Goal: Task Accomplishment & Management: Manage account settings

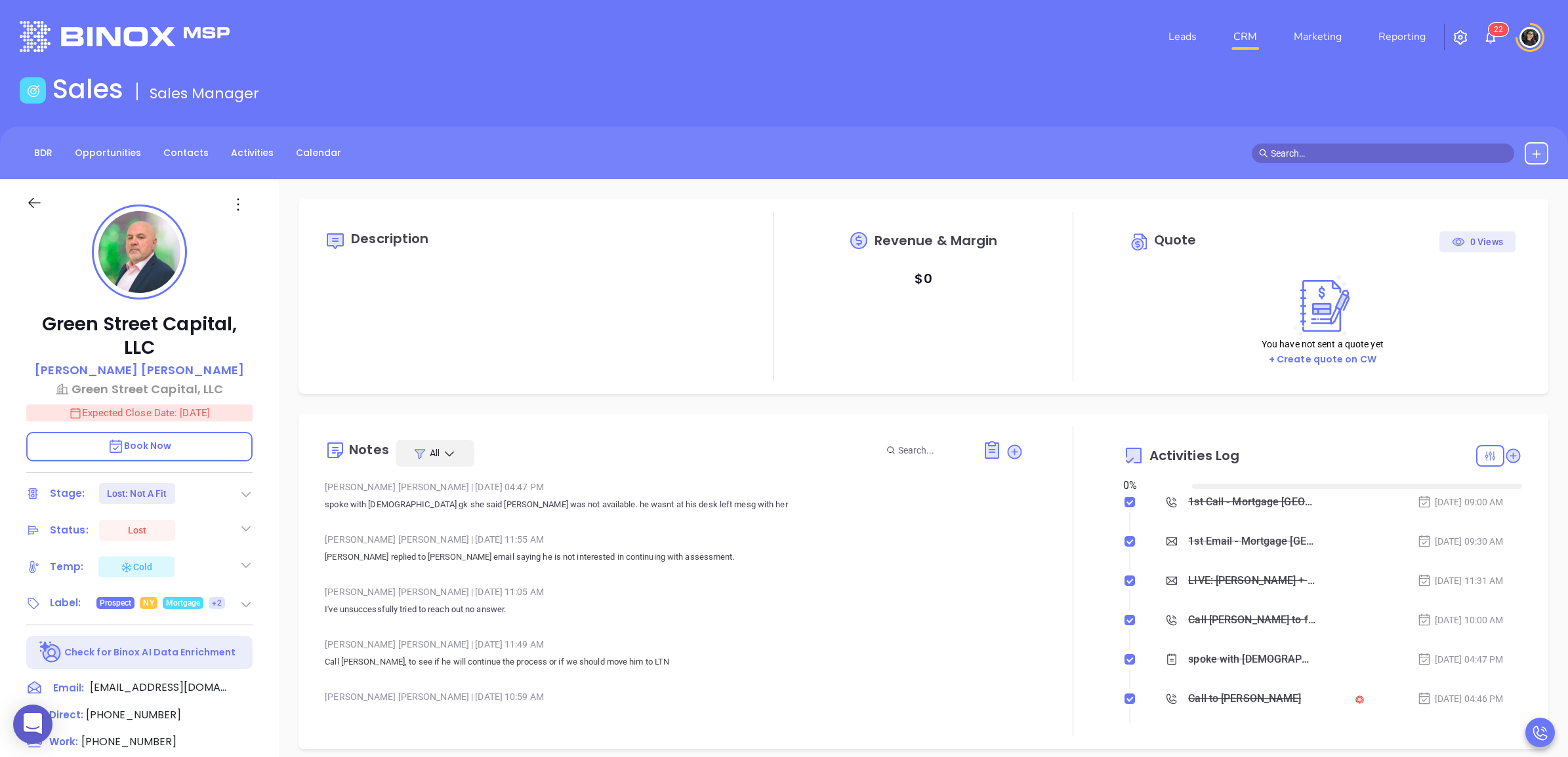
type input "[DATE]"
type input "[PERSON_NAME]"
click at [1257, 33] on link "CRM" at bounding box center [1245, 36] width 34 height 26
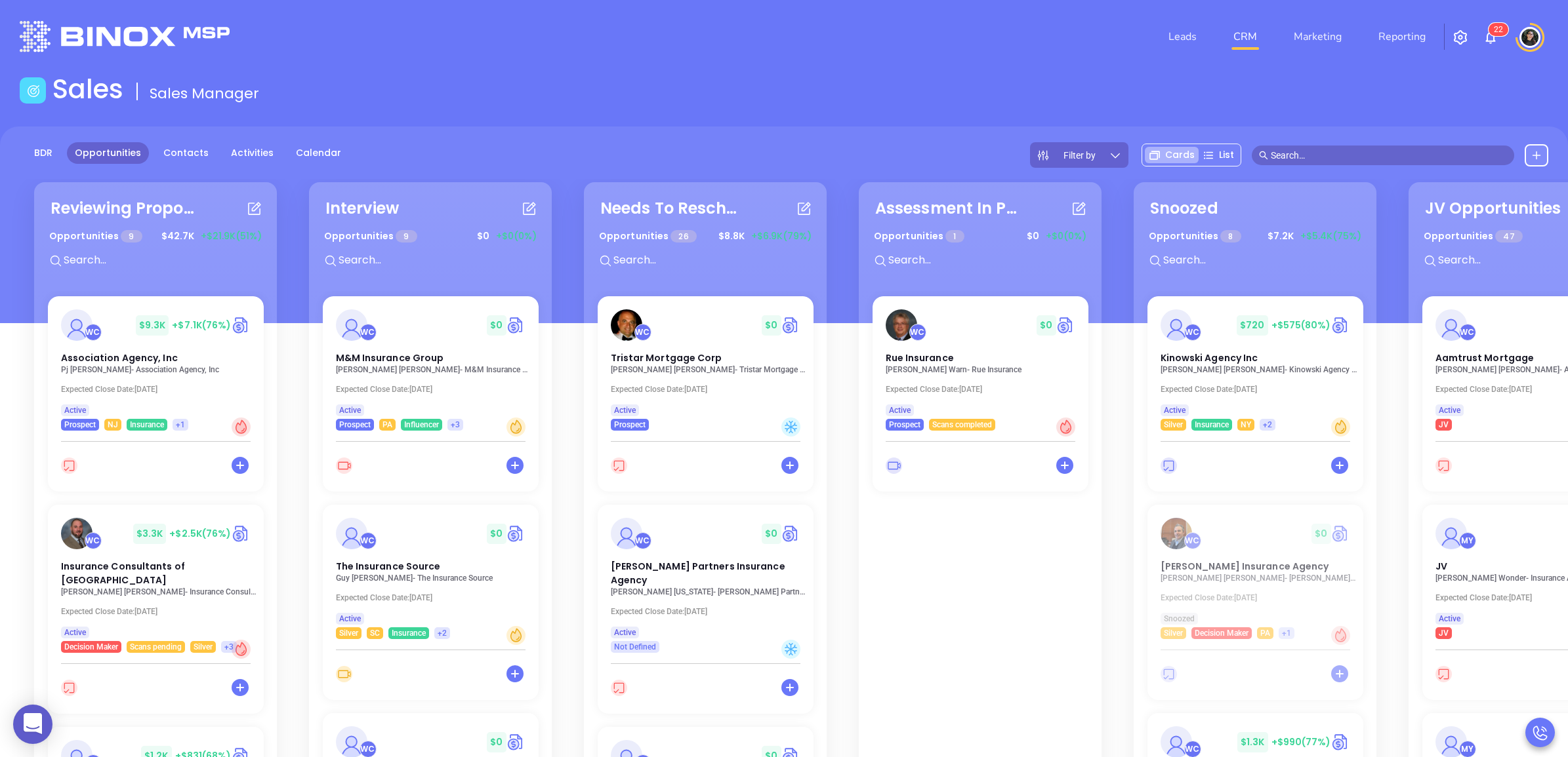
click at [1179, 110] on div "Sales Sales Manager" at bounding box center [784, 92] width 1544 height 36
click at [378, 356] on span "M&M Insurance Group" at bounding box center [388, 356] width 111 height 14
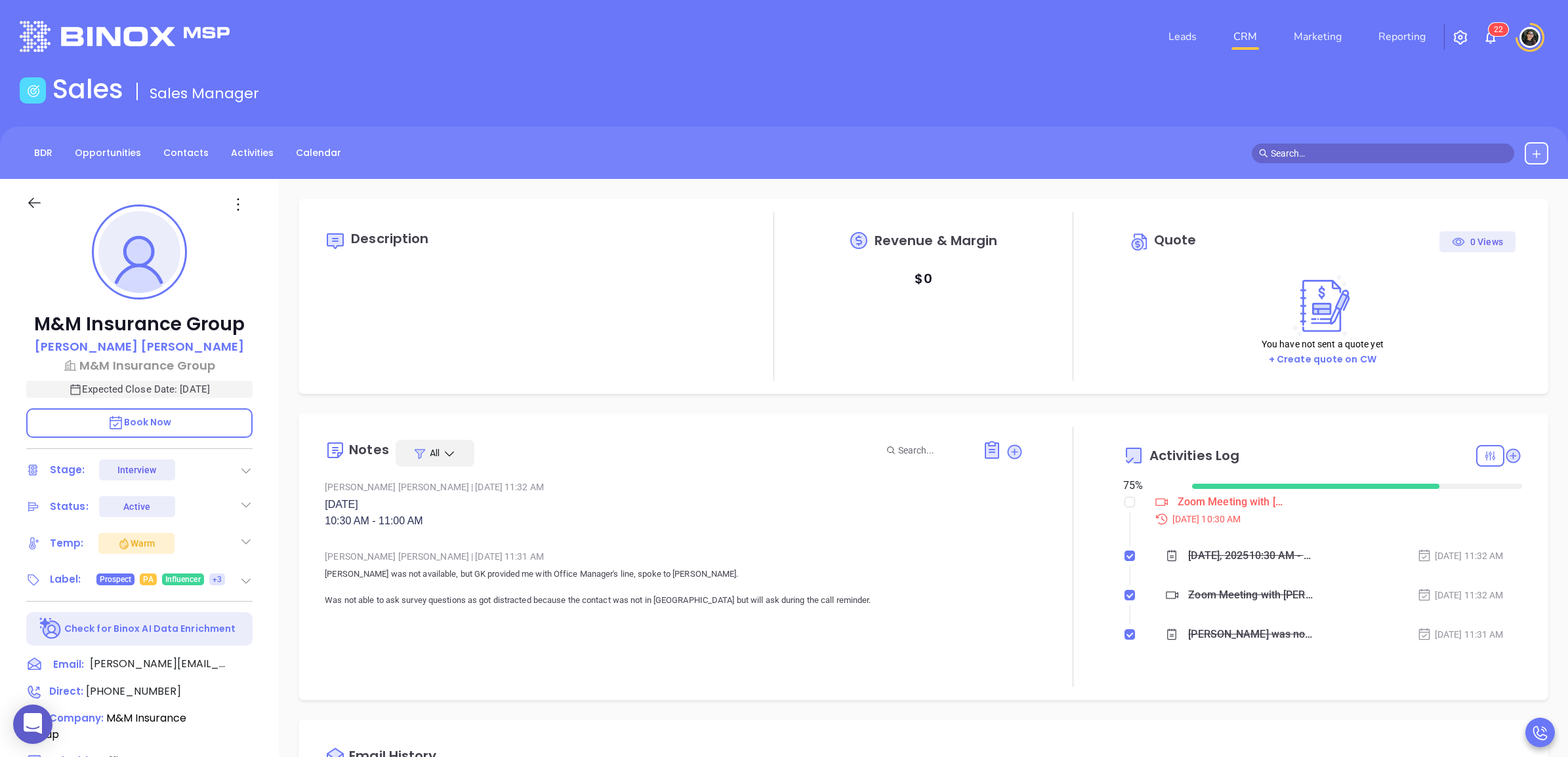
type input "[PERSON_NAME]"
click at [1124, 502] on input "checkbox" at bounding box center [1129, 502] width 10 height 10
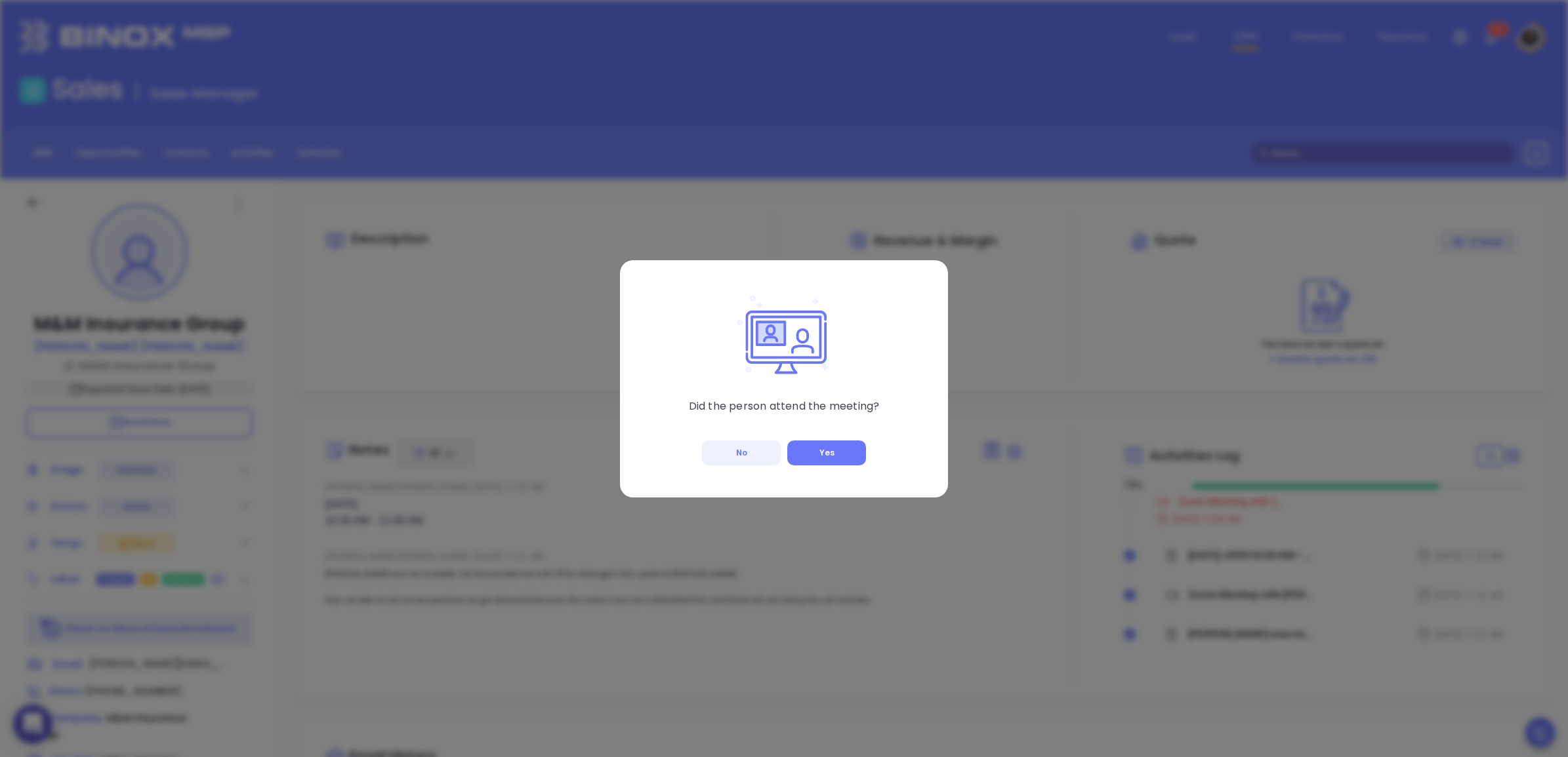
click at [742, 448] on button "No" at bounding box center [741, 453] width 79 height 25
checkbox input "true"
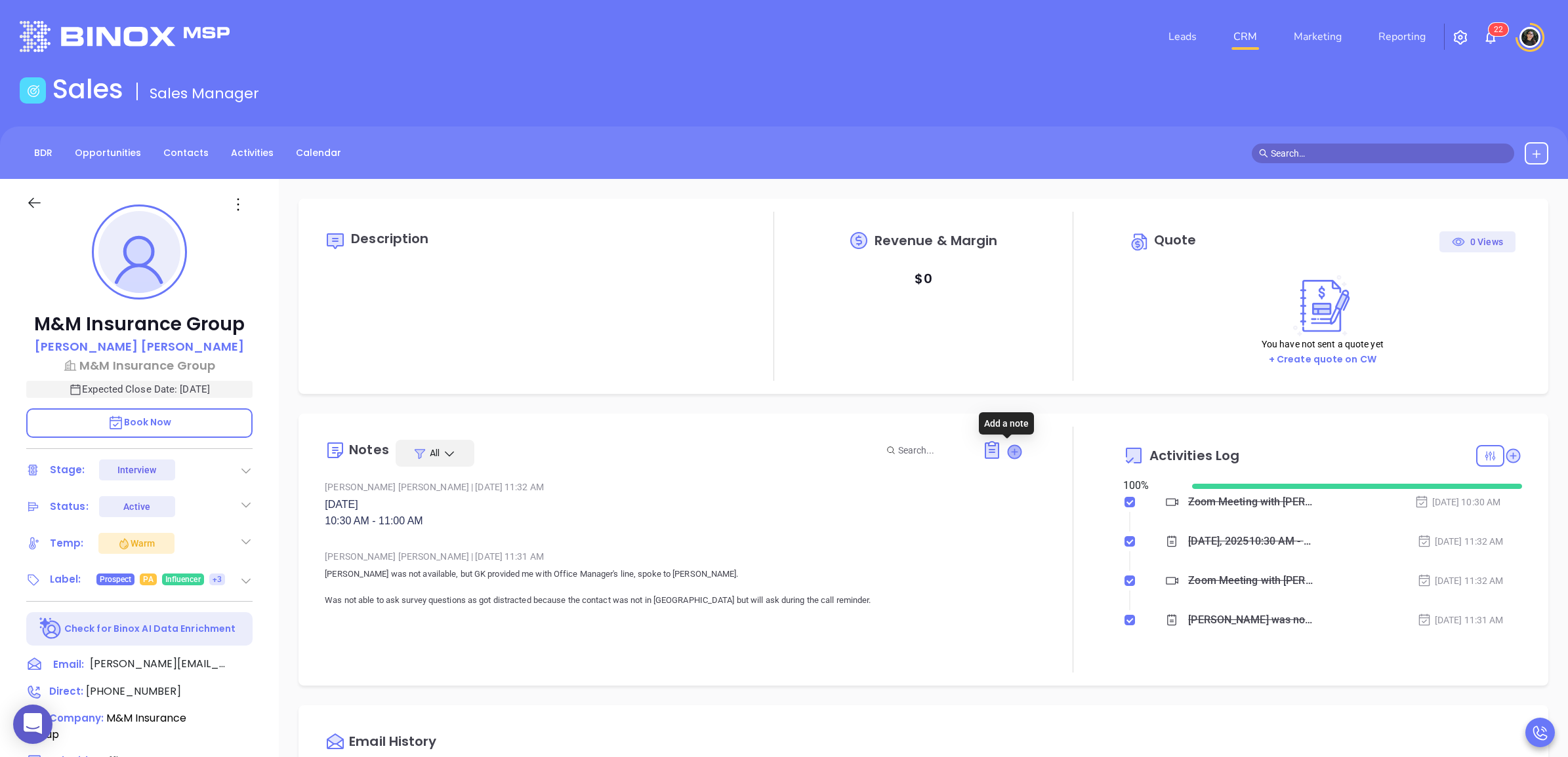
click at [1008, 453] on icon at bounding box center [1014, 452] width 13 height 13
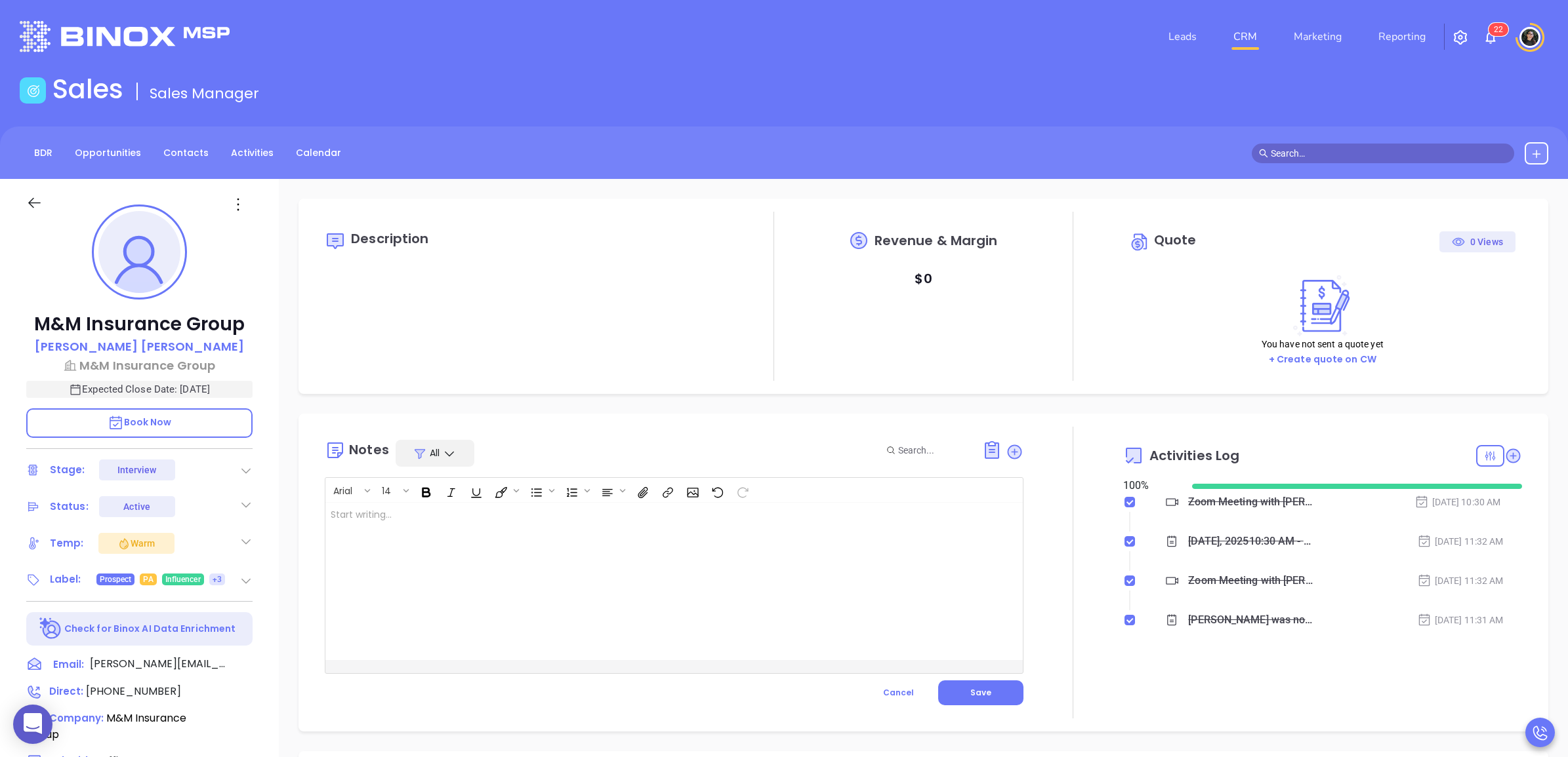
click at [541, 556] on div at bounding box center [649, 581] width 648 height 157
click at [961, 682] on button "Save" at bounding box center [980, 693] width 85 height 25
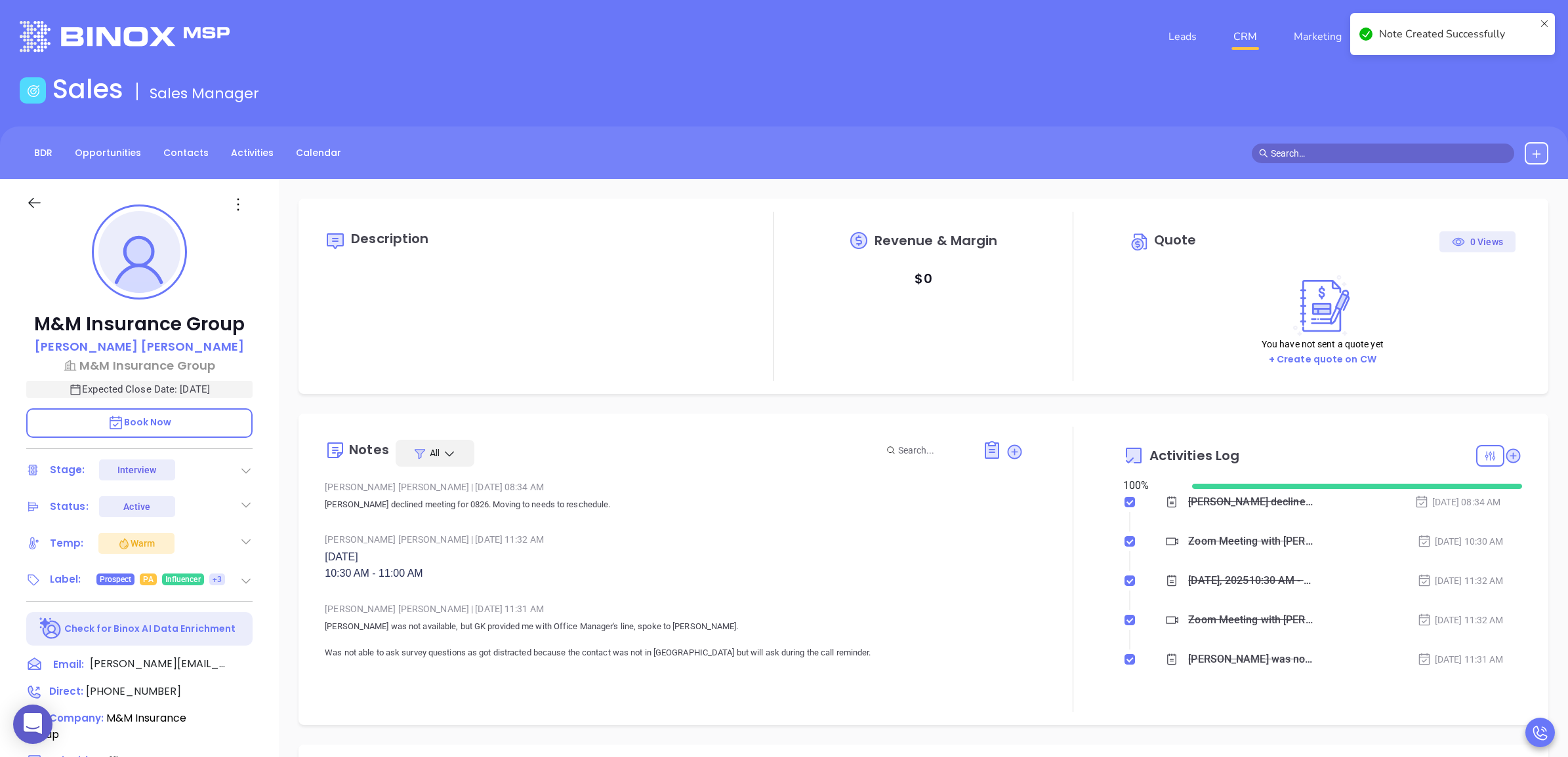
click at [251, 470] on icon at bounding box center [246, 470] width 13 height 13
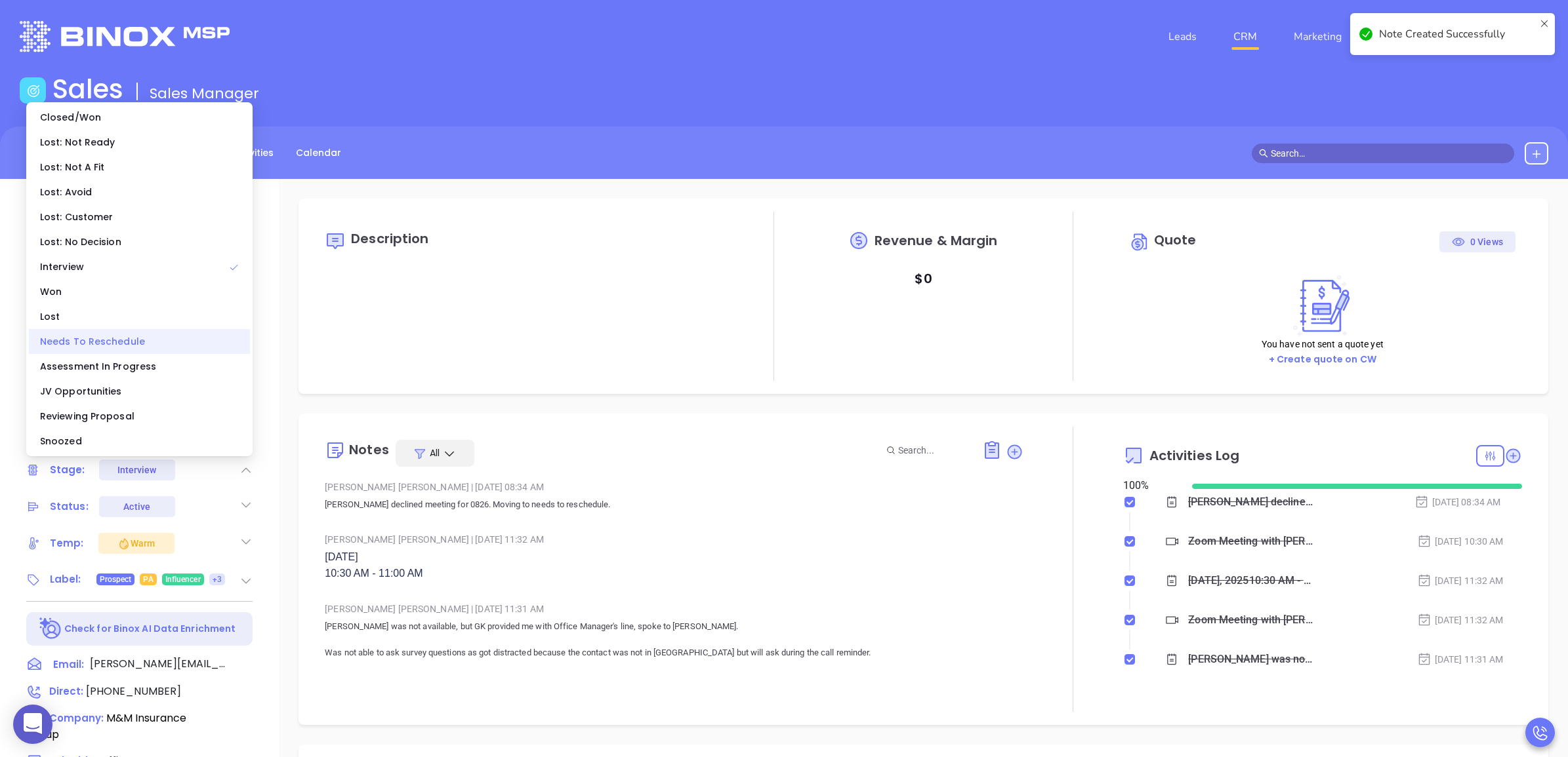
click at [102, 337] on div "Needs To Reschedule" at bounding box center [140, 342] width 221 height 25
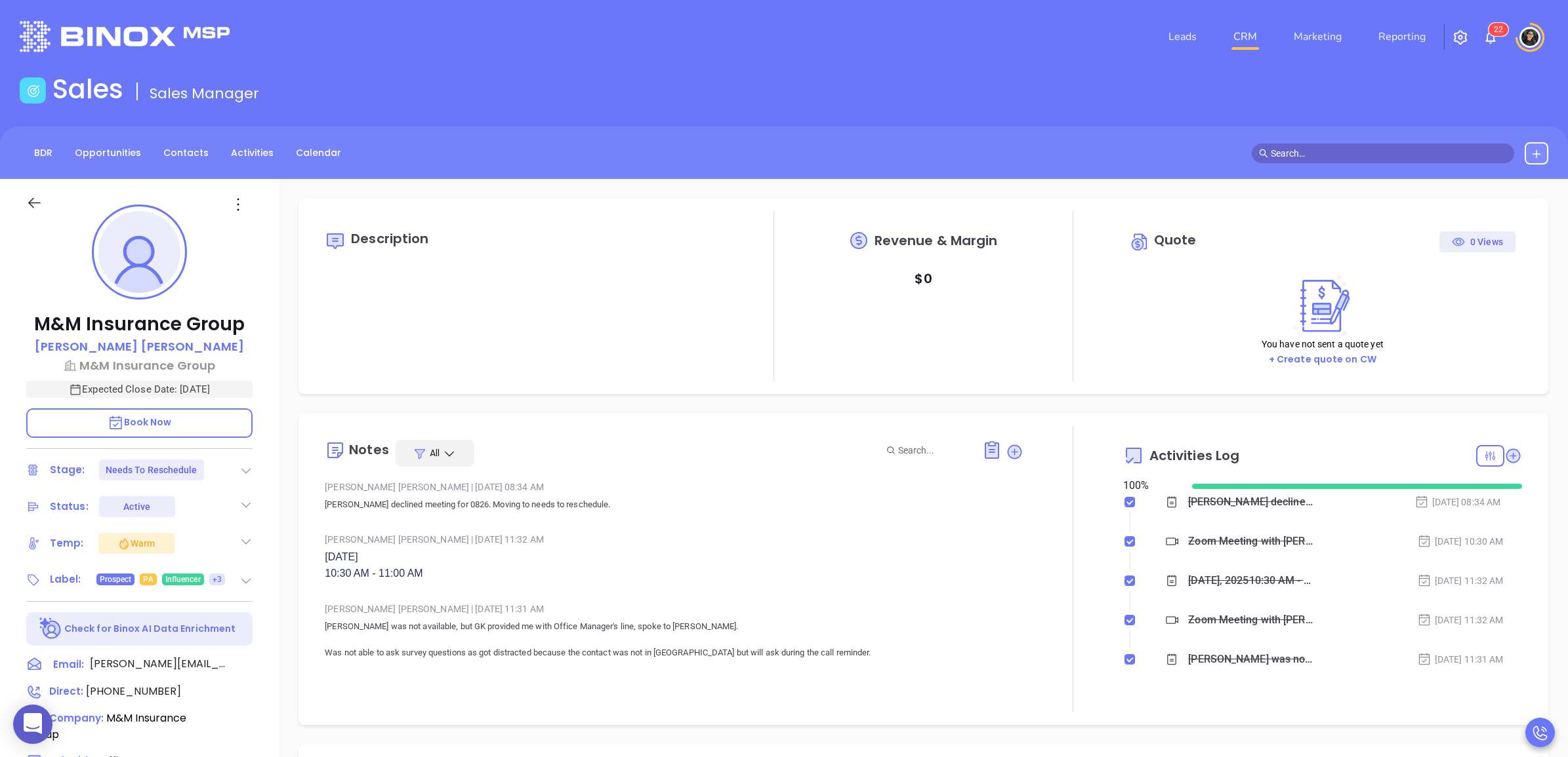
click at [1251, 39] on link "CRM" at bounding box center [1245, 36] width 34 height 26
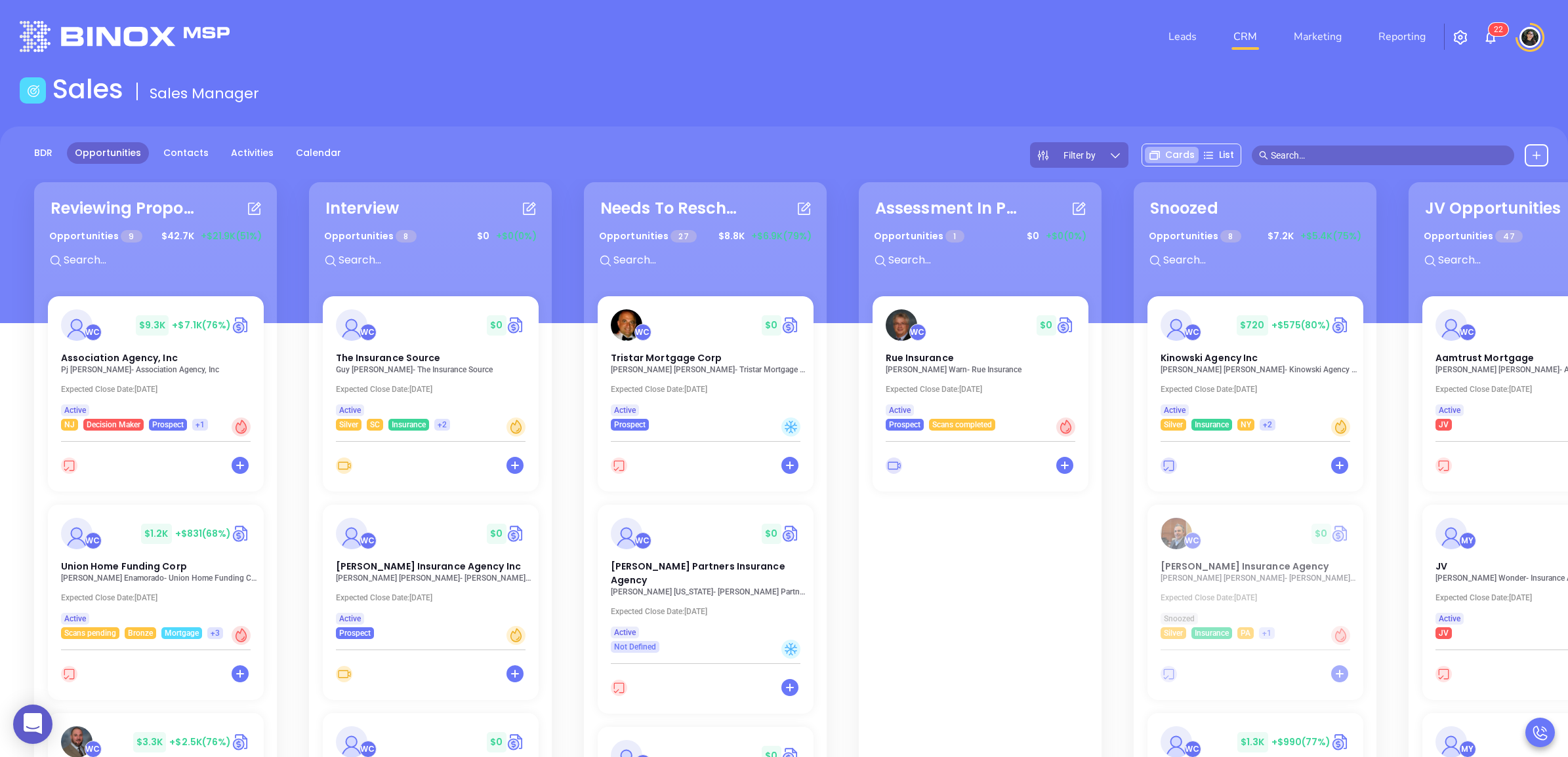
click at [939, 571] on div "WC $ 0 Rue Insurance John Warn - Rue Insurance Expected Close Date: Aug 29, 202…" at bounding box center [980, 532] width 231 height 472
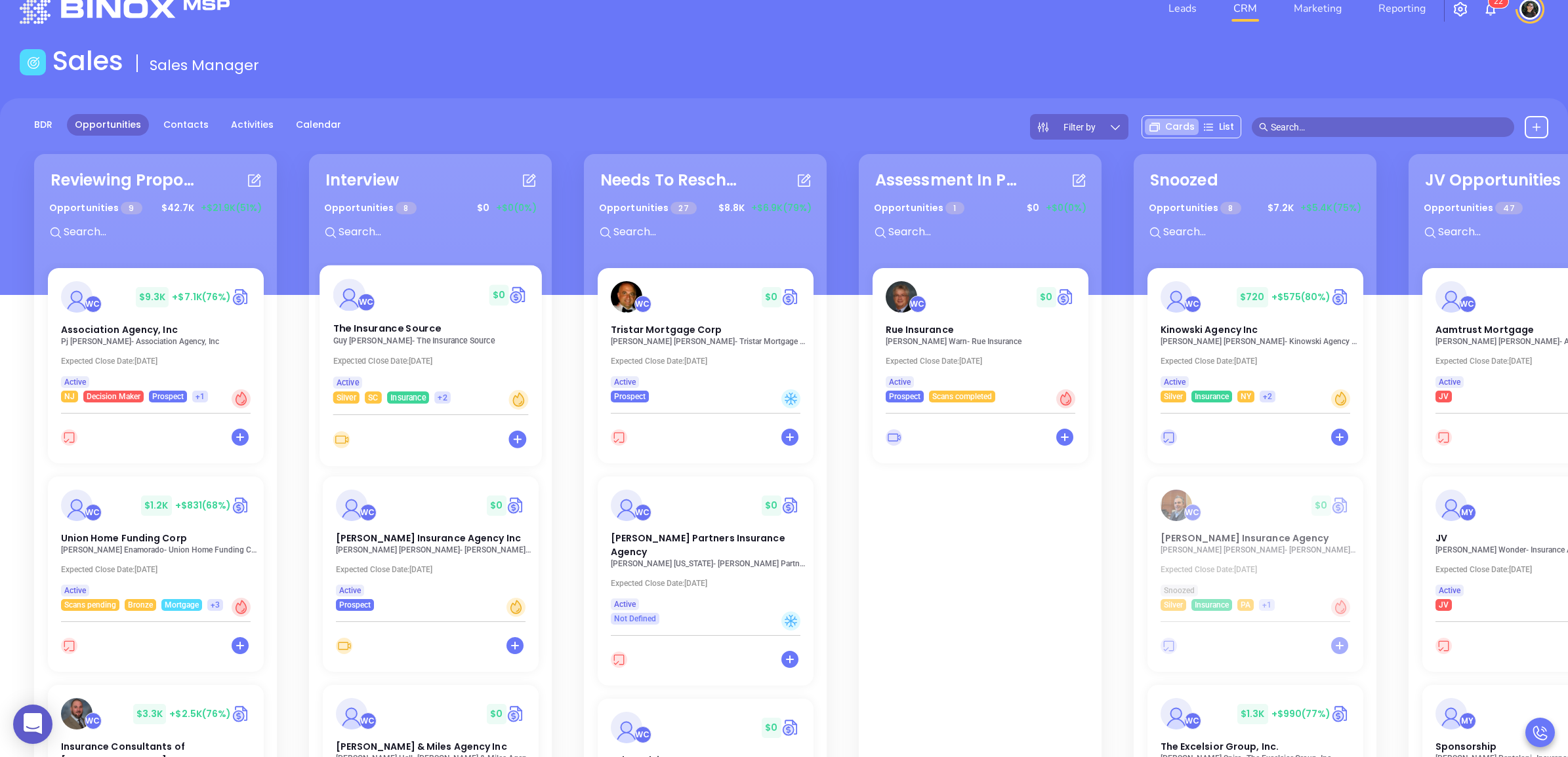
scroll to position [27, 0]
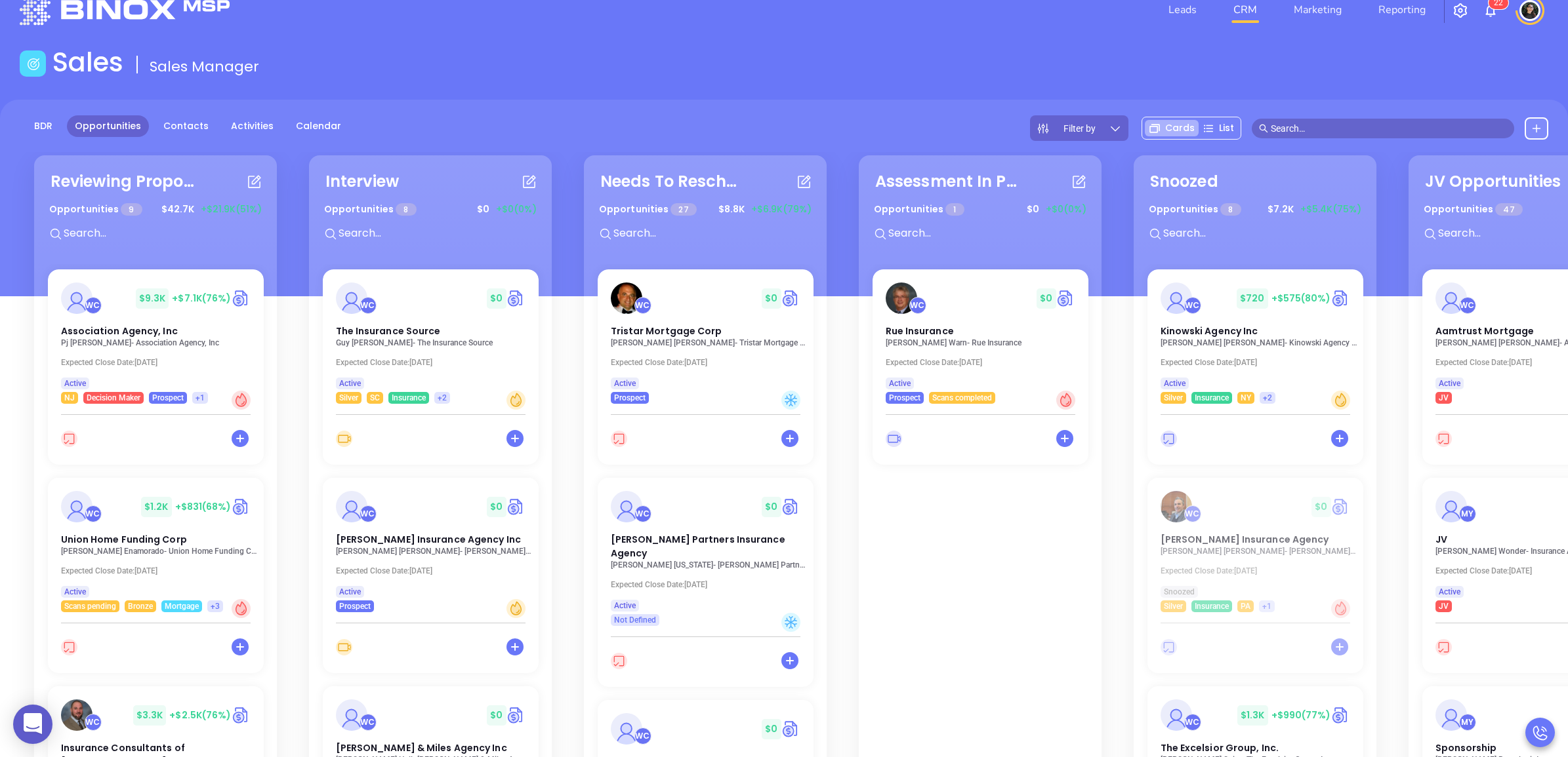
click at [931, 92] on main "Sales Sales Manager BDR Opportunities Contacts Activities Calendar Filter by Ca…" at bounding box center [784, 478] width 1568 height 862
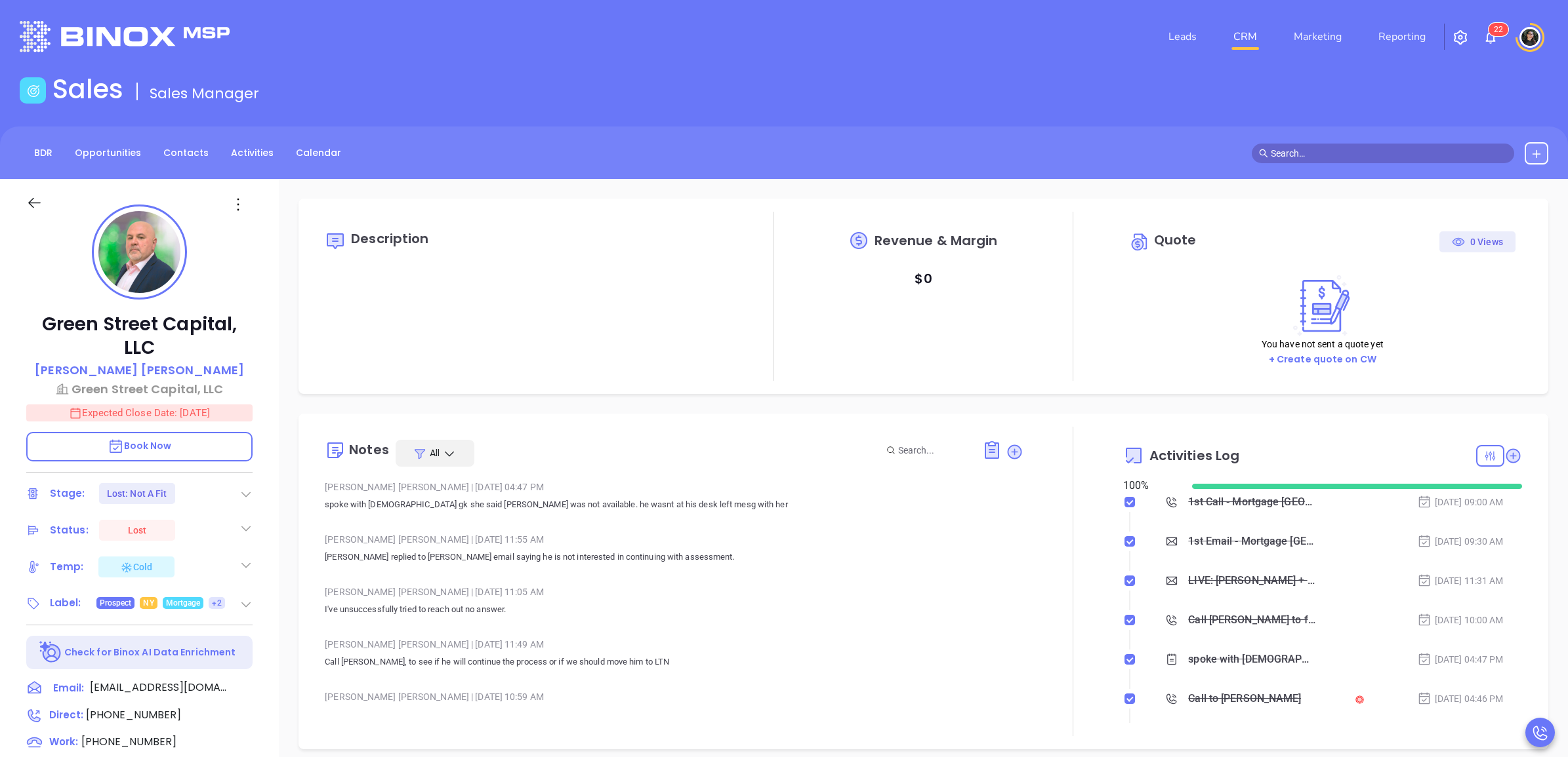
type input "[DATE]"
type input "[PERSON_NAME]"
drag, startPoint x: 1273, startPoint y: 26, endPoint x: 1261, endPoint y: 31, distance: 13.0
click at [1270, 28] on li "CRM" at bounding box center [1245, 36] width 60 height 26
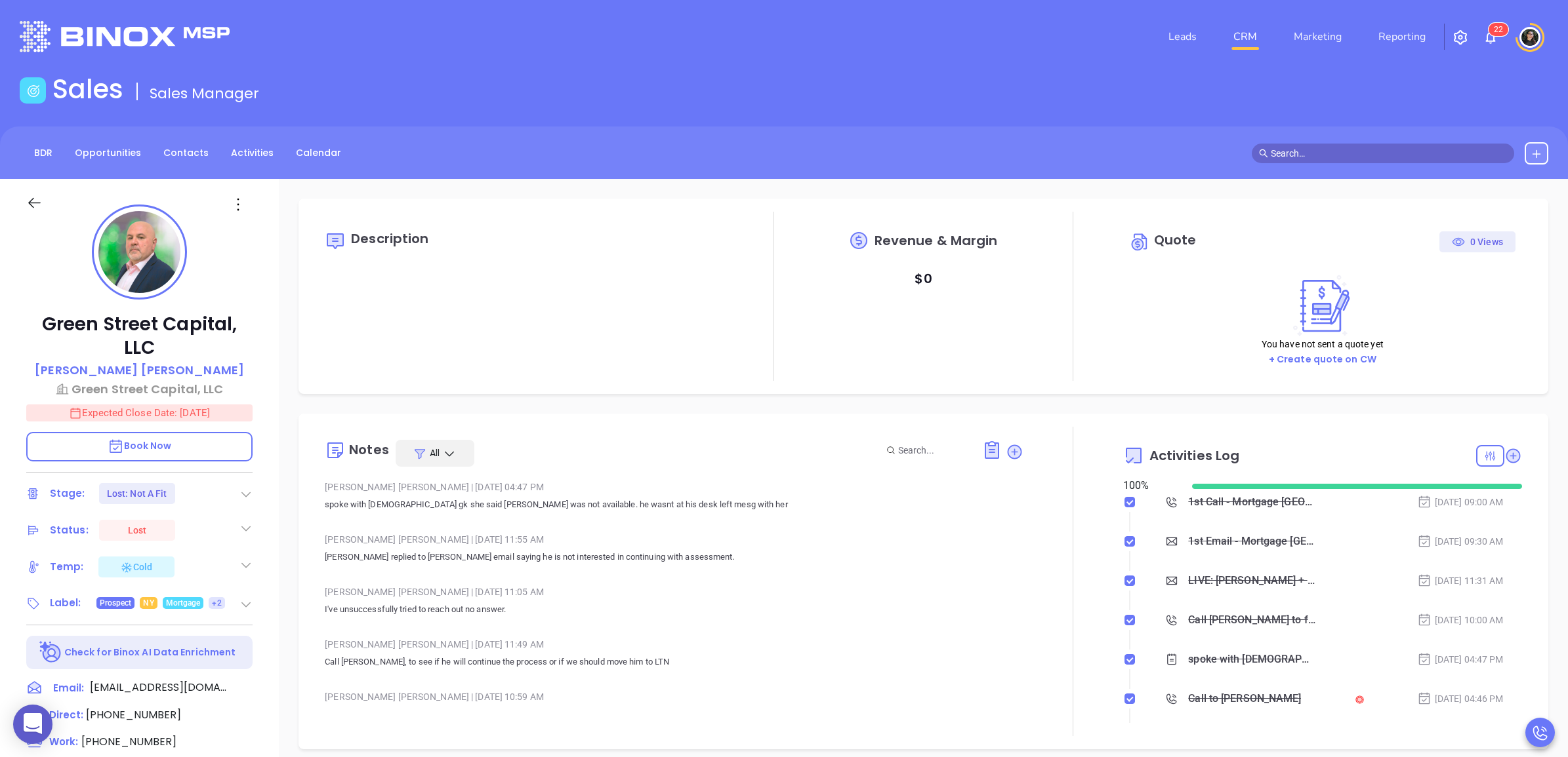
click at [1261, 31] on link "CRM" at bounding box center [1245, 36] width 34 height 26
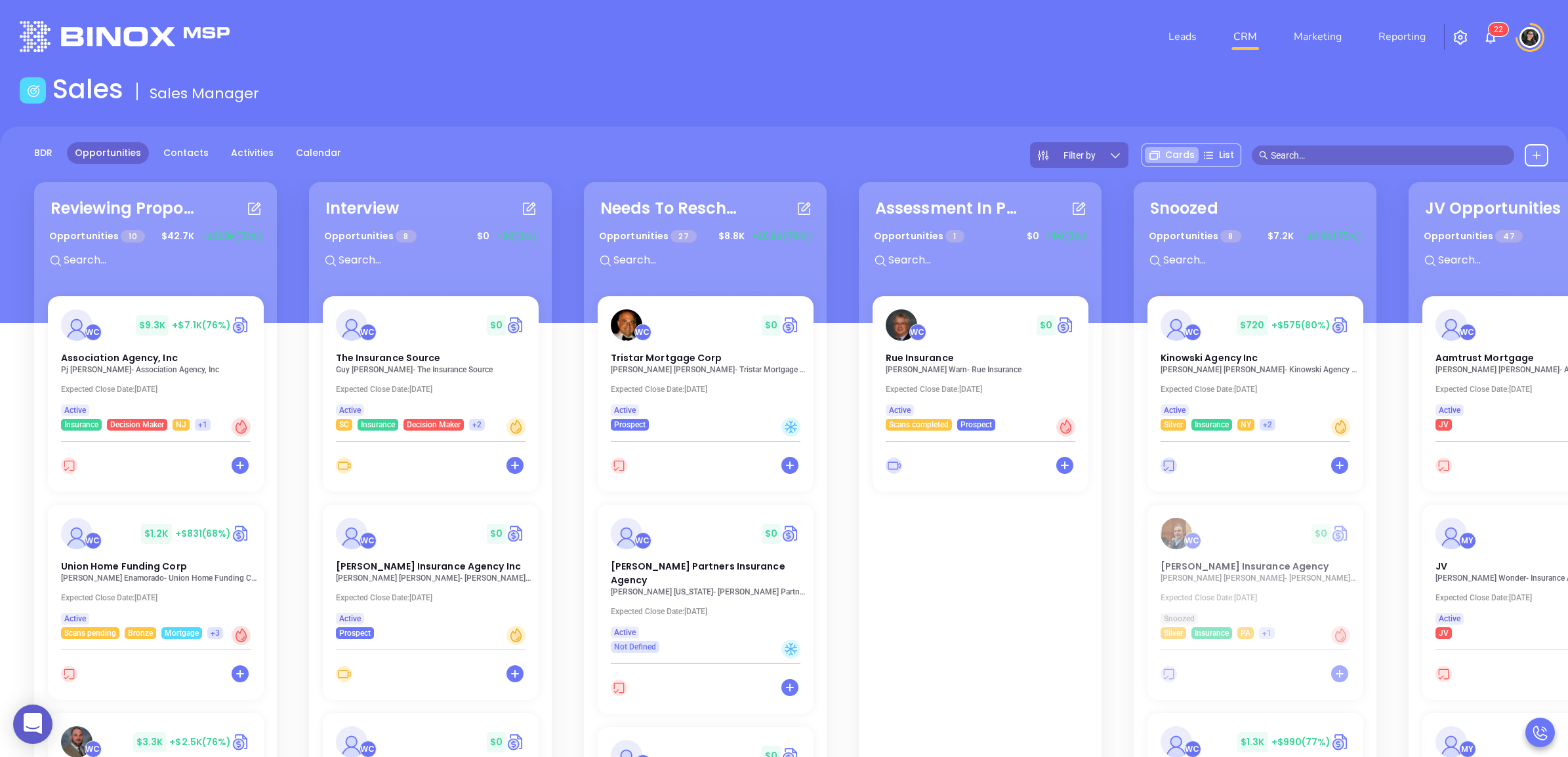
click at [512, 144] on div "BDR Opportunities Contacts Activities Calendar Filter by Cards List" at bounding box center [784, 155] width 1568 height 25
click at [374, 379] on div "WC $ 0 The Insurance Source Guy Furay - The Insurance Source Expected Close Dat…" at bounding box center [431, 532] width 231 height 472
click at [373, 361] on span "The Insurance Source" at bounding box center [386, 356] width 108 height 14
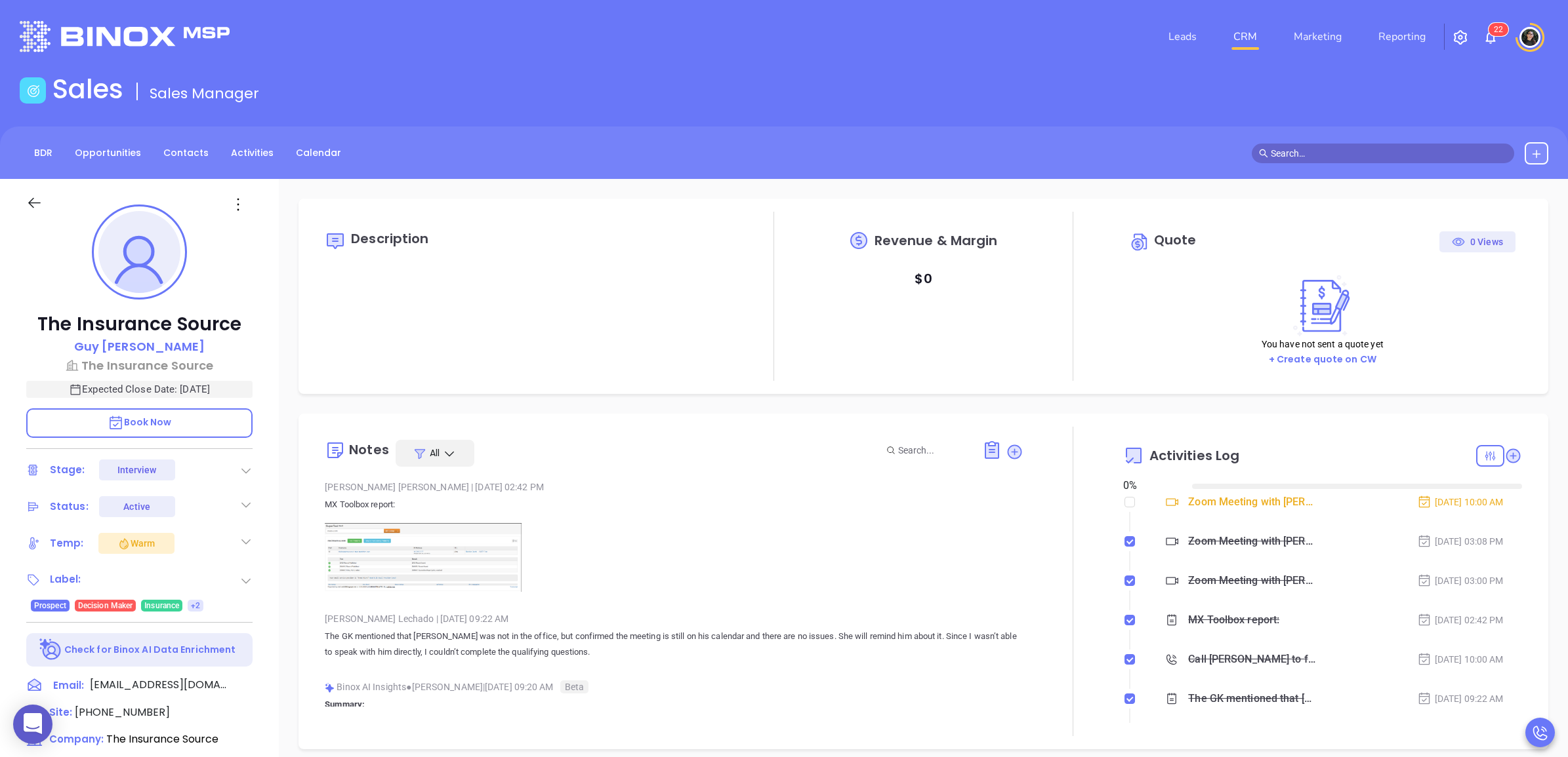
type input "[DATE]"
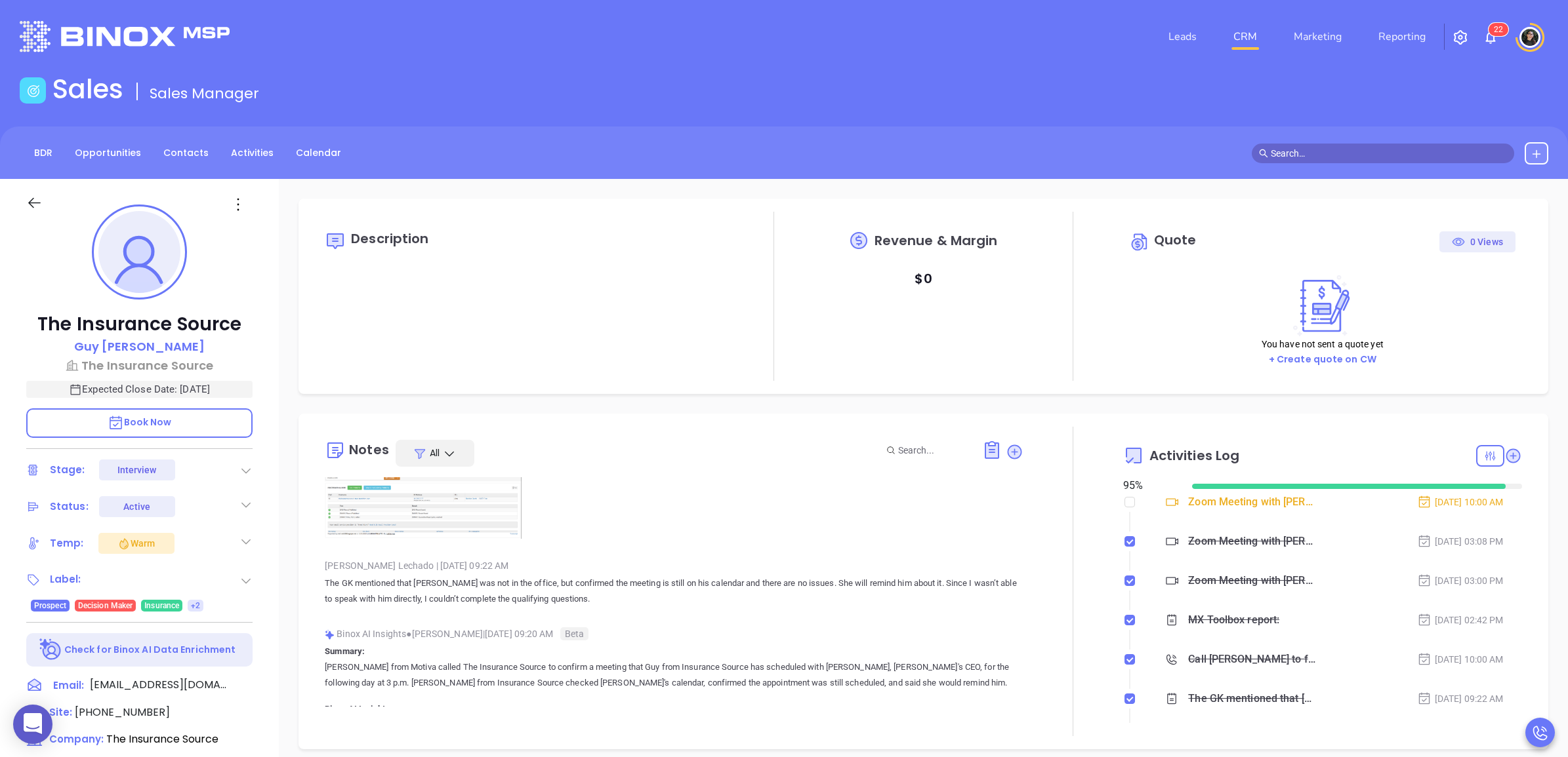
scroll to position [82, 0]
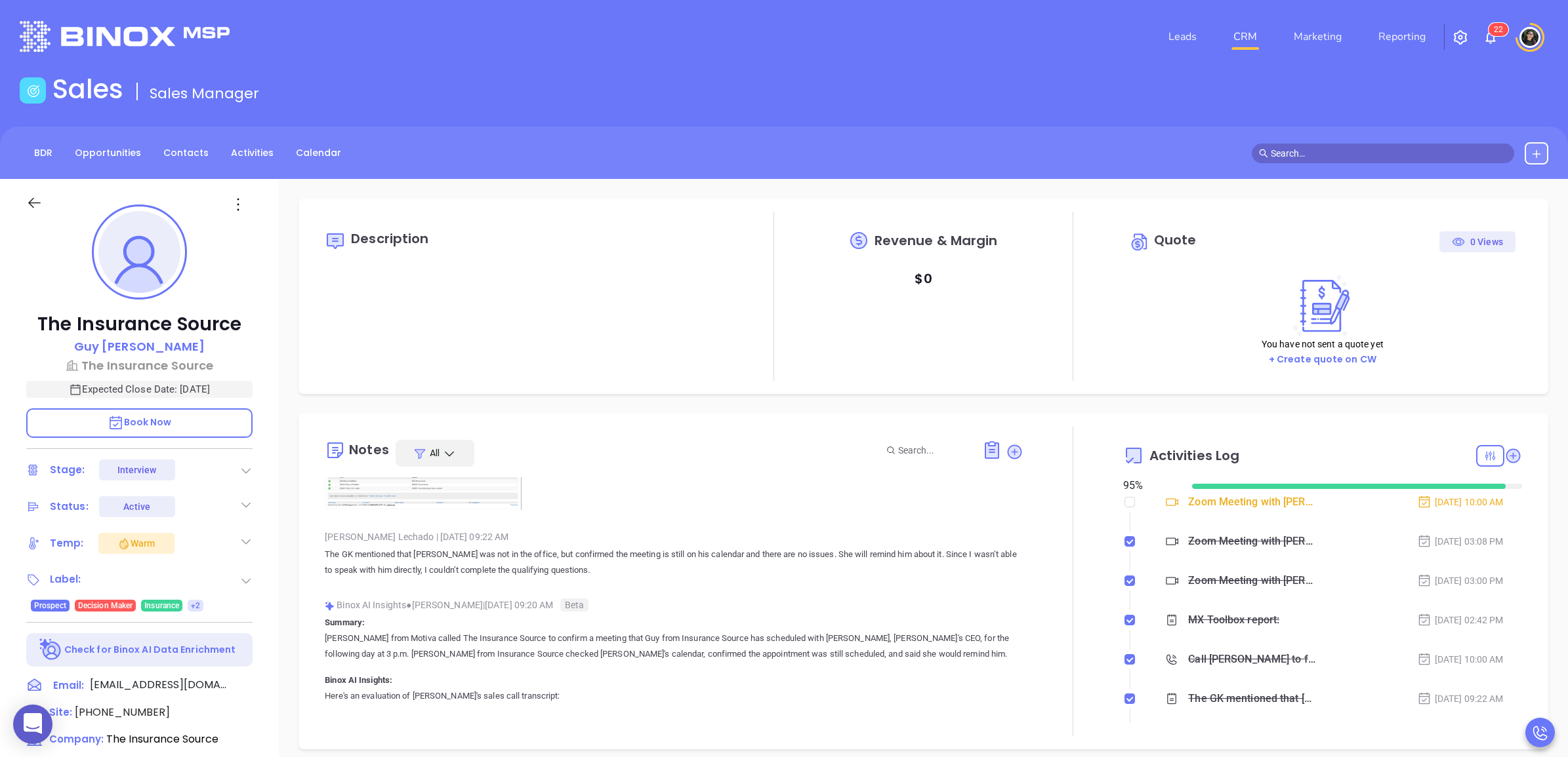
type input "[PERSON_NAME]"
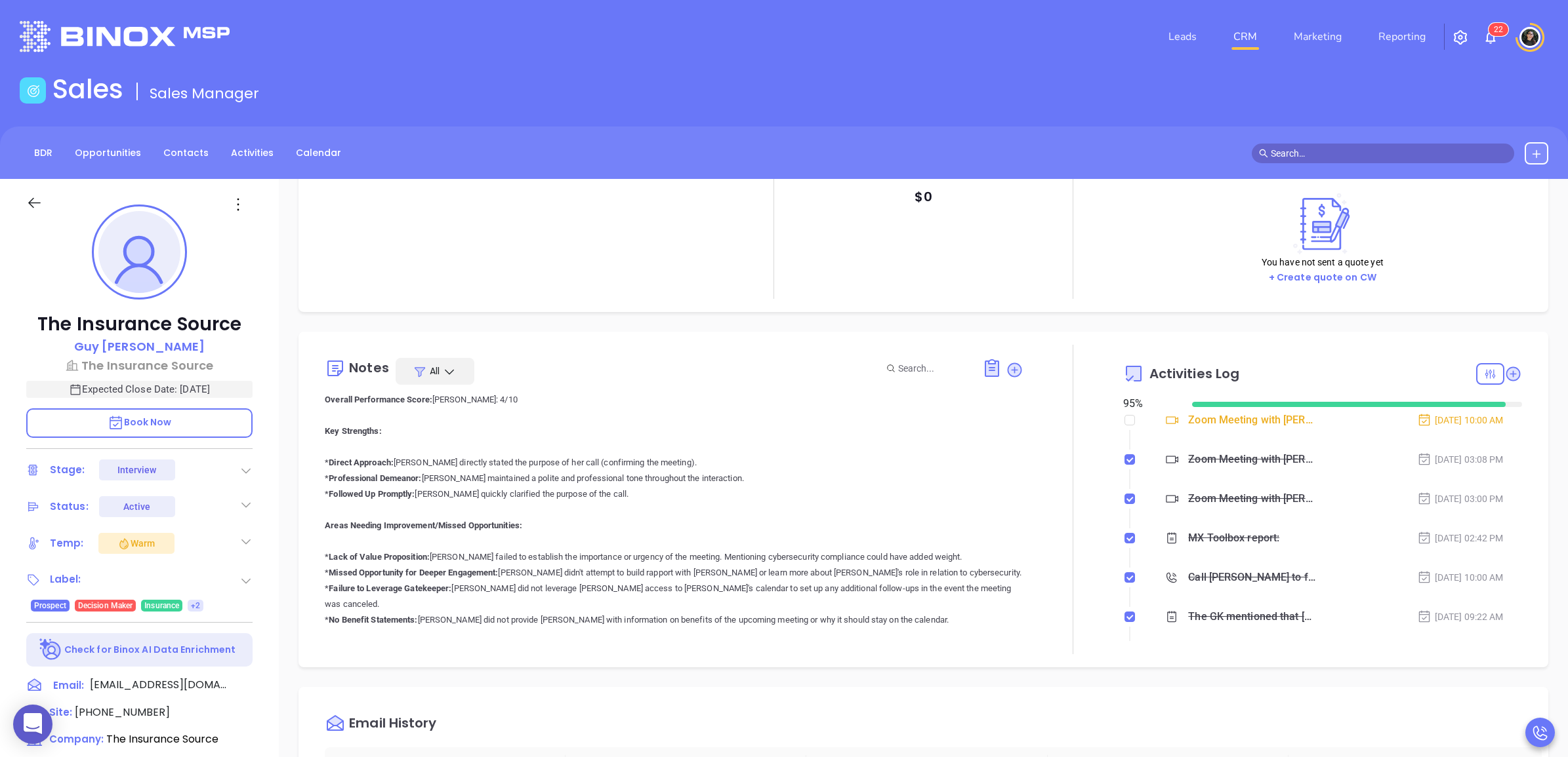
scroll to position [0, 0]
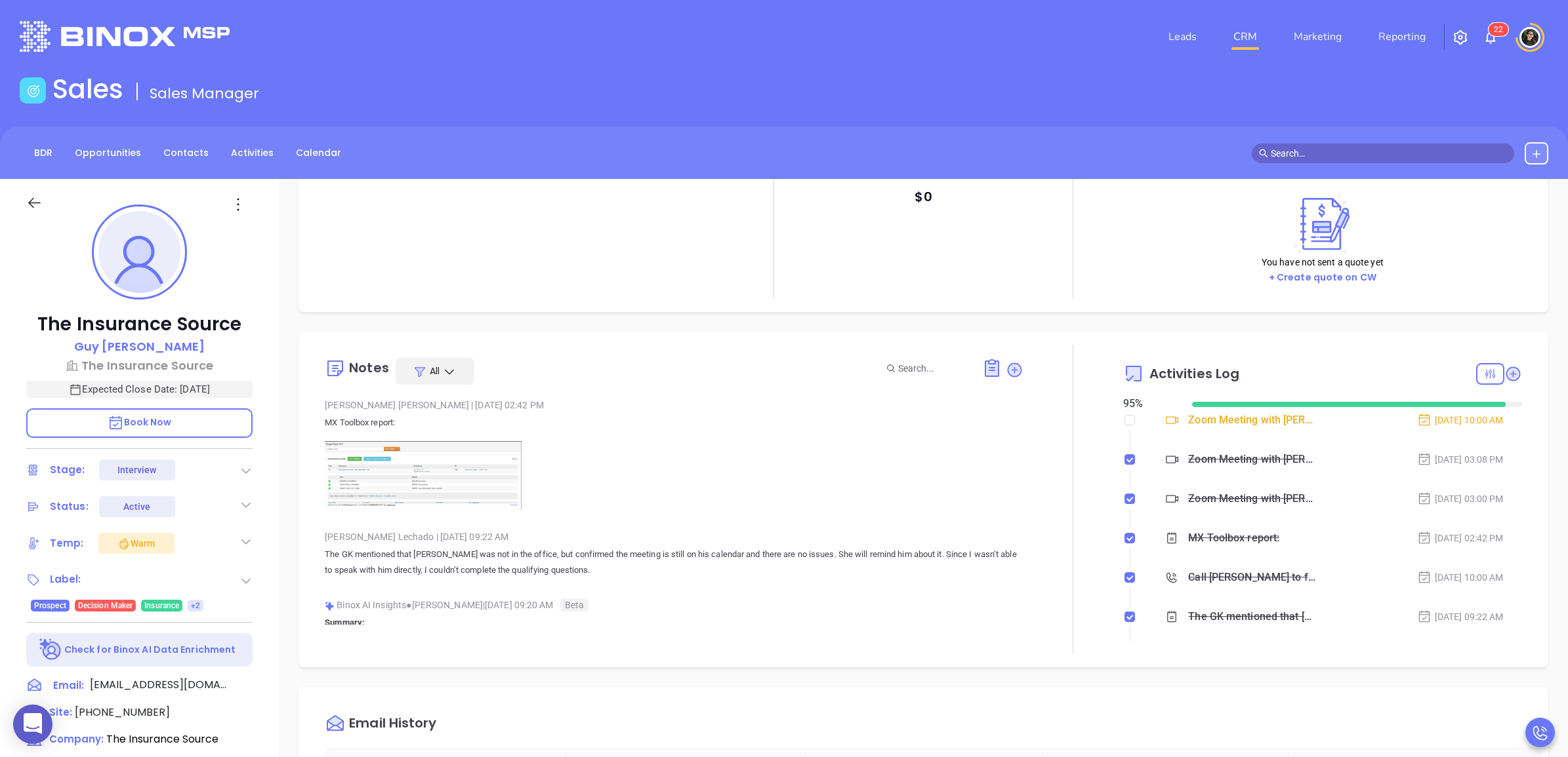
click at [457, 468] on img at bounding box center [423, 476] width 196 height 69
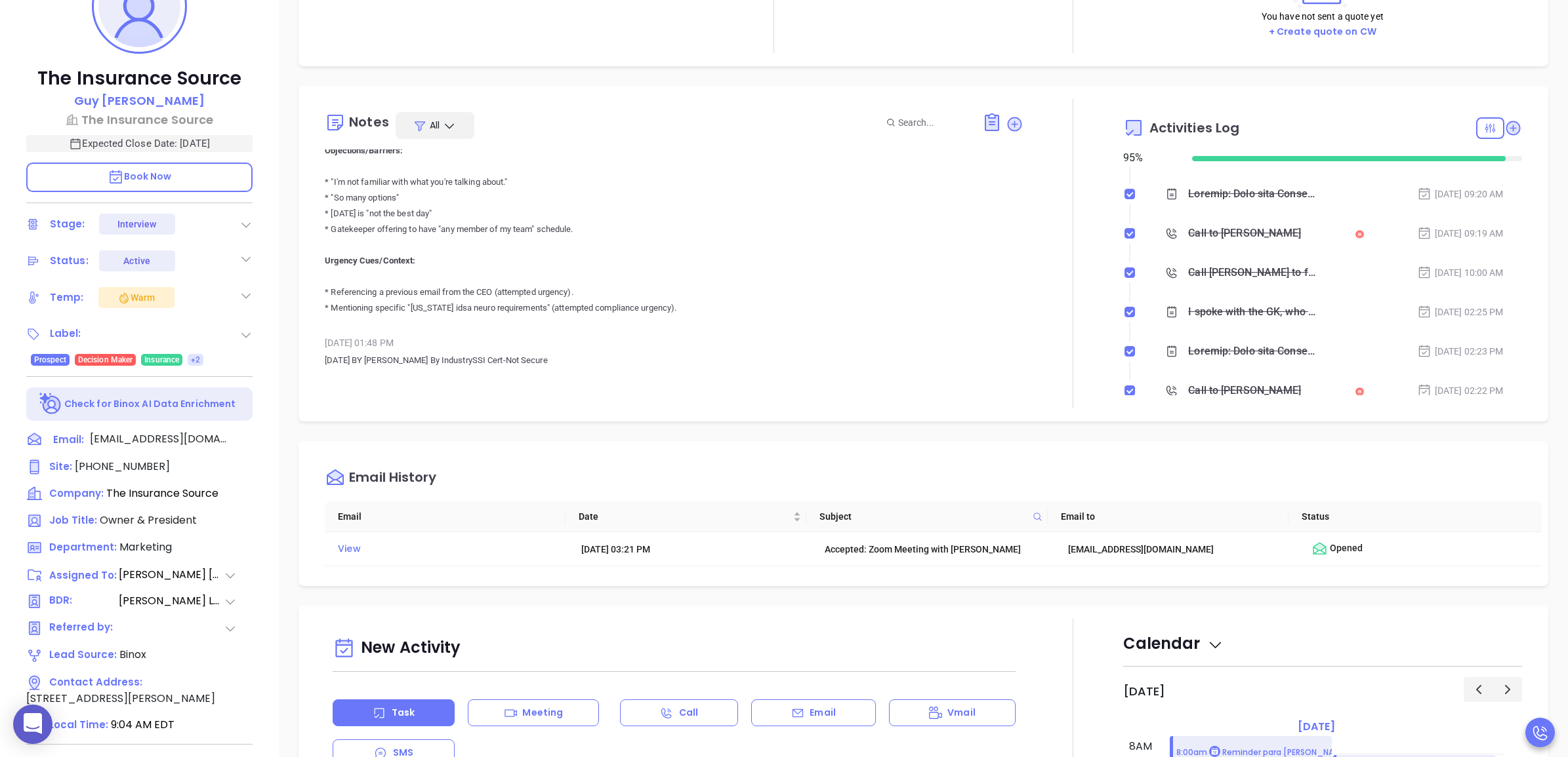
scroll to position [246, 0]
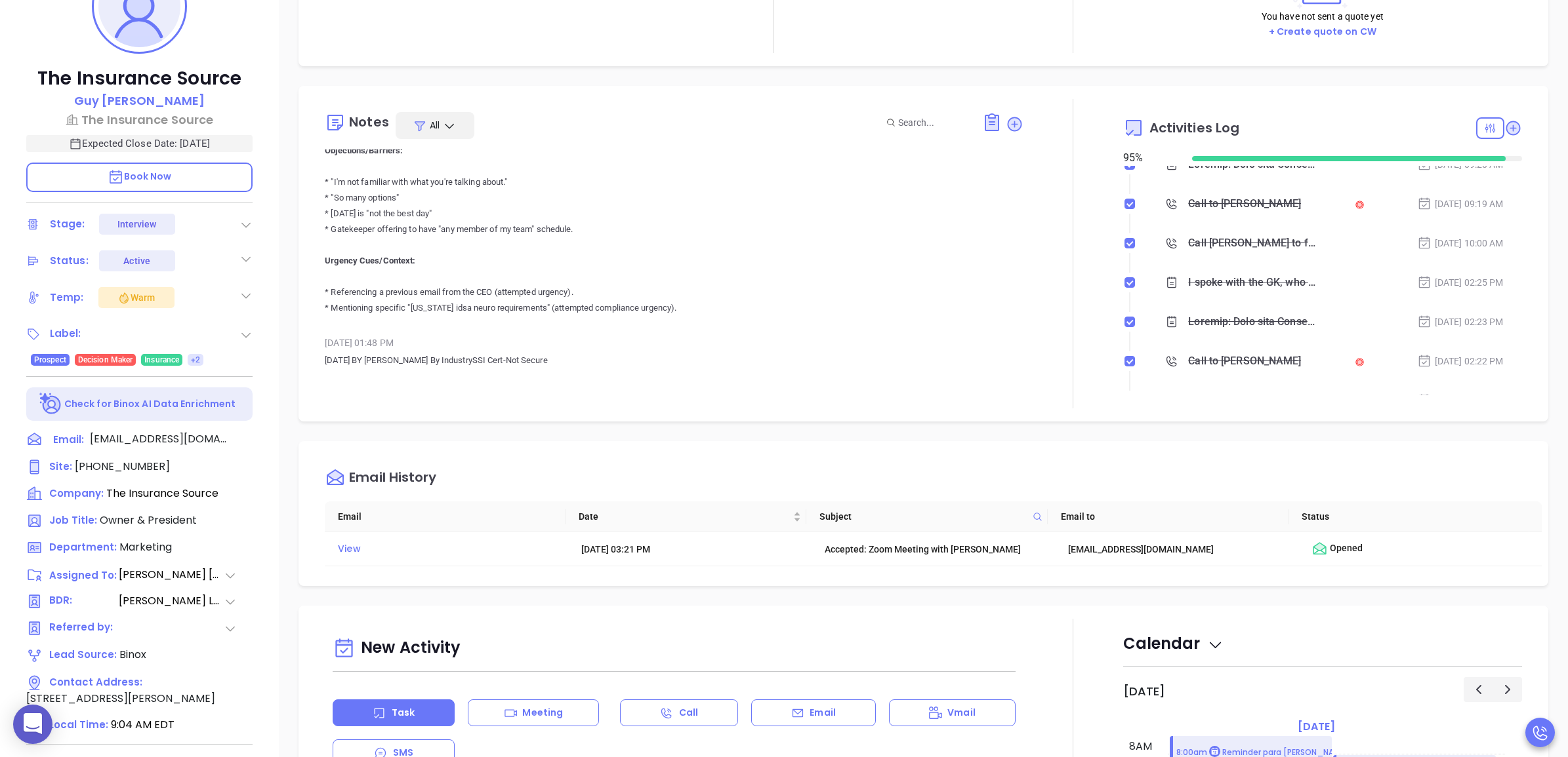
click at [1212, 209] on div "Call to Guy Furay" at bounding box center [1244, 204] width 113 height 20
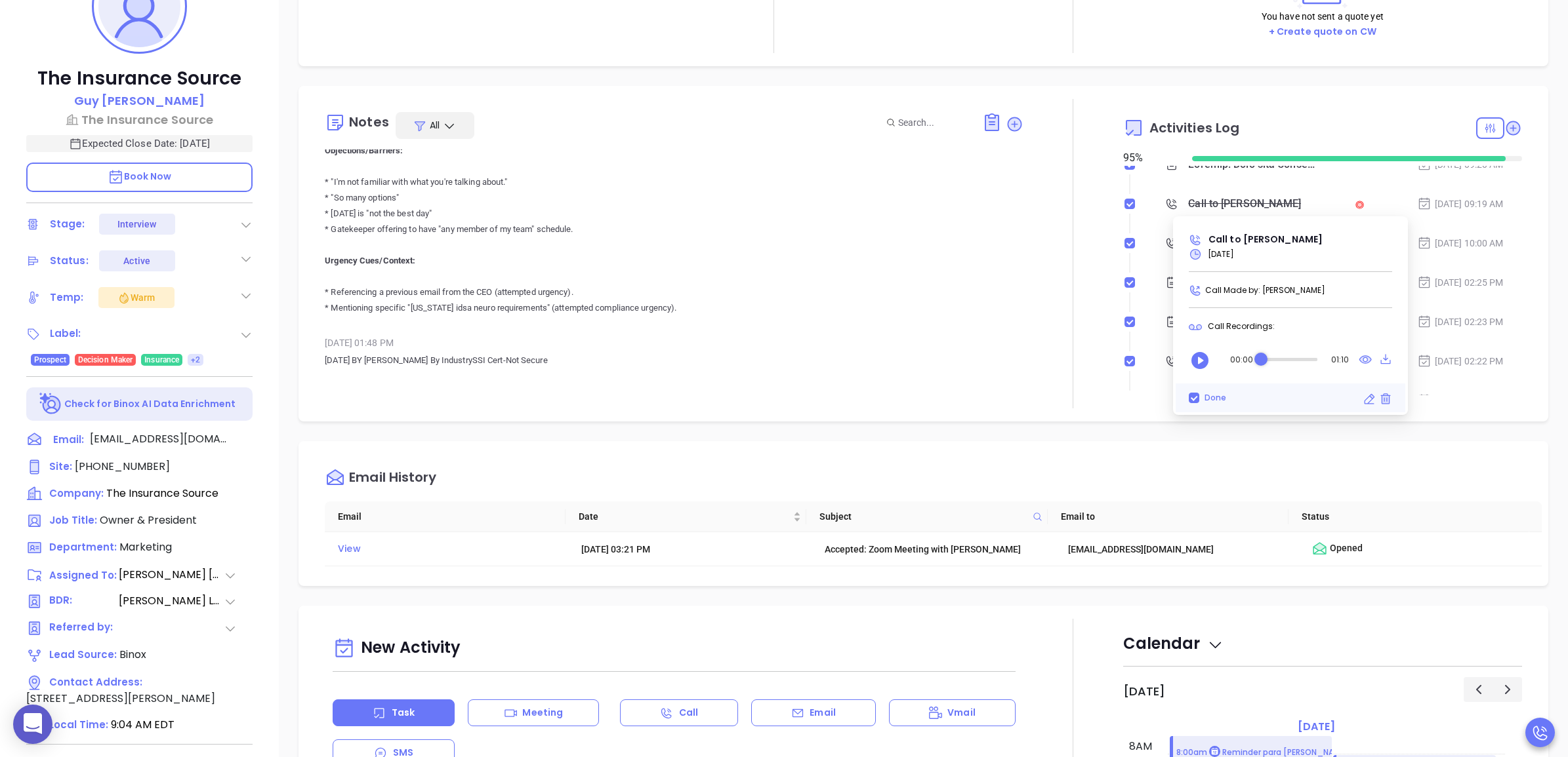
click at [1090, 252] on div at bounding box center [1072, 254] width 100 height 310
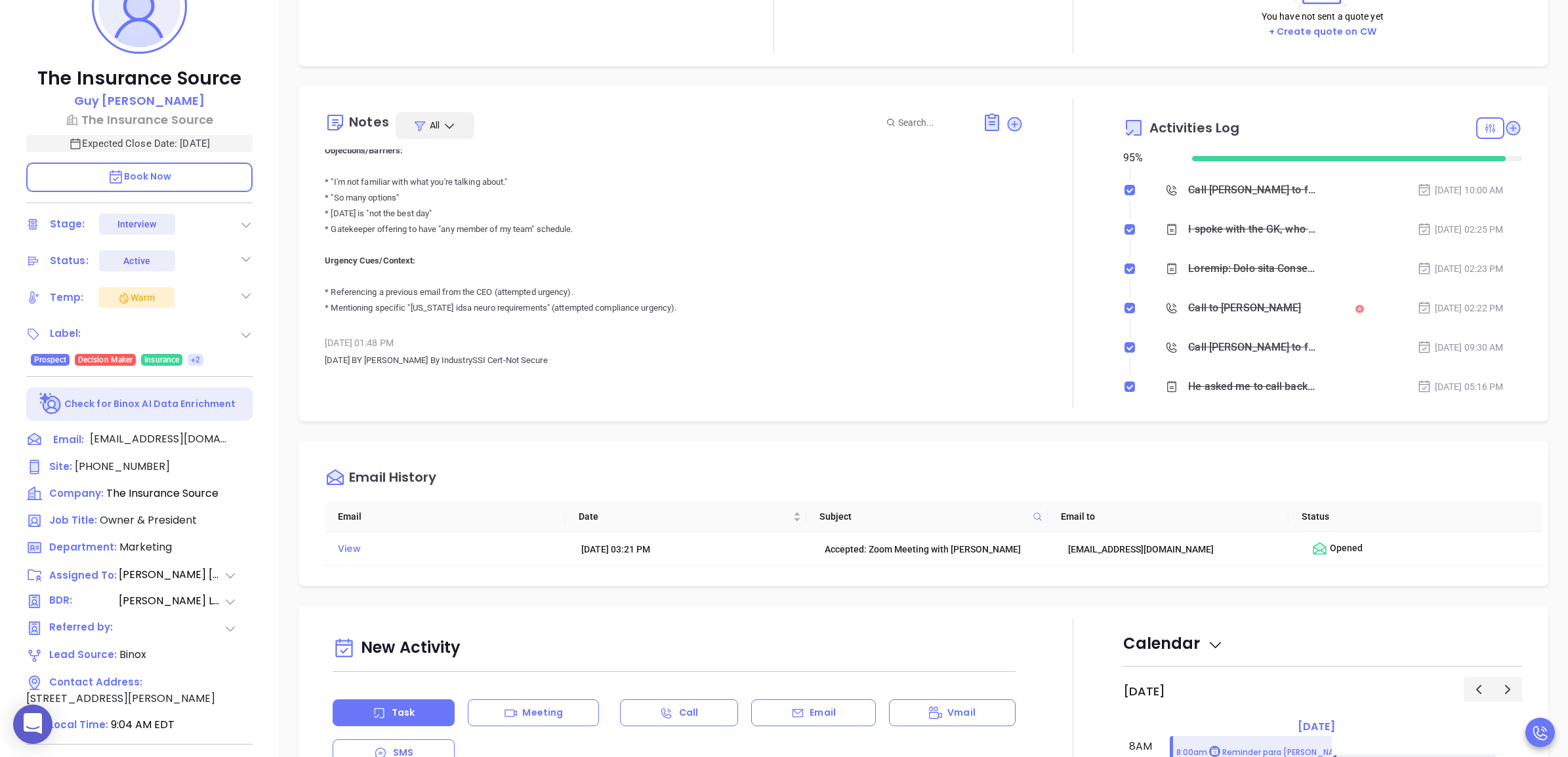
scroll to position [328, 0]
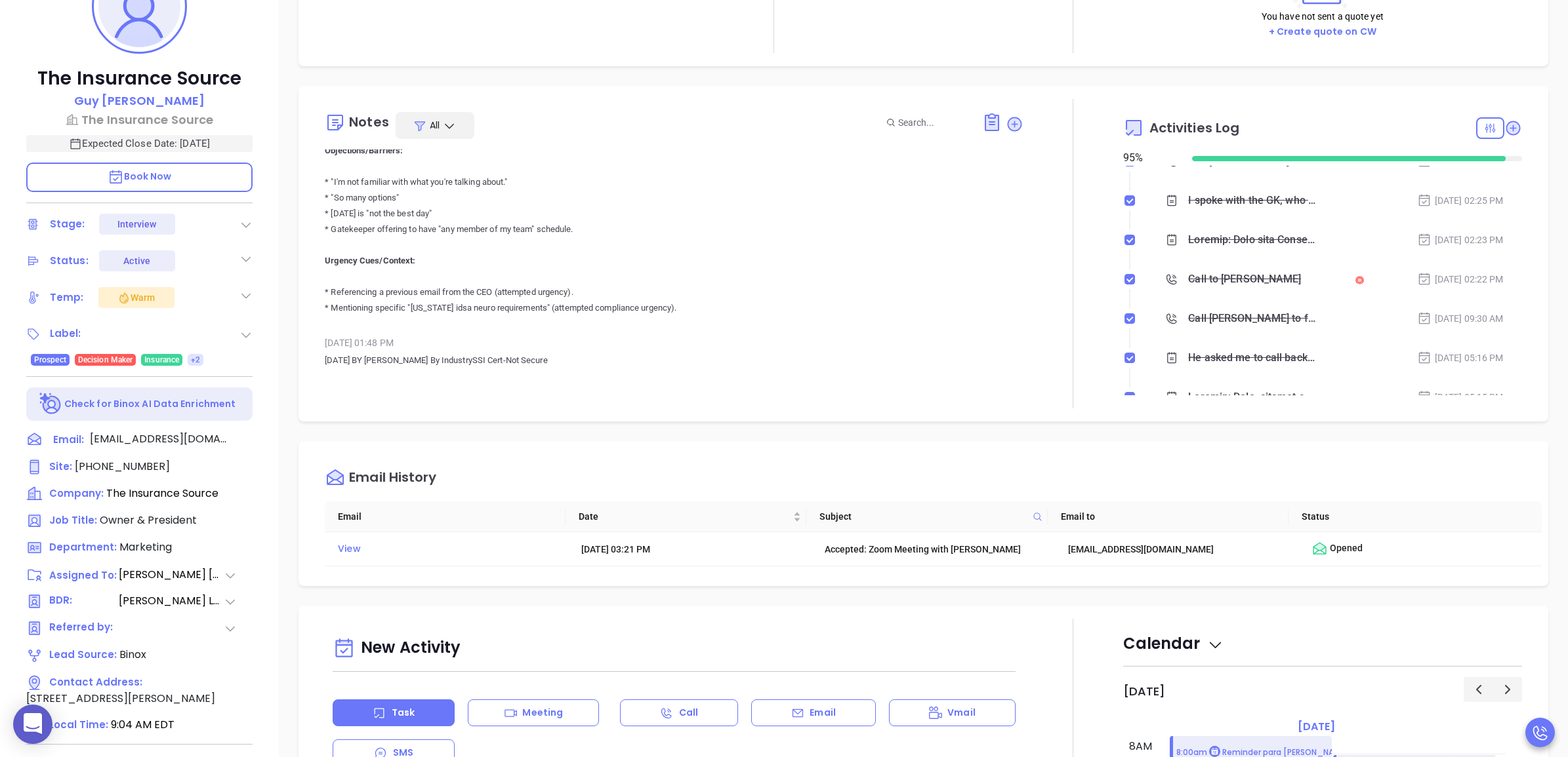
click at [1230, 279] on div "Call to Guy Furay" at bounding box center [1244, 279] width 113 height 20
click at [1083, 279] on div at bounding box center [1072, 254] width 100 height 310
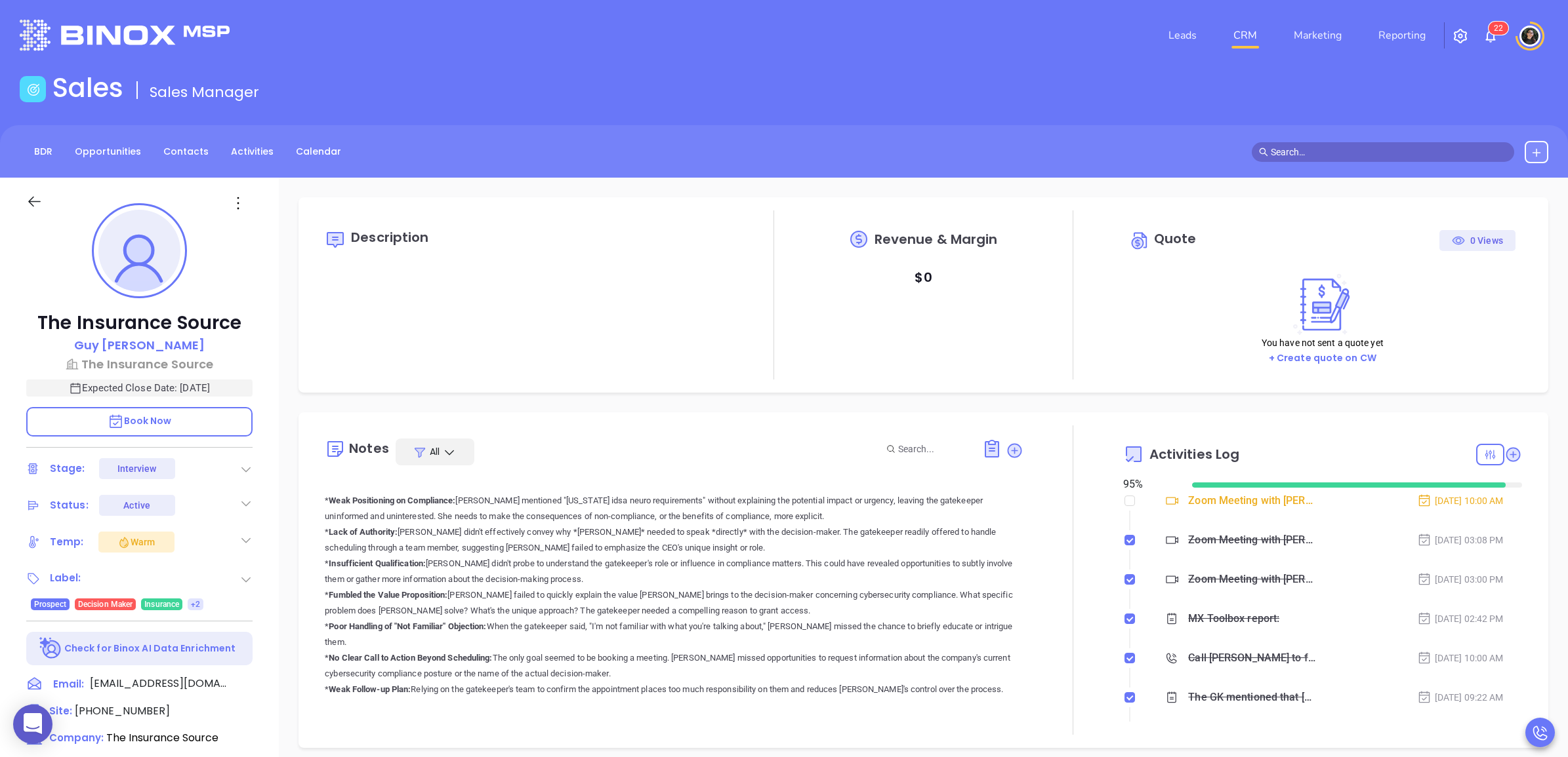
scroll to position [0, 0]
drag, startPoint x: 250, startPoint y: 686, endPoint x: 1278, endPoint y: 14, distance: 1228.2
click at [250, 686] on icon at bounding box center [250, 686] width 13 height 13
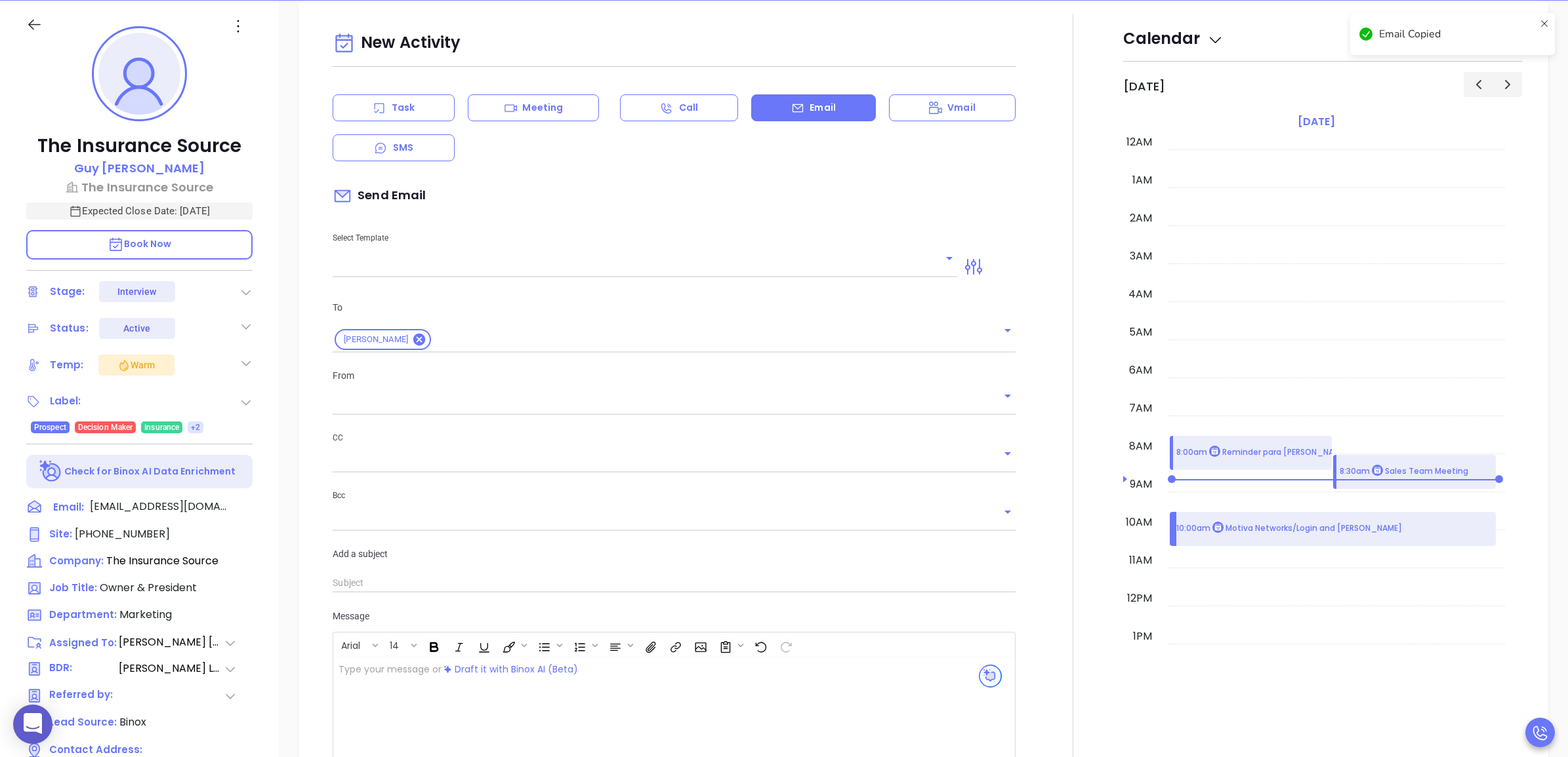
type input "[PERSON_NAME]"
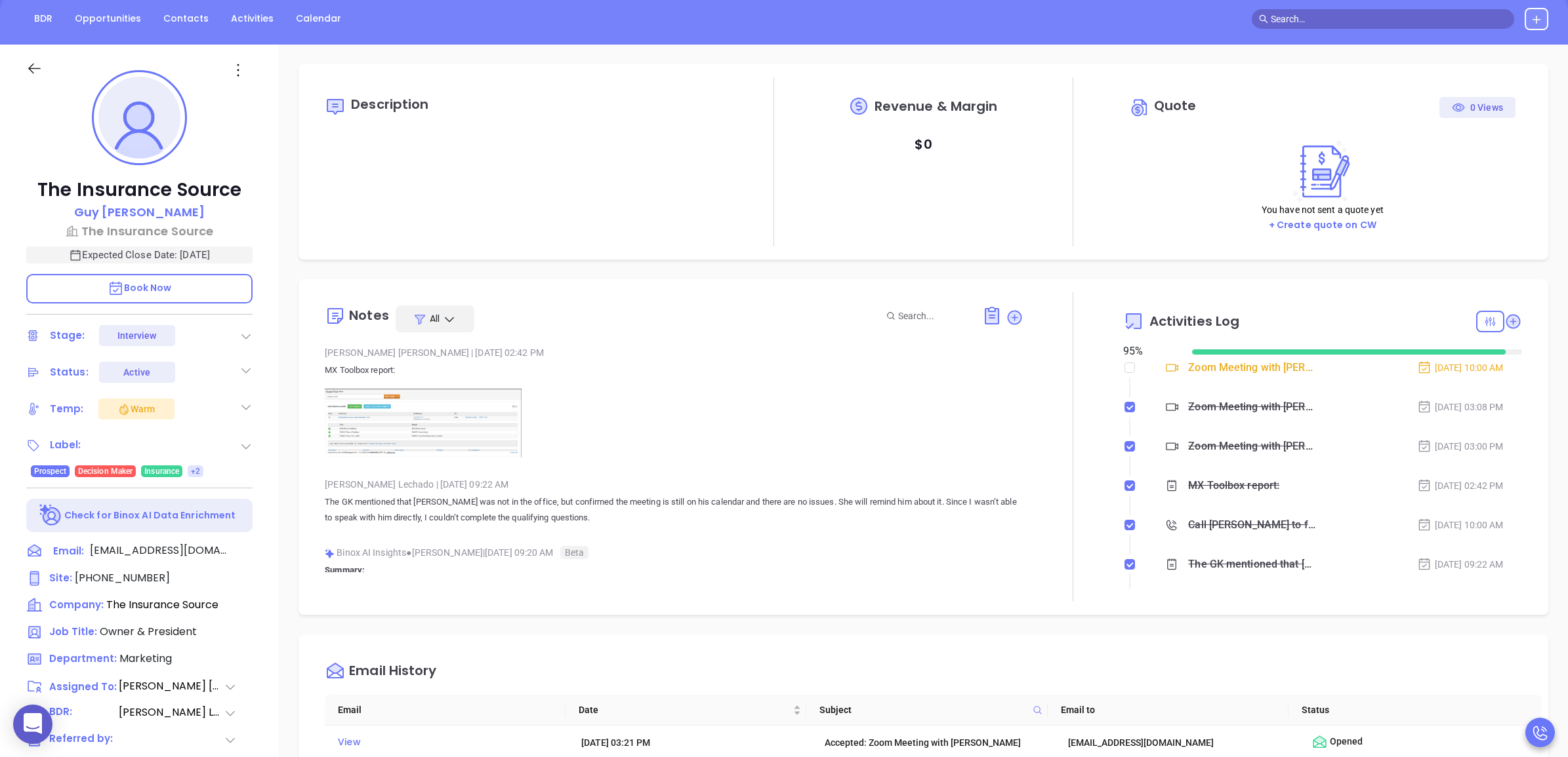
scroll to position [97, 0]
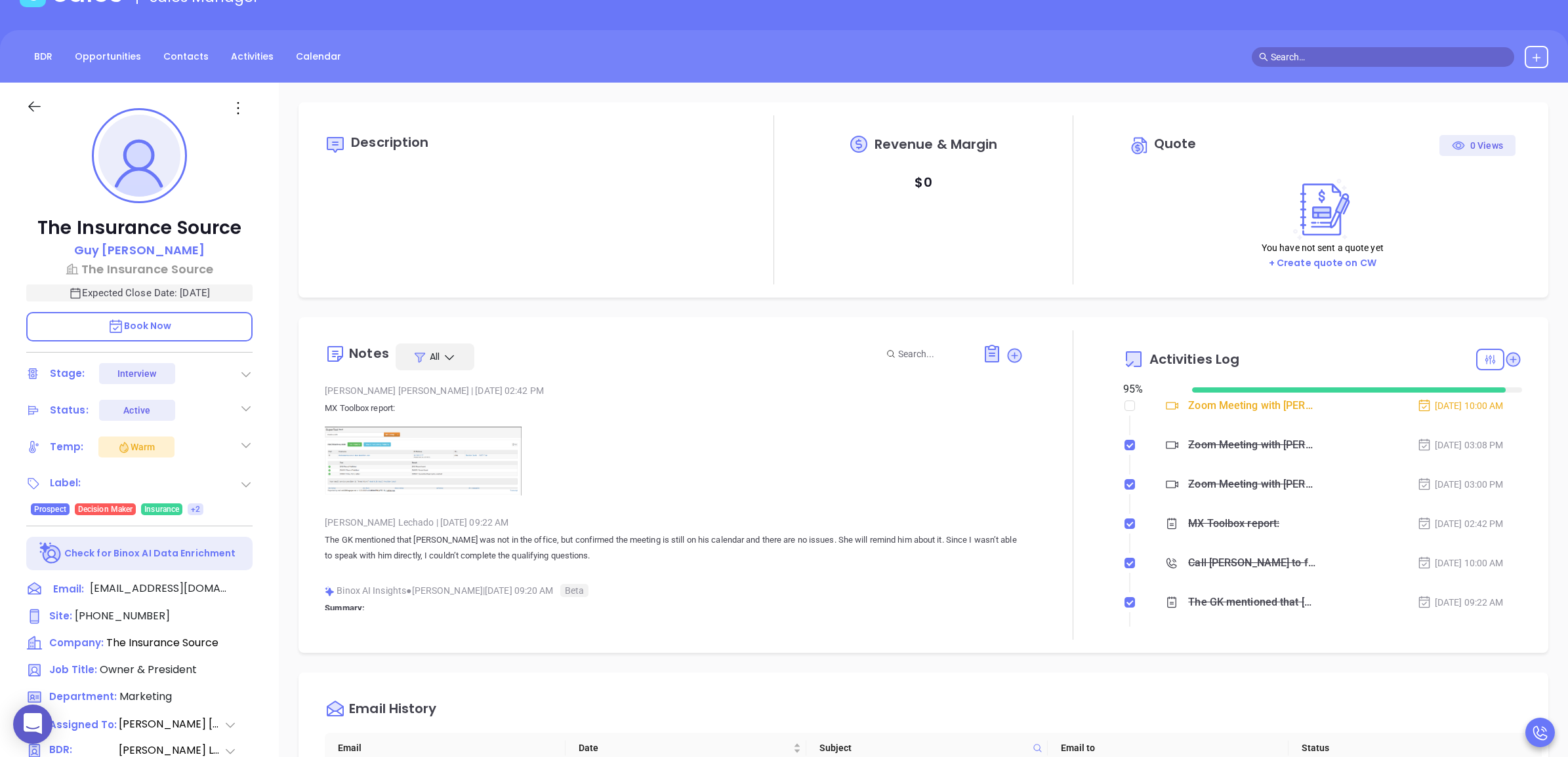
click at [430, 464] on img at bounding box center [423, 461] width 196 height 69
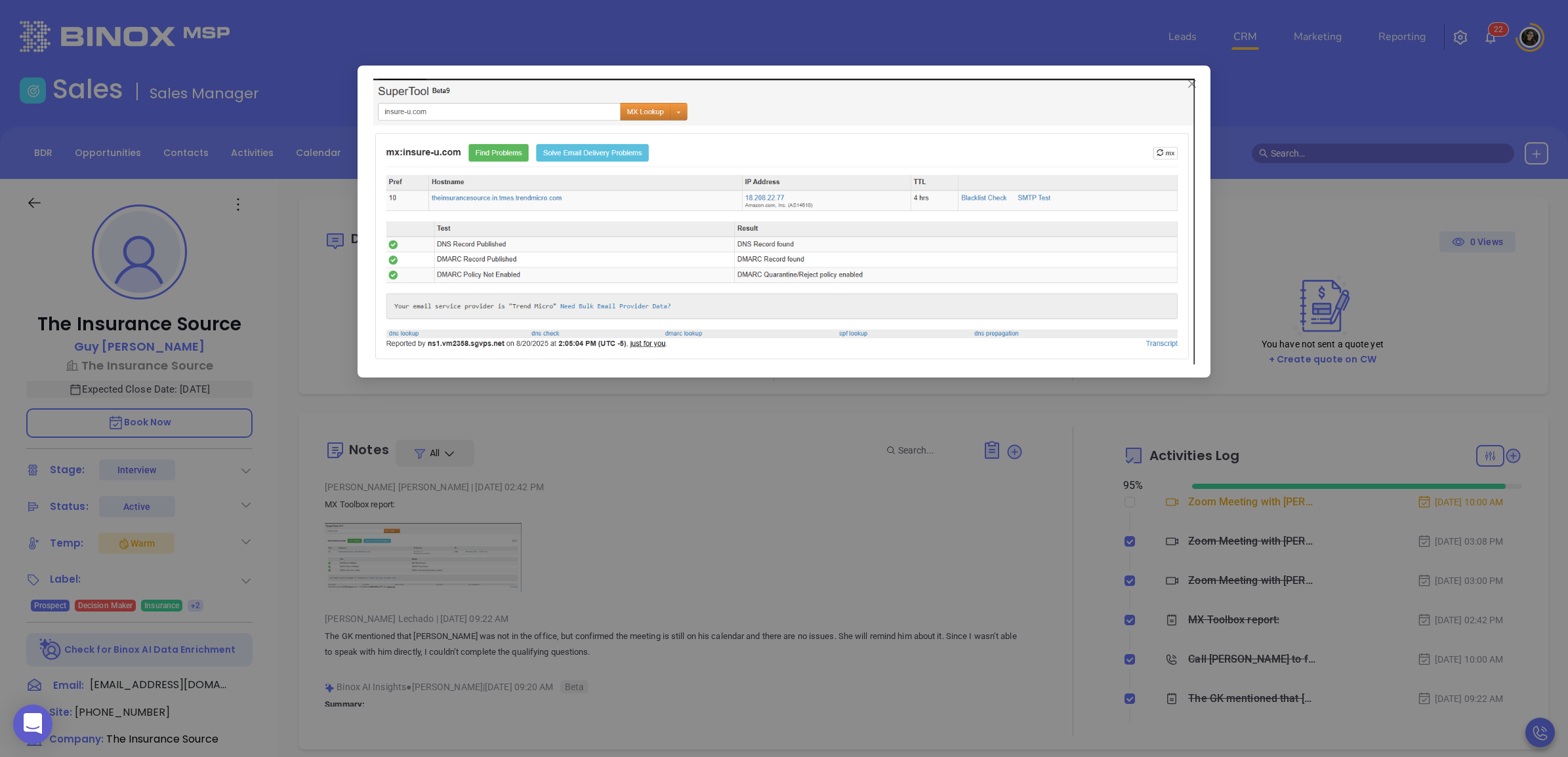
scroll to position [0, 0]
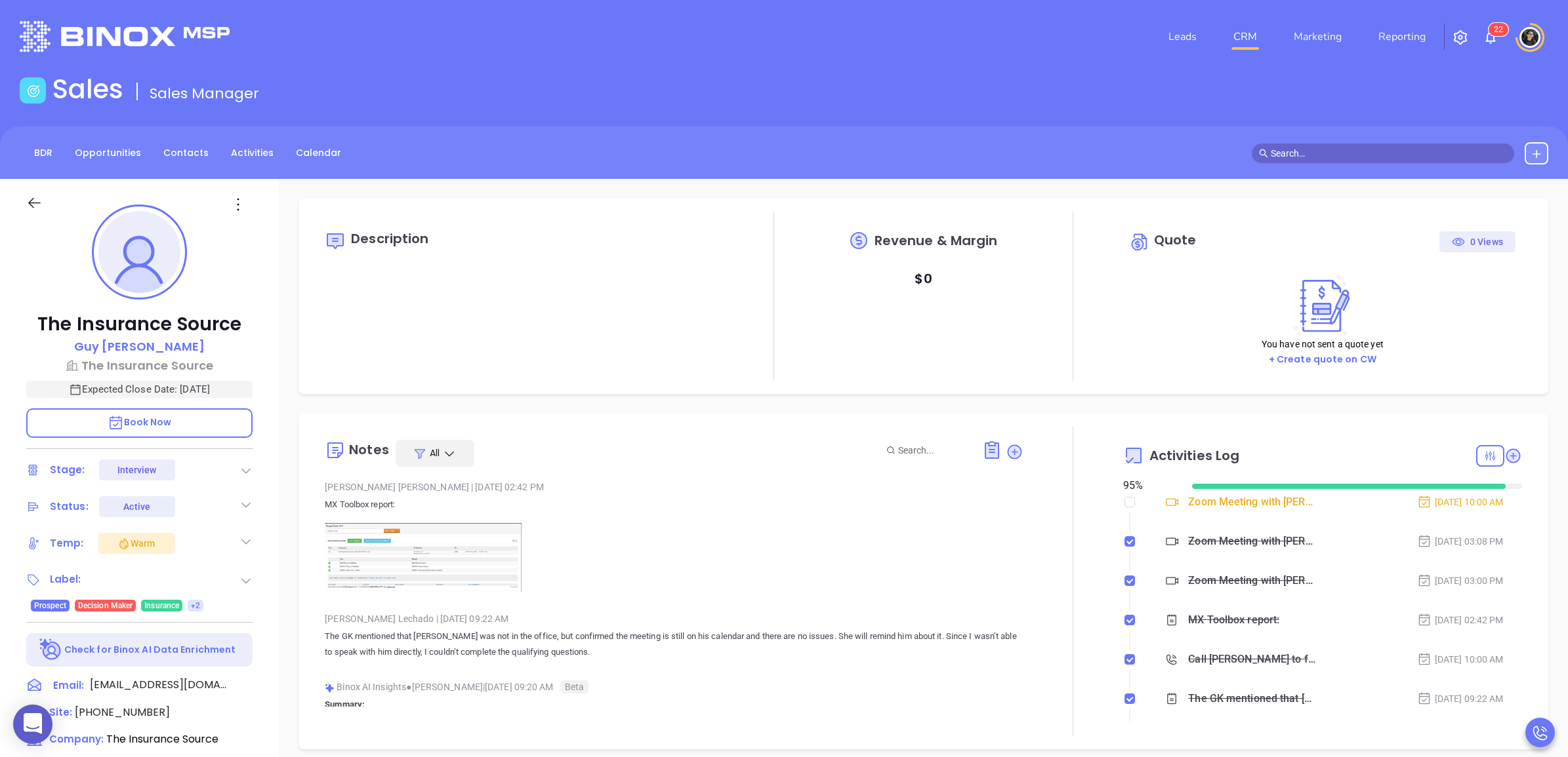
click at [1247, 44] on link "CRM" at bounding box center [1245, 36] width 34 height 26
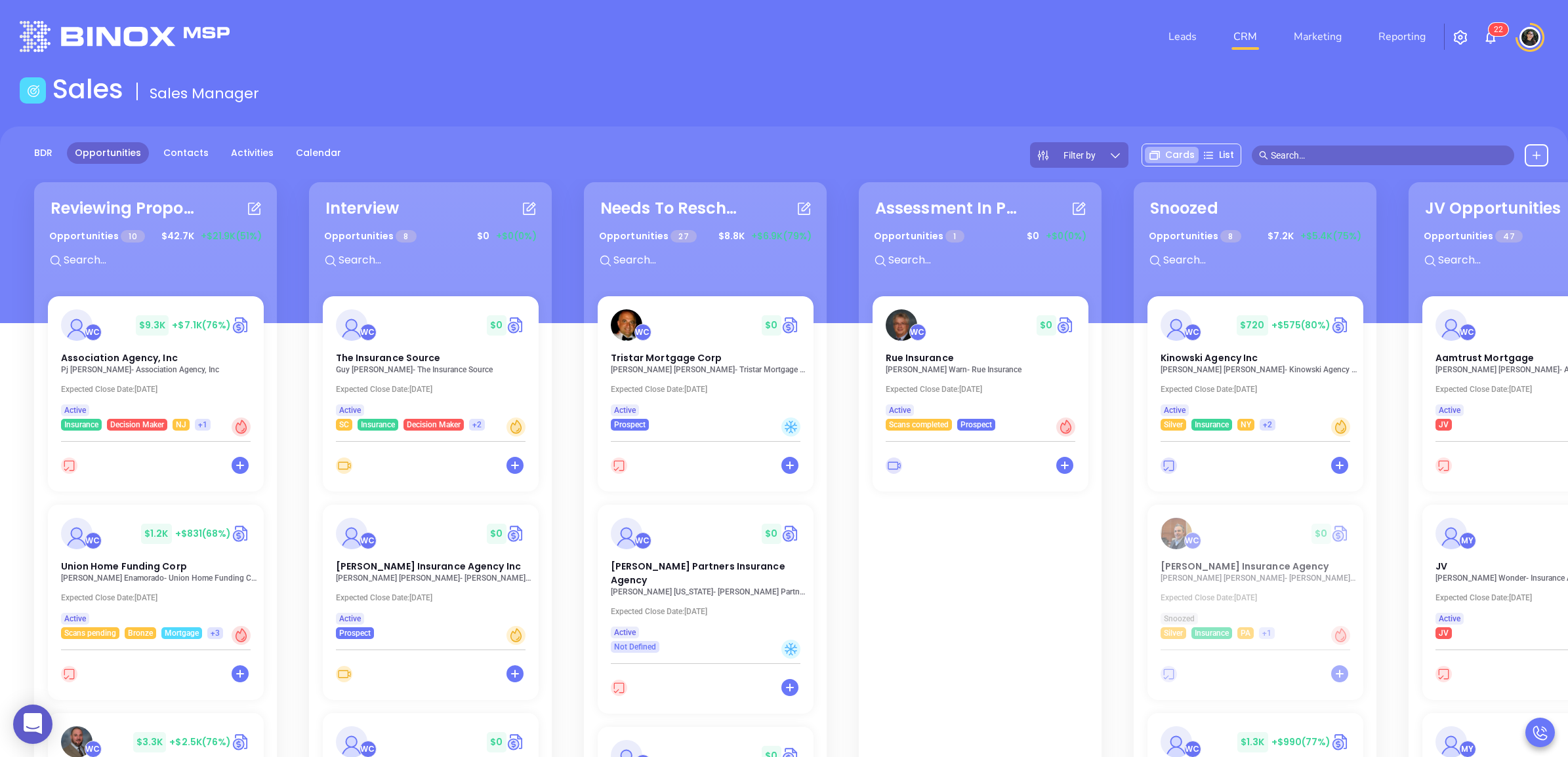
click at [1101, 63] on header "Leads CRM Marketing Reporting 2 2 Financial Leads Leads" at bounding box center [784, 36] width 1529 height 73
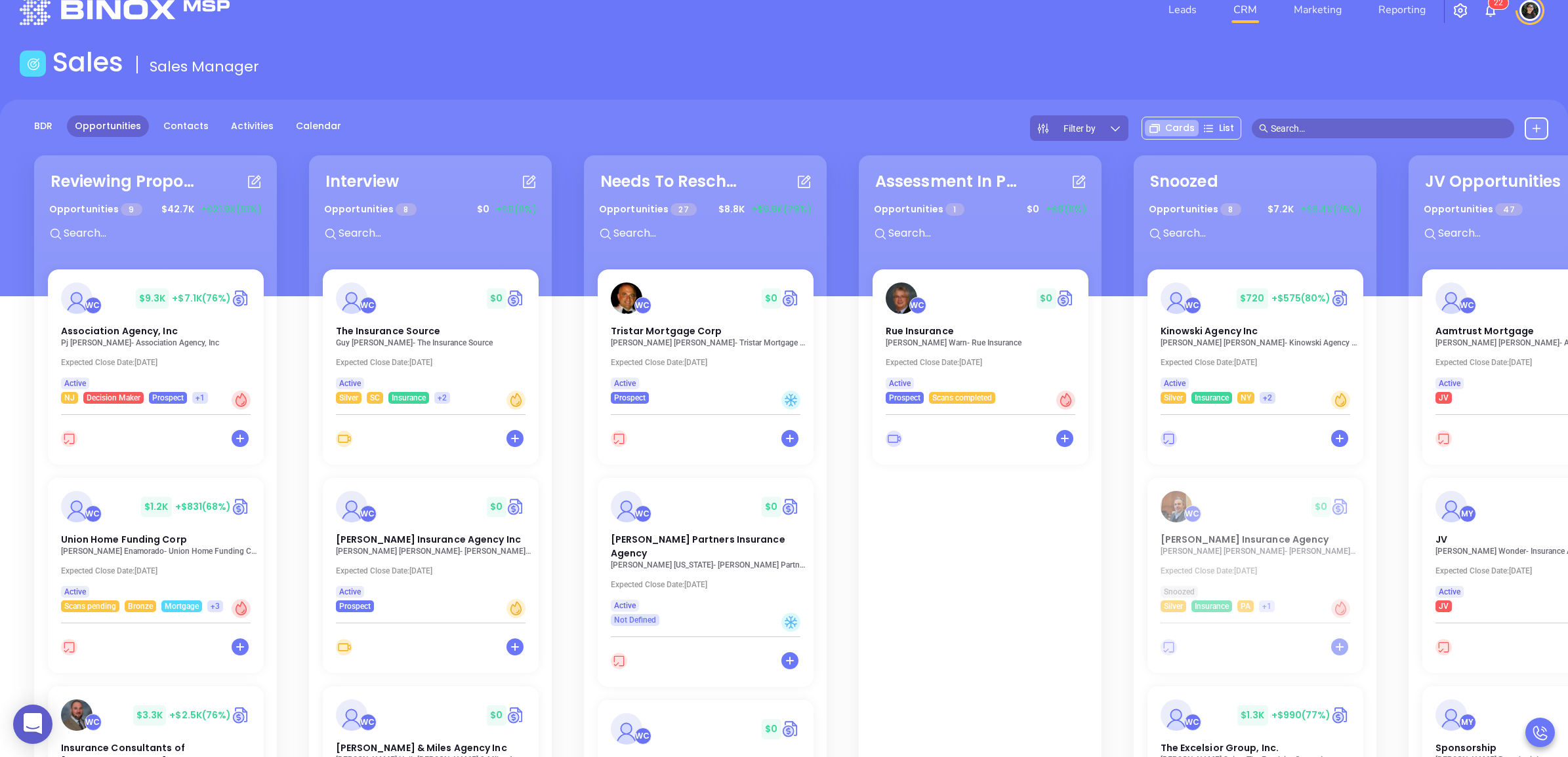
click at [643, 92] on main "Sales Sales Manager BDR Opportunities Contacts Activities Calendar Filter by Ca…" at bounding box center [784, 478] width 1568 height 862
click at [364, 533] on span "Straub Insurance Agency Inc" at bounding box center [428, 538] width 191 height 14
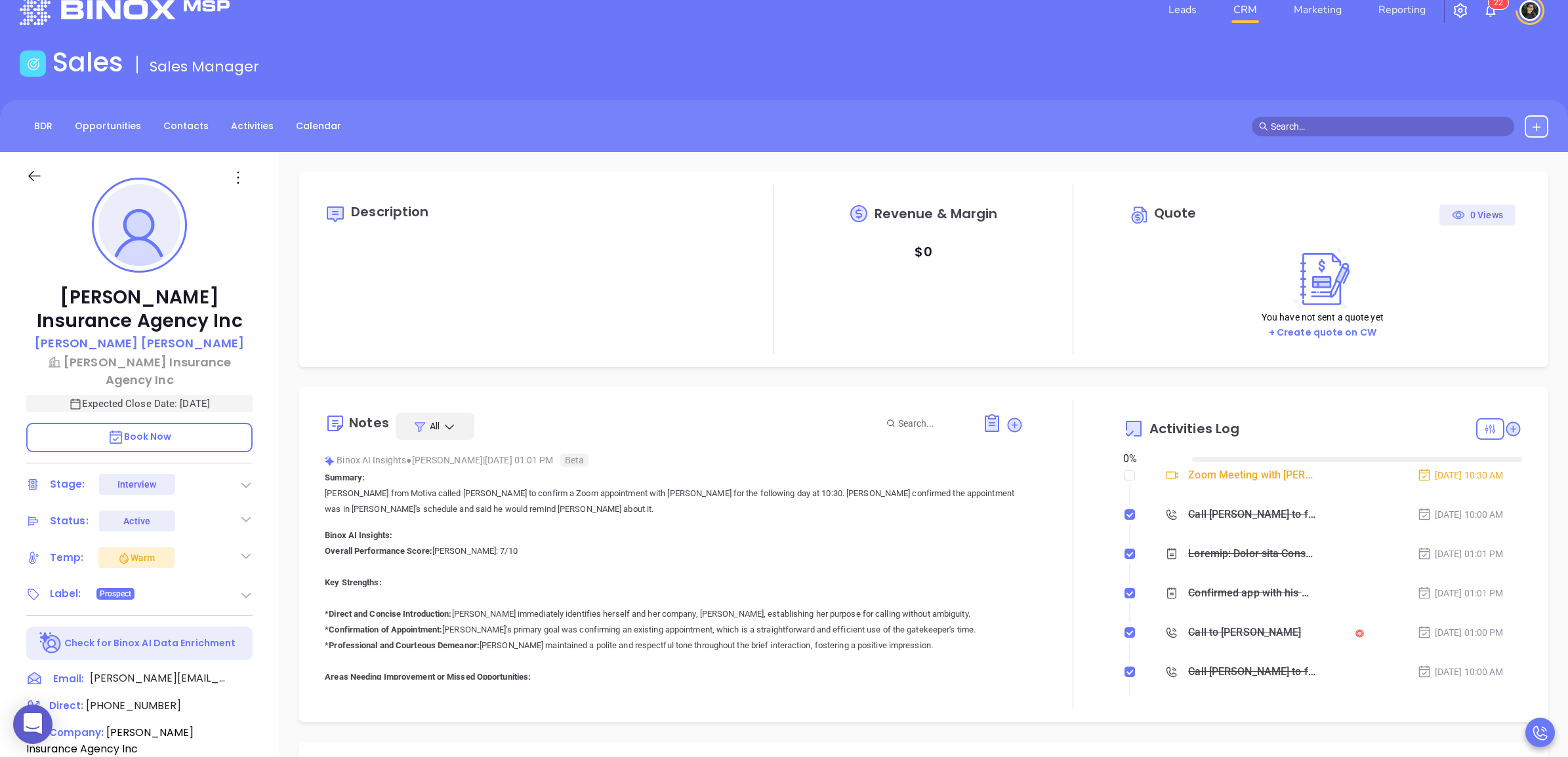
type input "[DATE]"
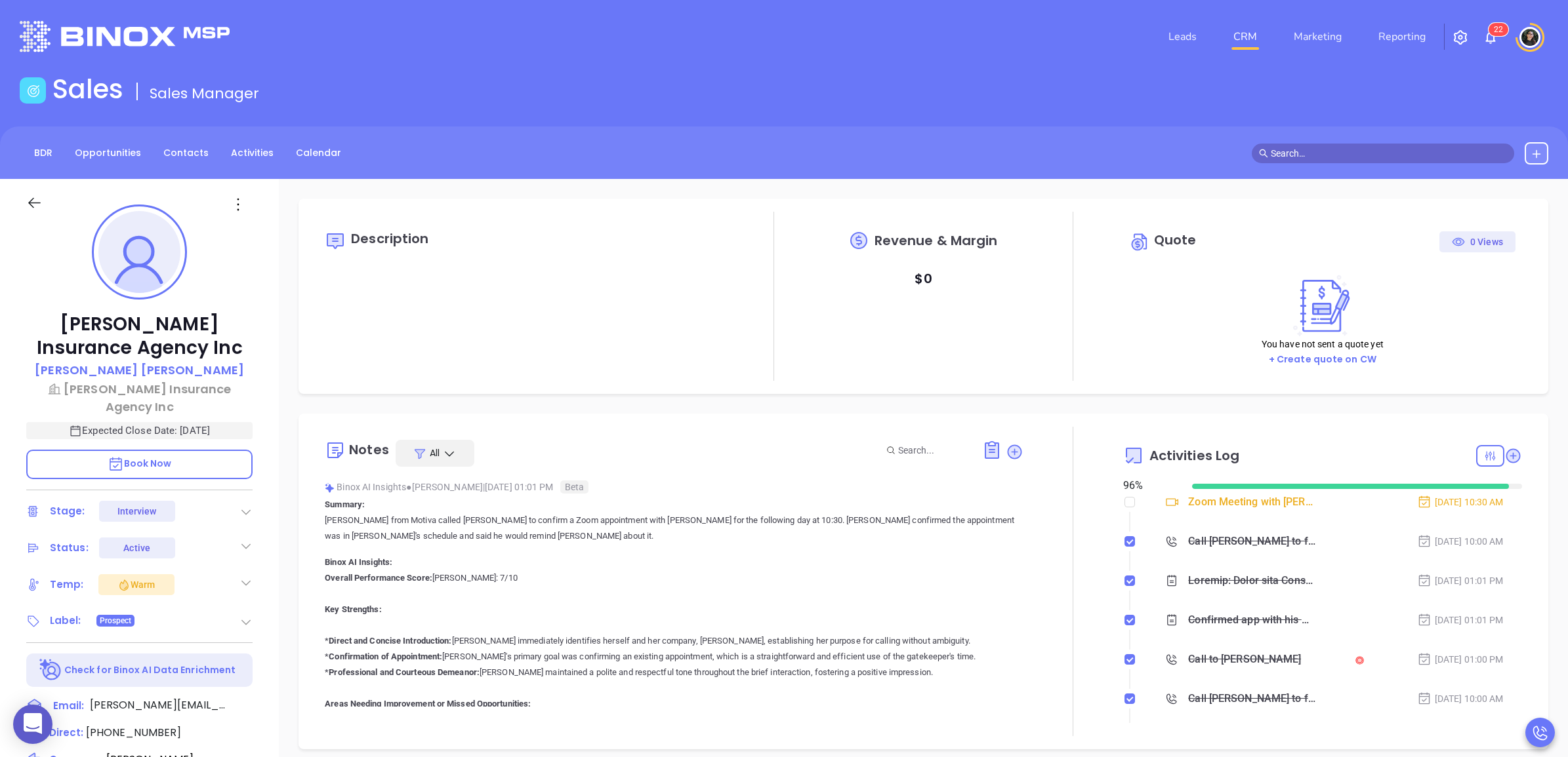
scroll to position [343, 0]
click at [661, 52] on div "Leads CRM Marketing Reporting 2 2" at bounding box center [1041, 36] width 1030 height 47
type input "[PERSON_NAME]"
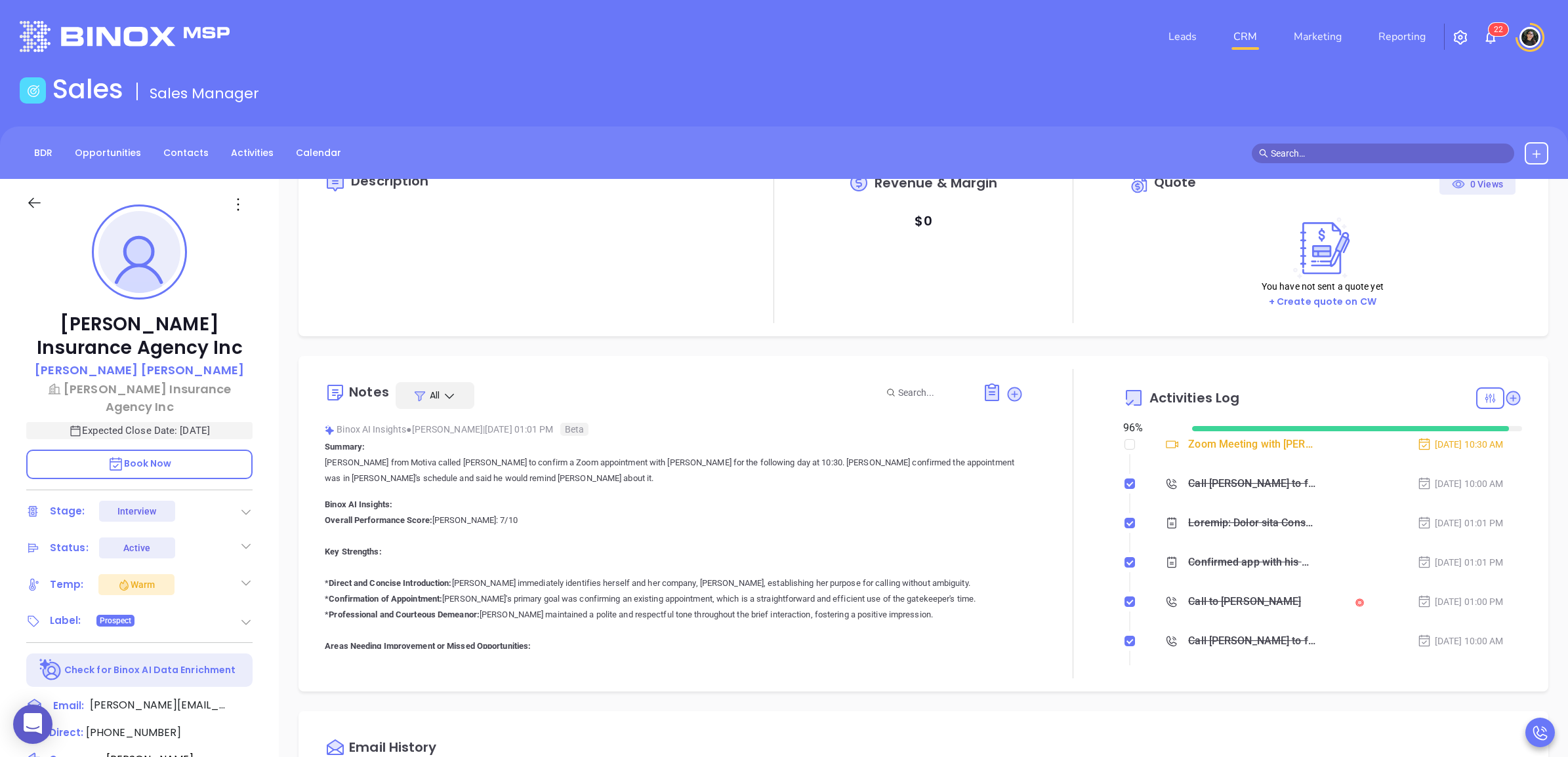
scroll to position [0, 0]
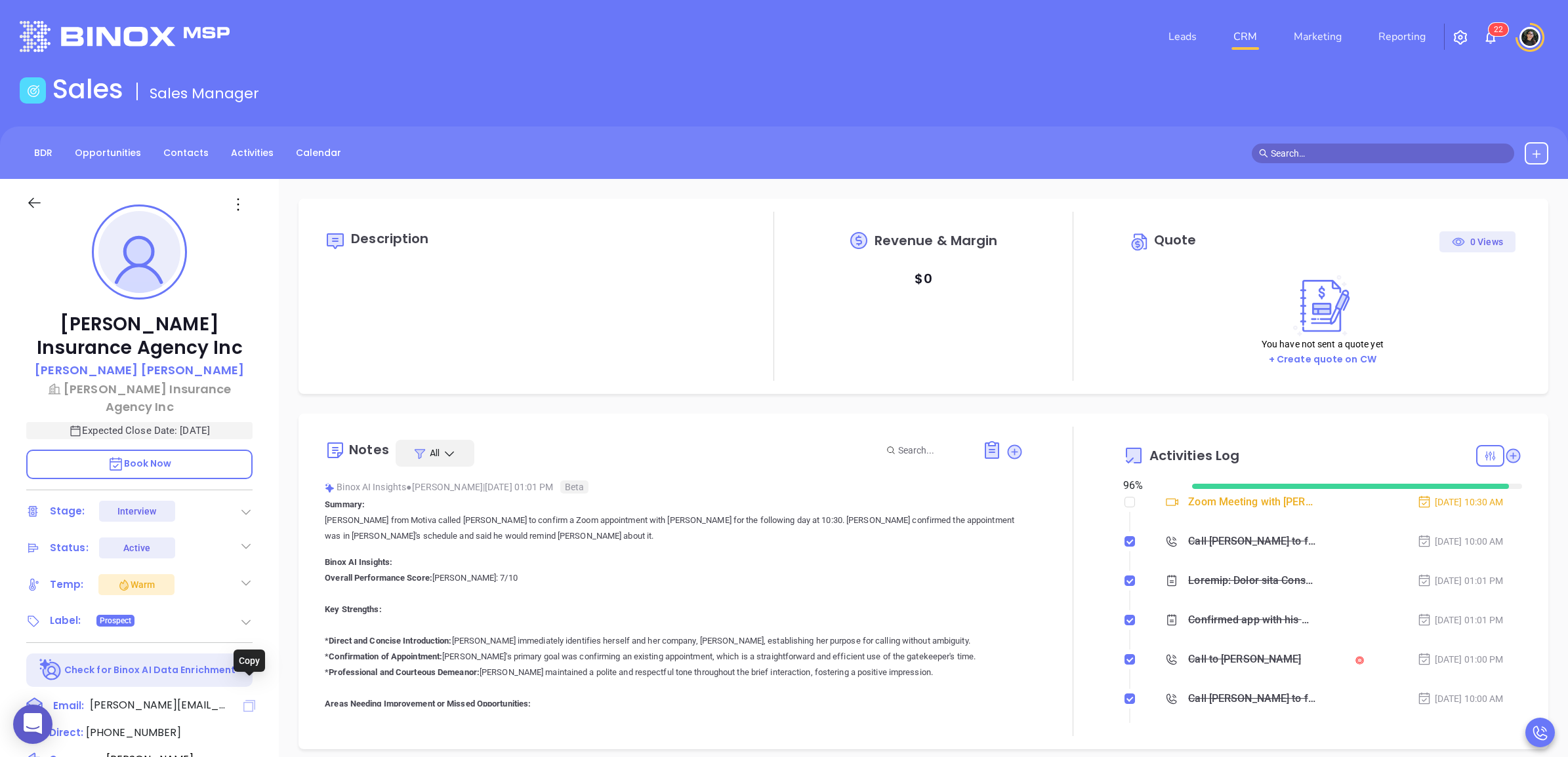
click at [243, 700] on icon at bounding box center [249, 706] width 12 height 12
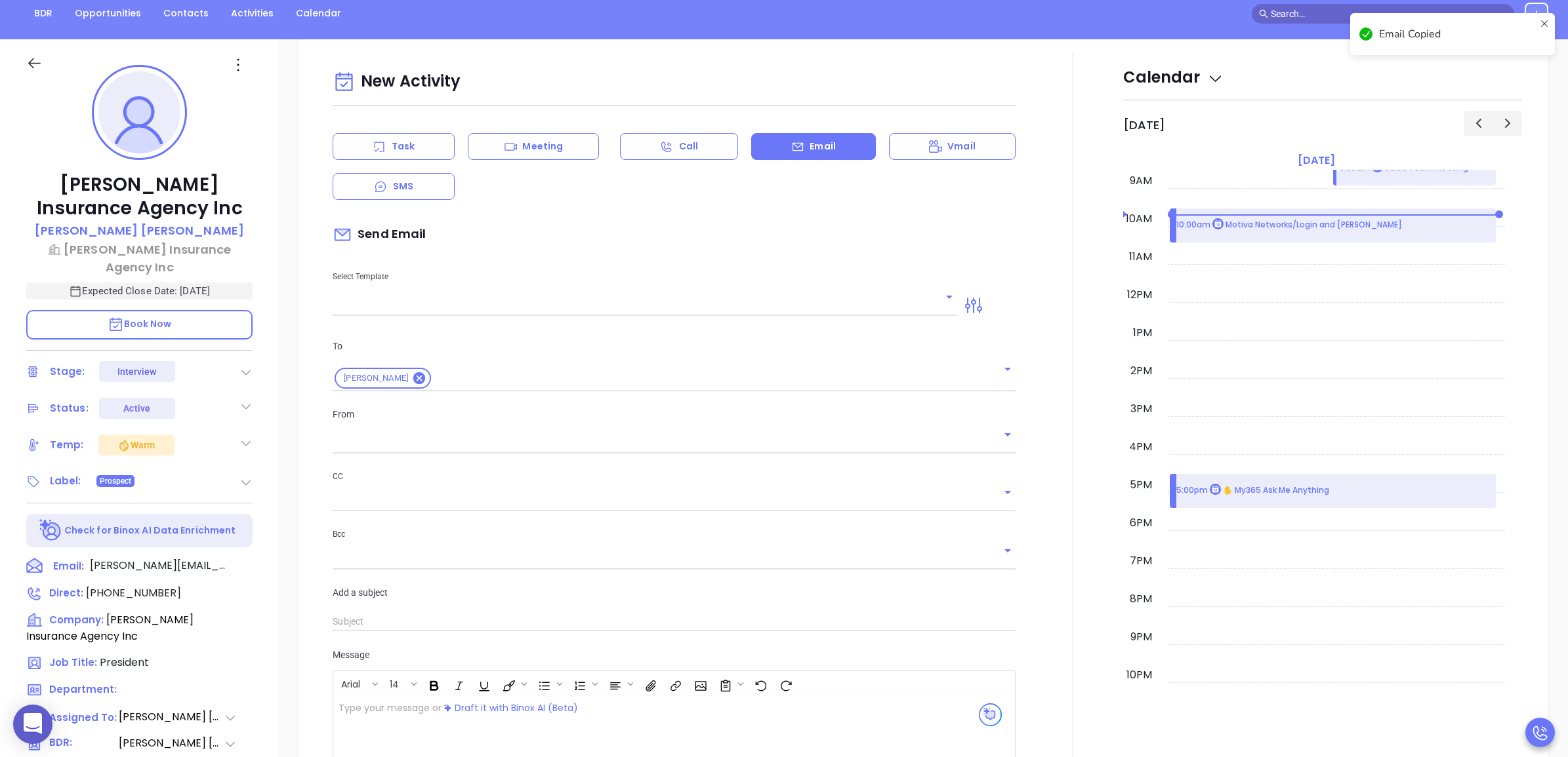
scroll to position [178, 0]
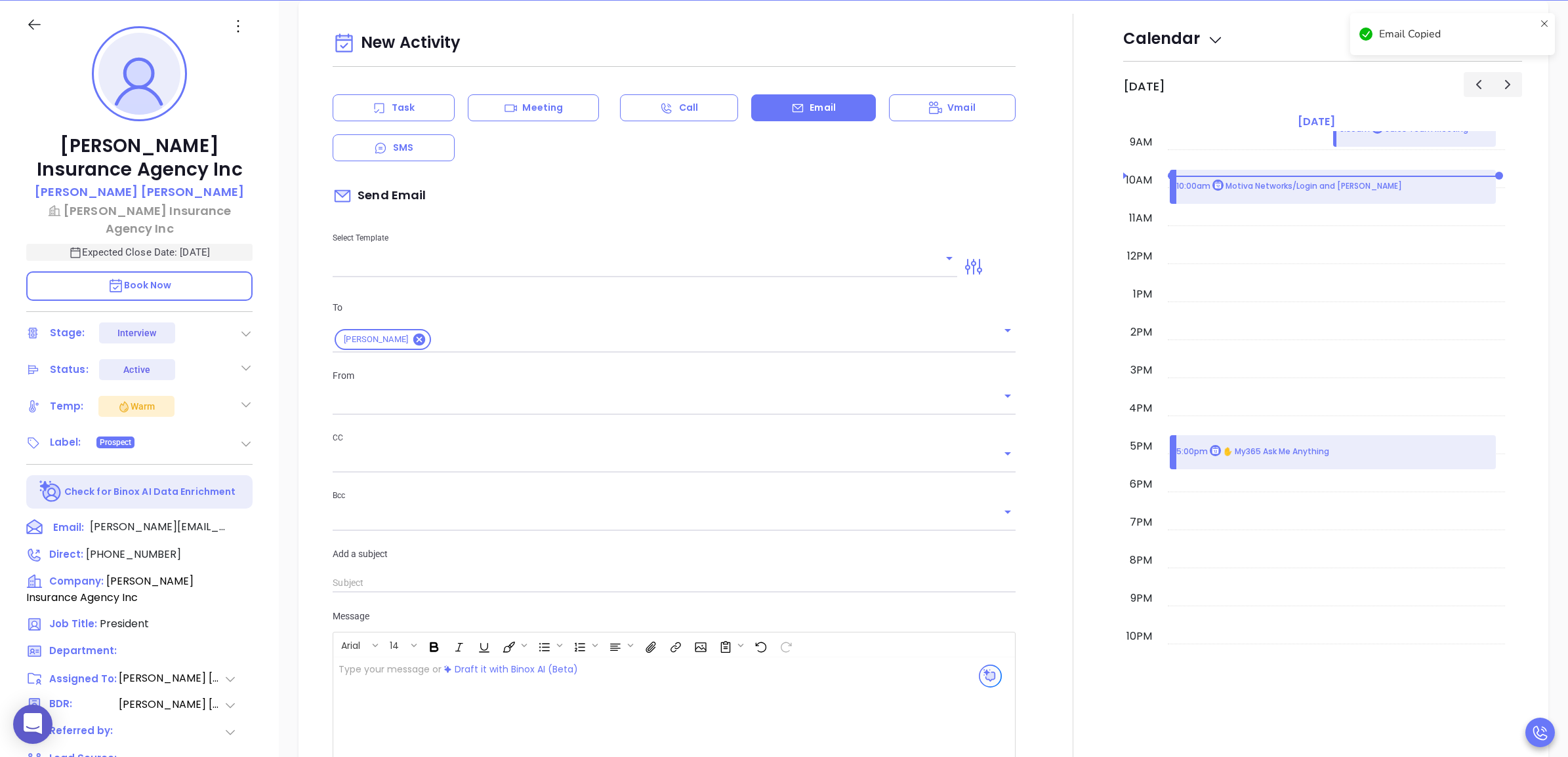
type input "[PERSON_NAME]"
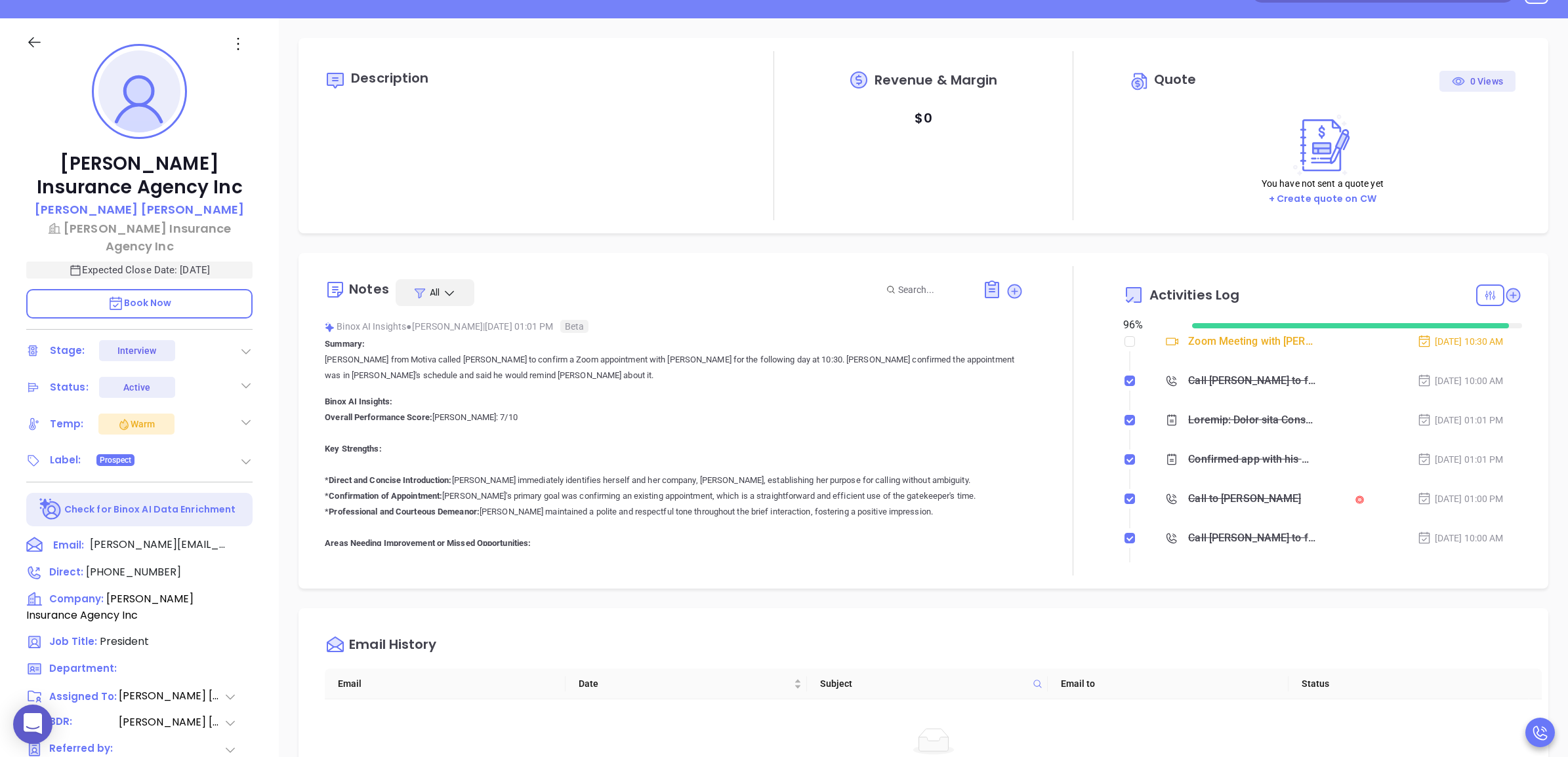
scroll to position [0, 0]
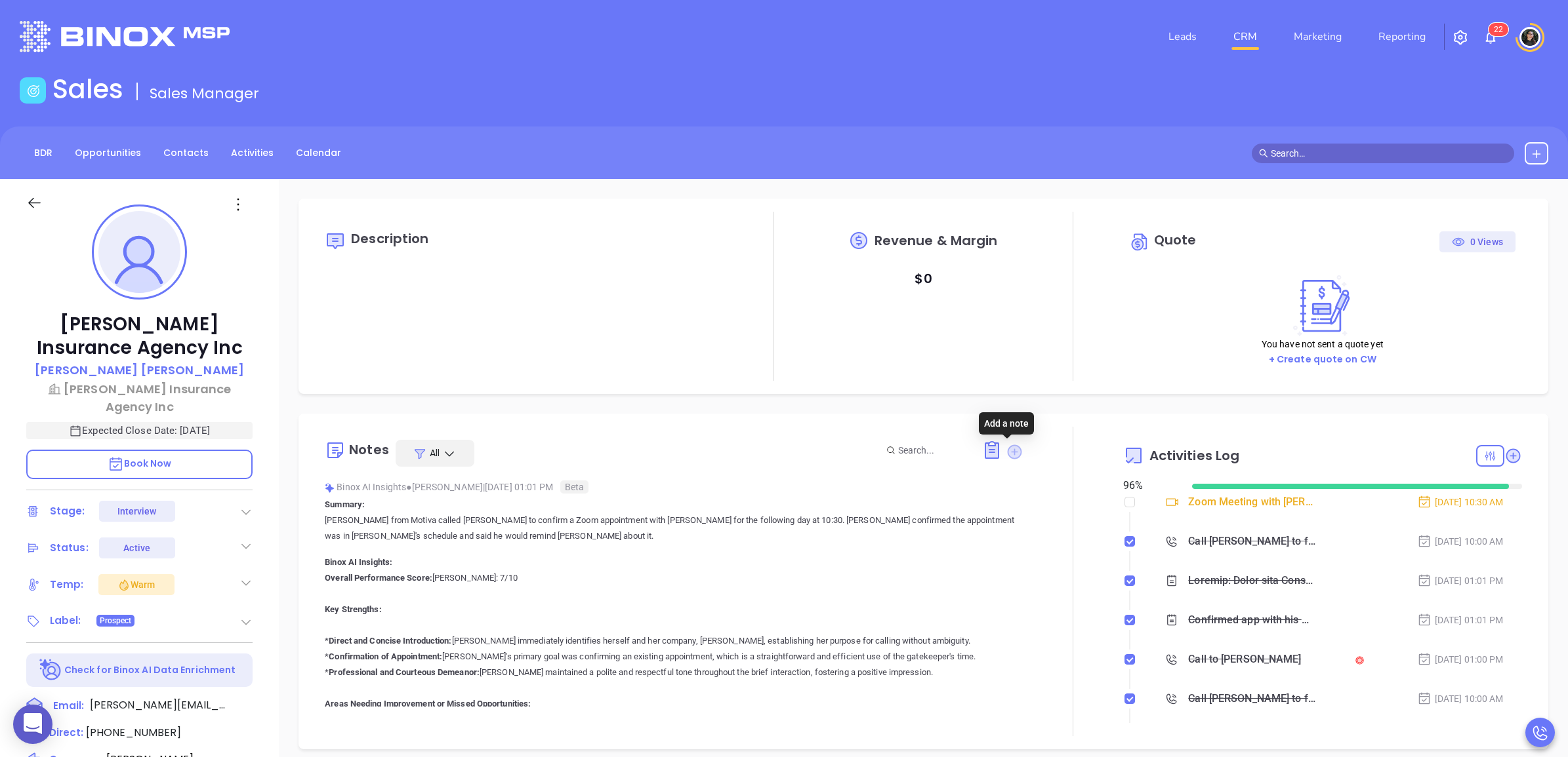
click at [1014, 453] on icon at bounding box center [1014, 452] width 15 height 15
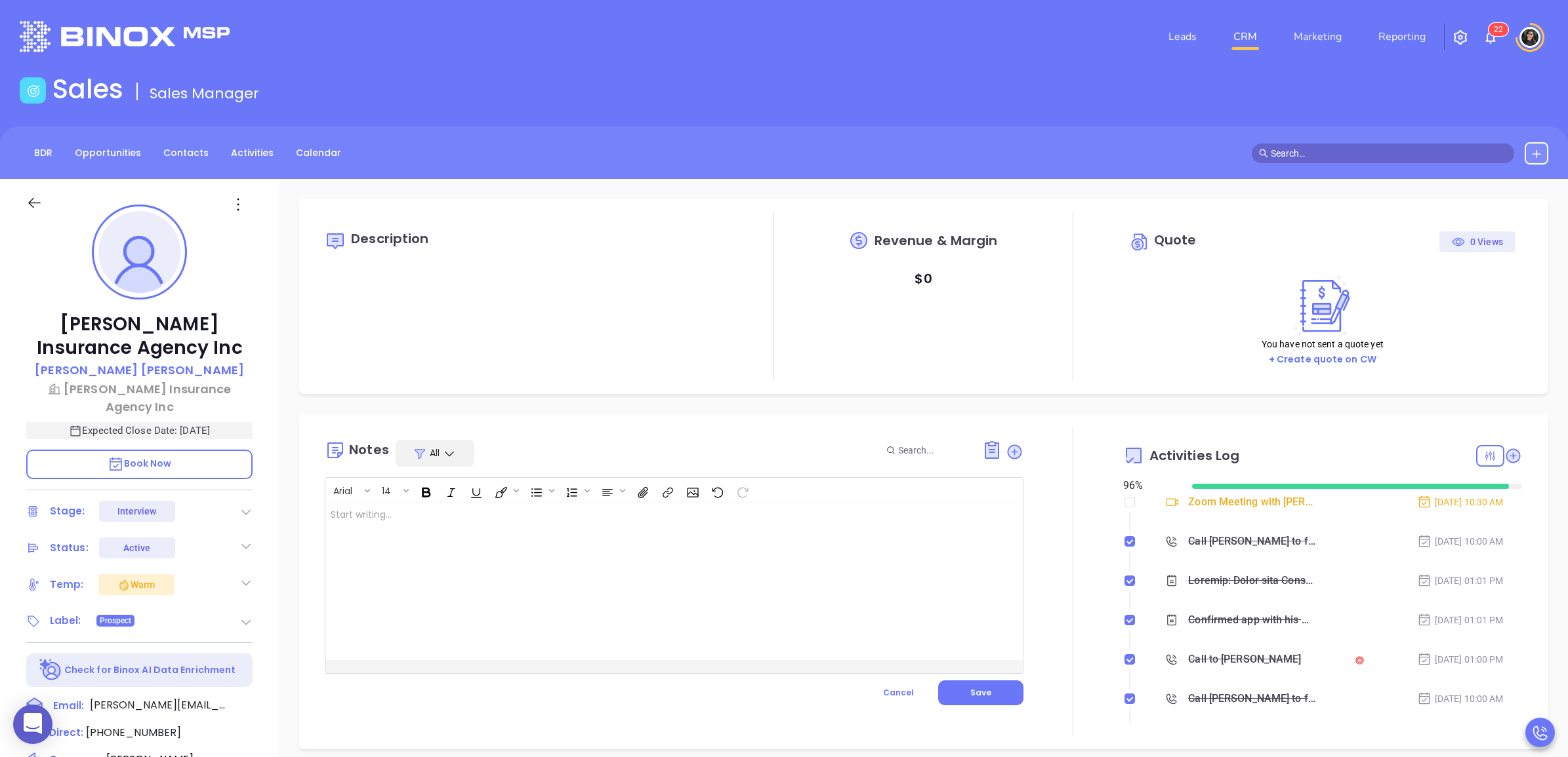
click at [640, 554] on div at bounding box center [649, 581] width 648 height 157
click at [995, 687] on button "Save" at bounding box center [980, 693] width 85 height 25
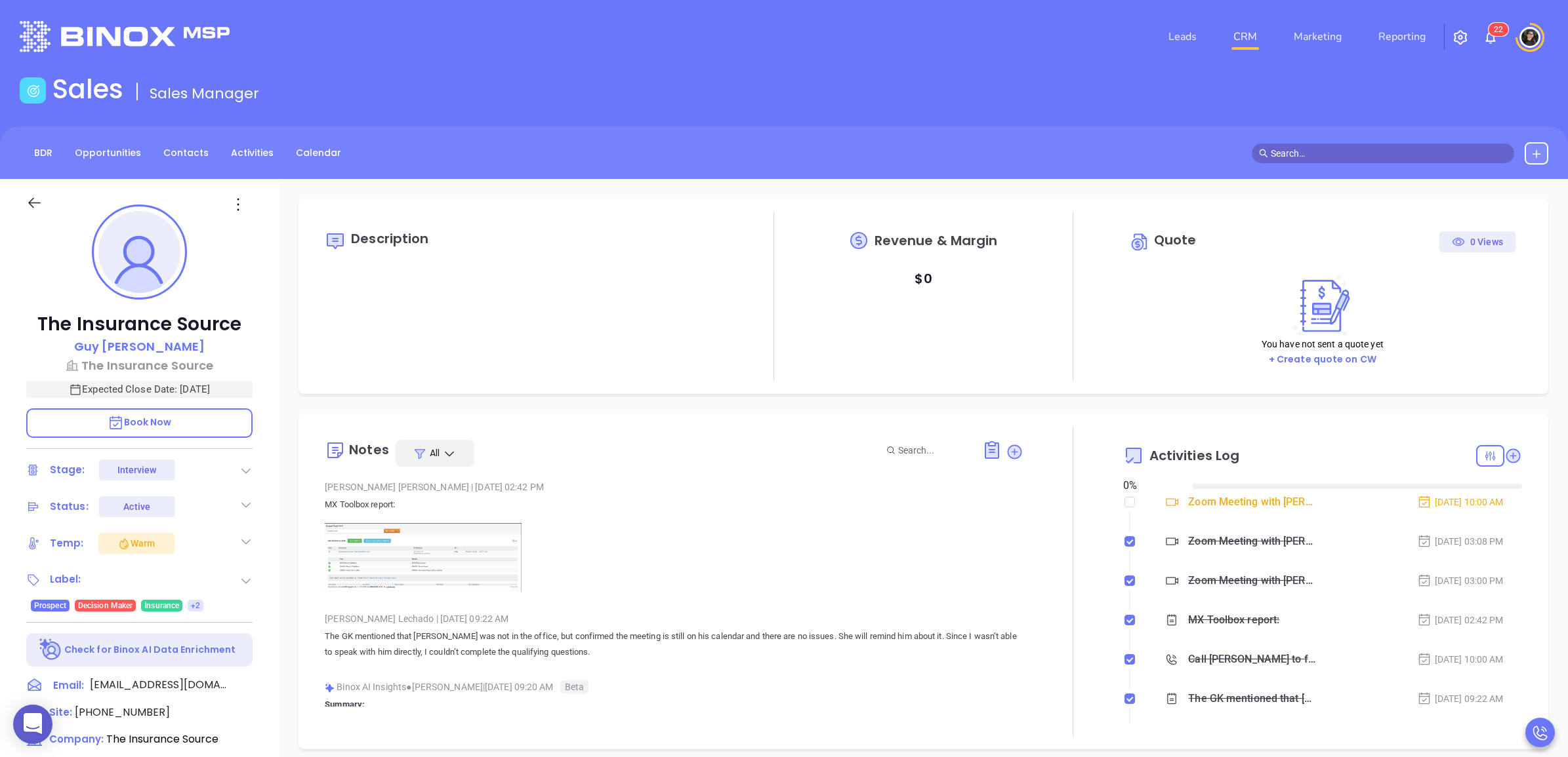
type input "[DATE]"
type input "[PERSON_NAME]"
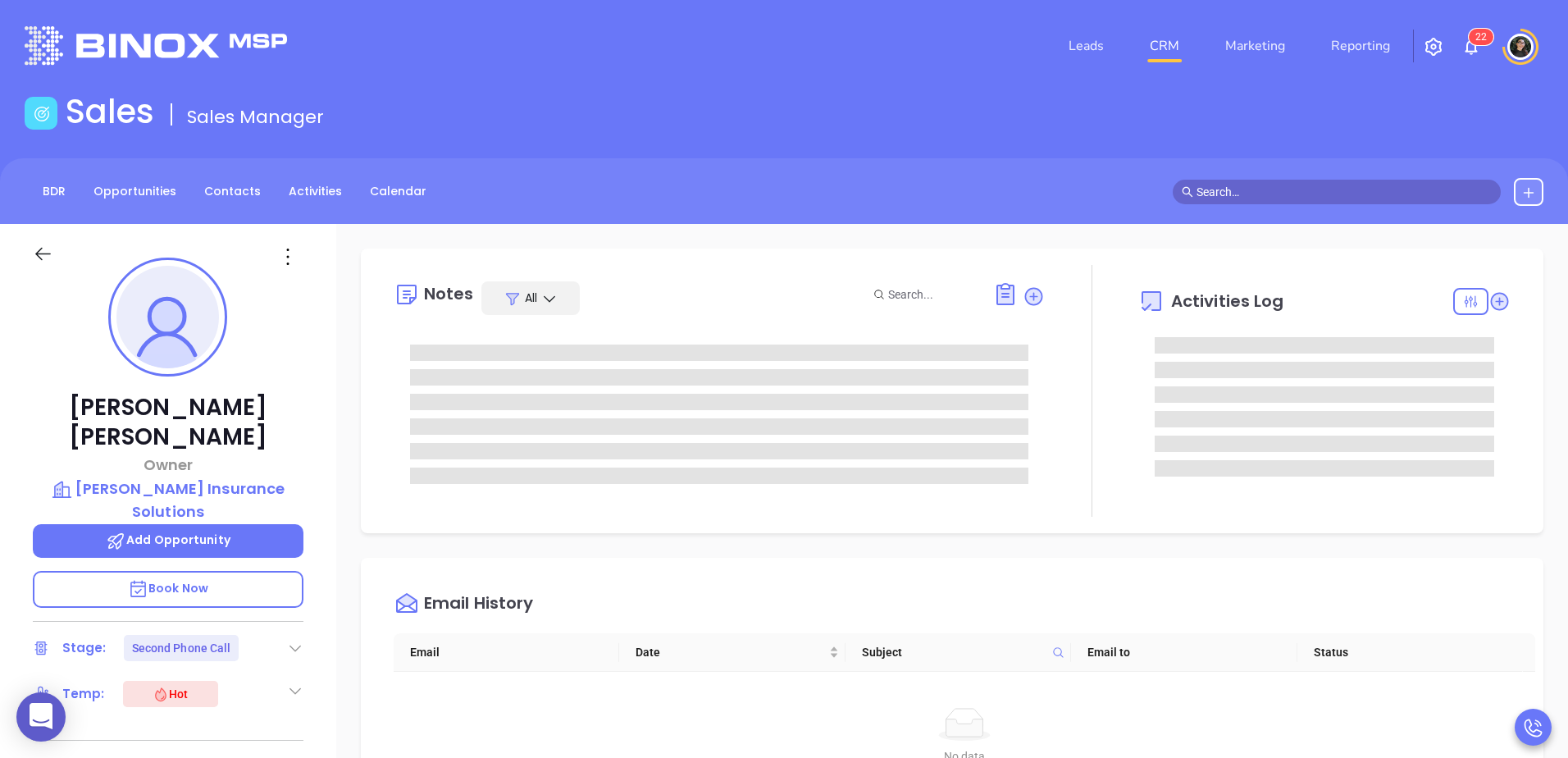
type input "[PERSON_NAME]"
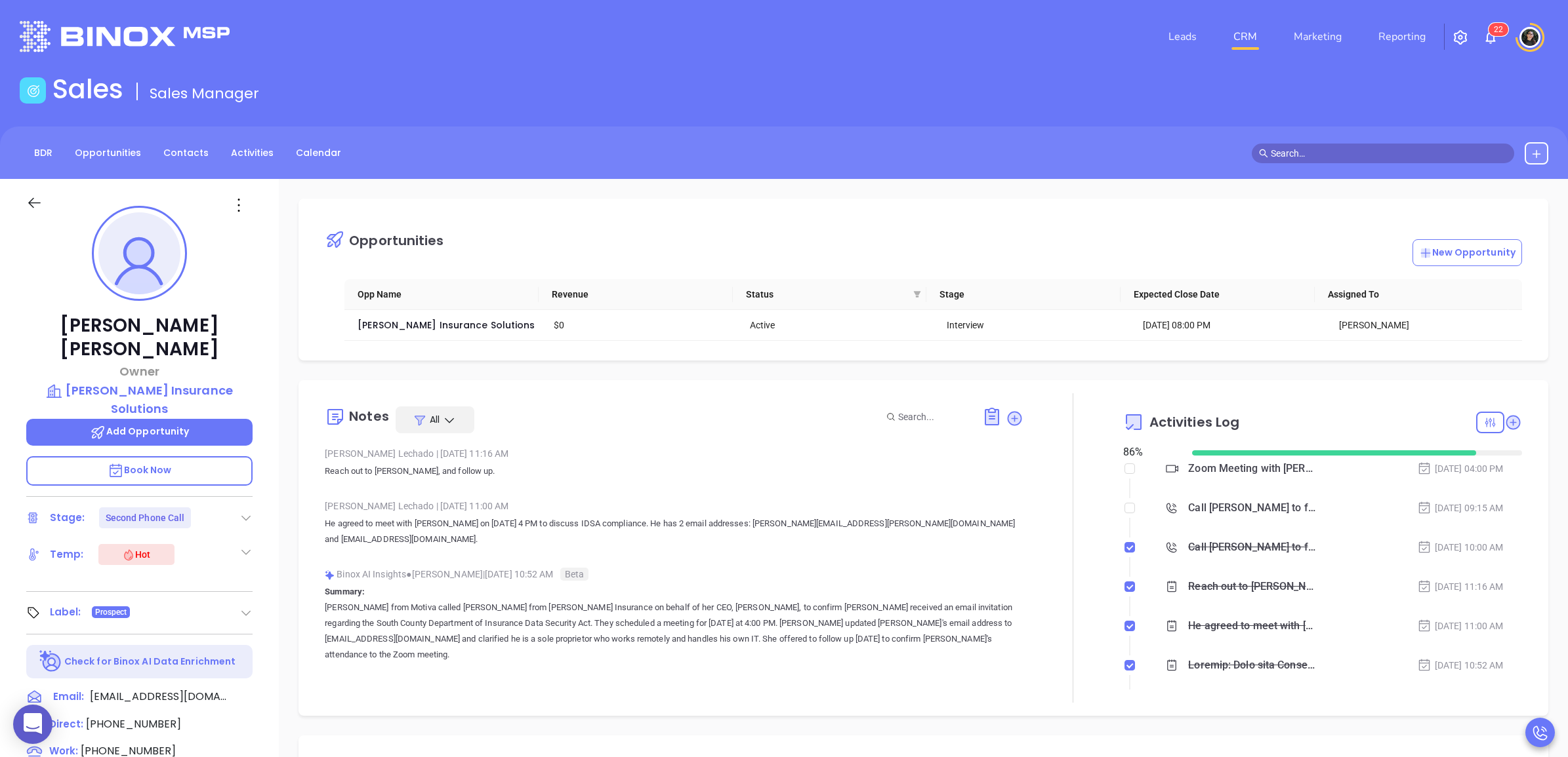
scroll to position [305, 0]
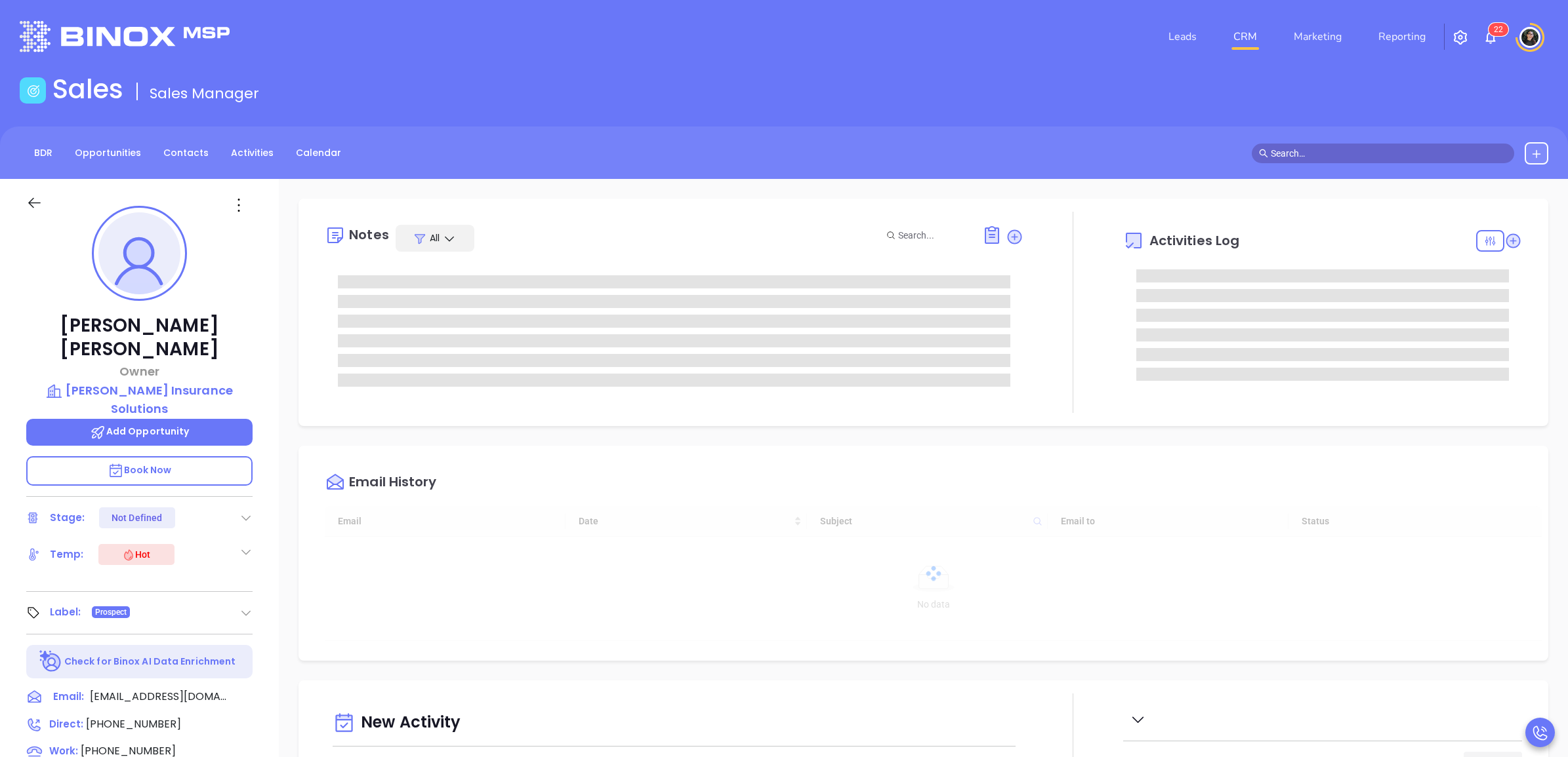
type input "[DATE]"
type input "[PERSON_NAME]"
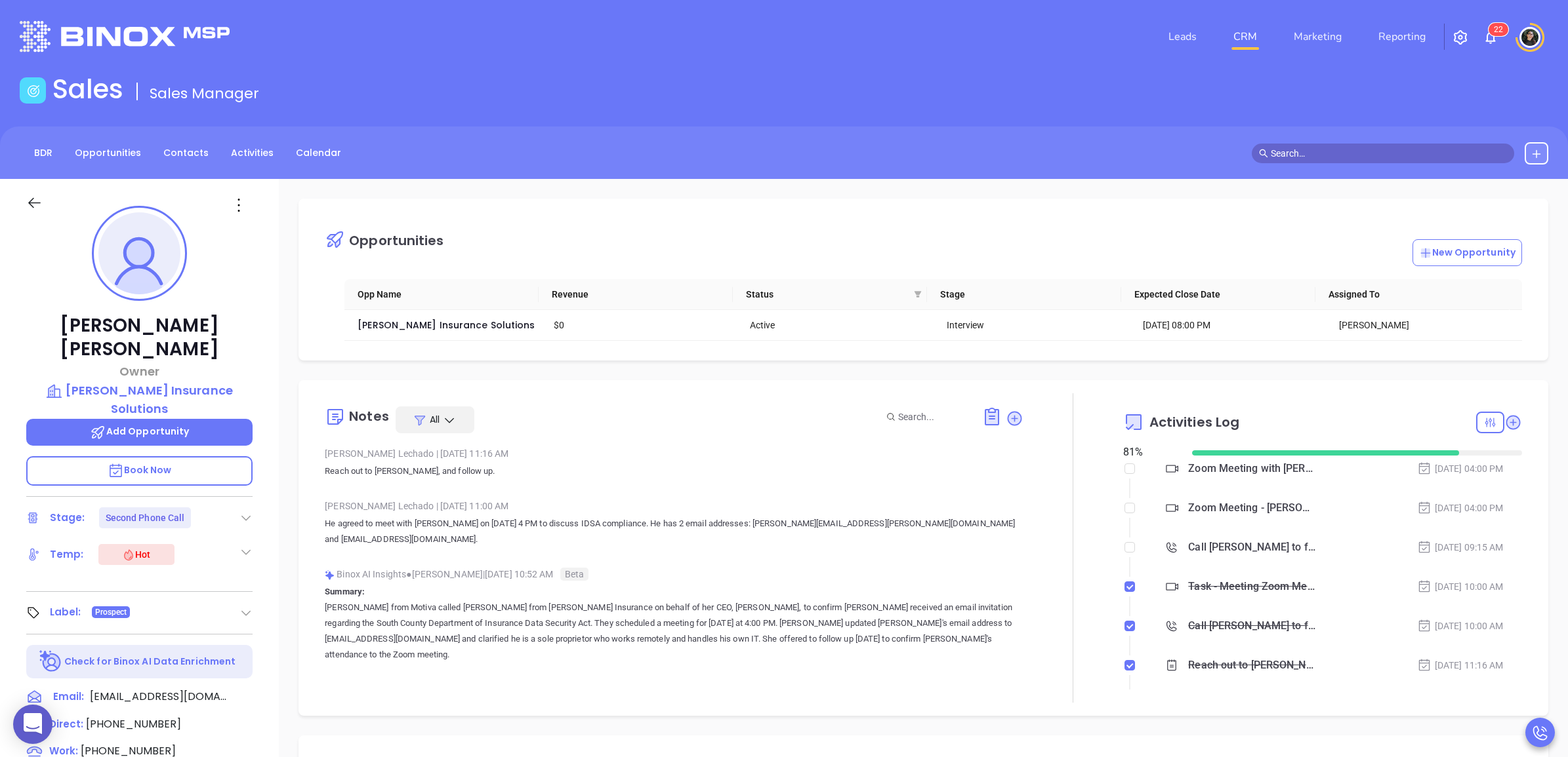
click at [1236, 510] on div "Zoom Meeting - [PERSON_NAME]" at bounding box center [1251, 508] width 127 height 20
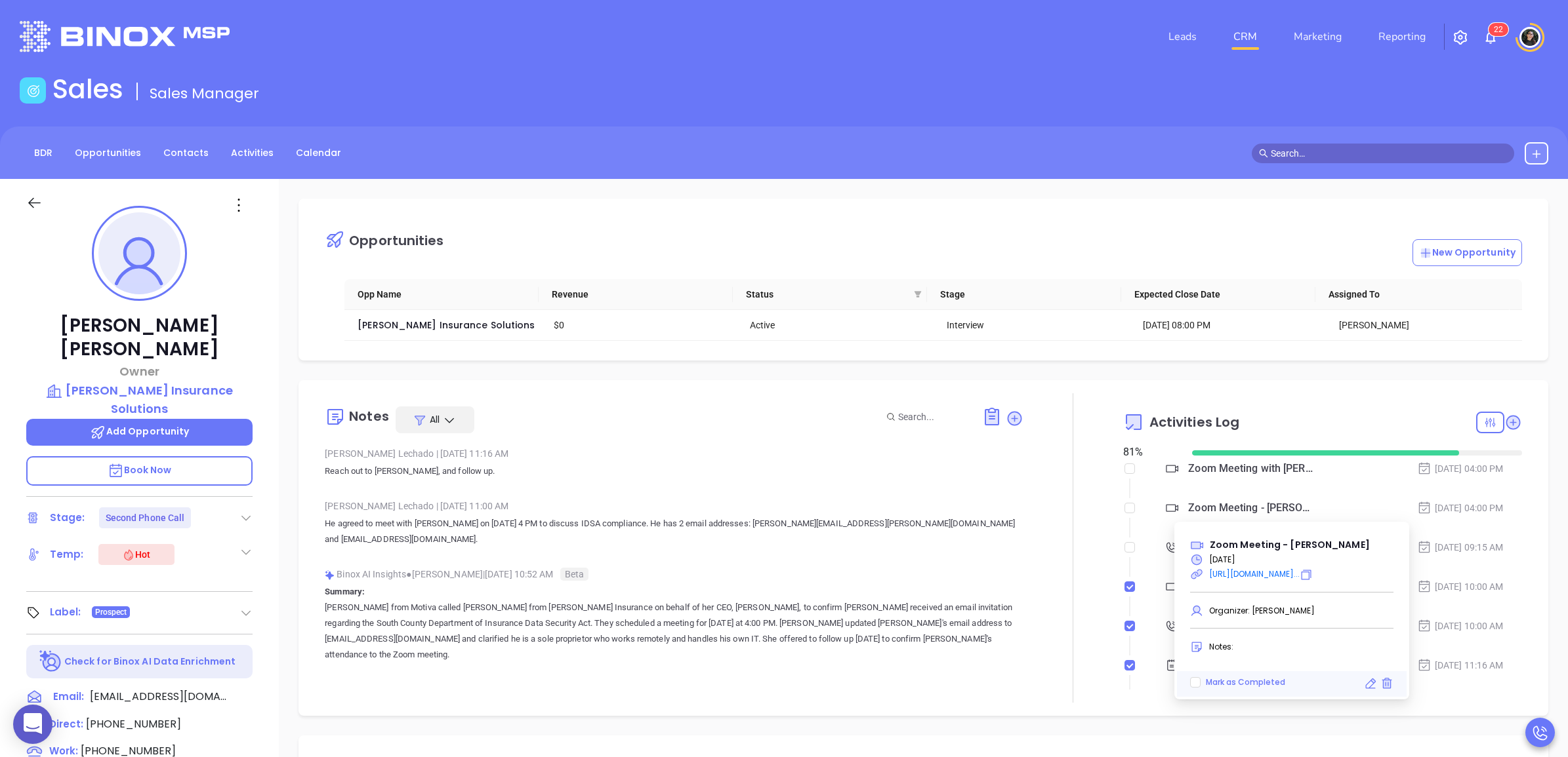
click at [1250, 476] on div "Zoom Meeting with [PERSON_NAME]" at bounding box center [1251, 468] width 127 height 20
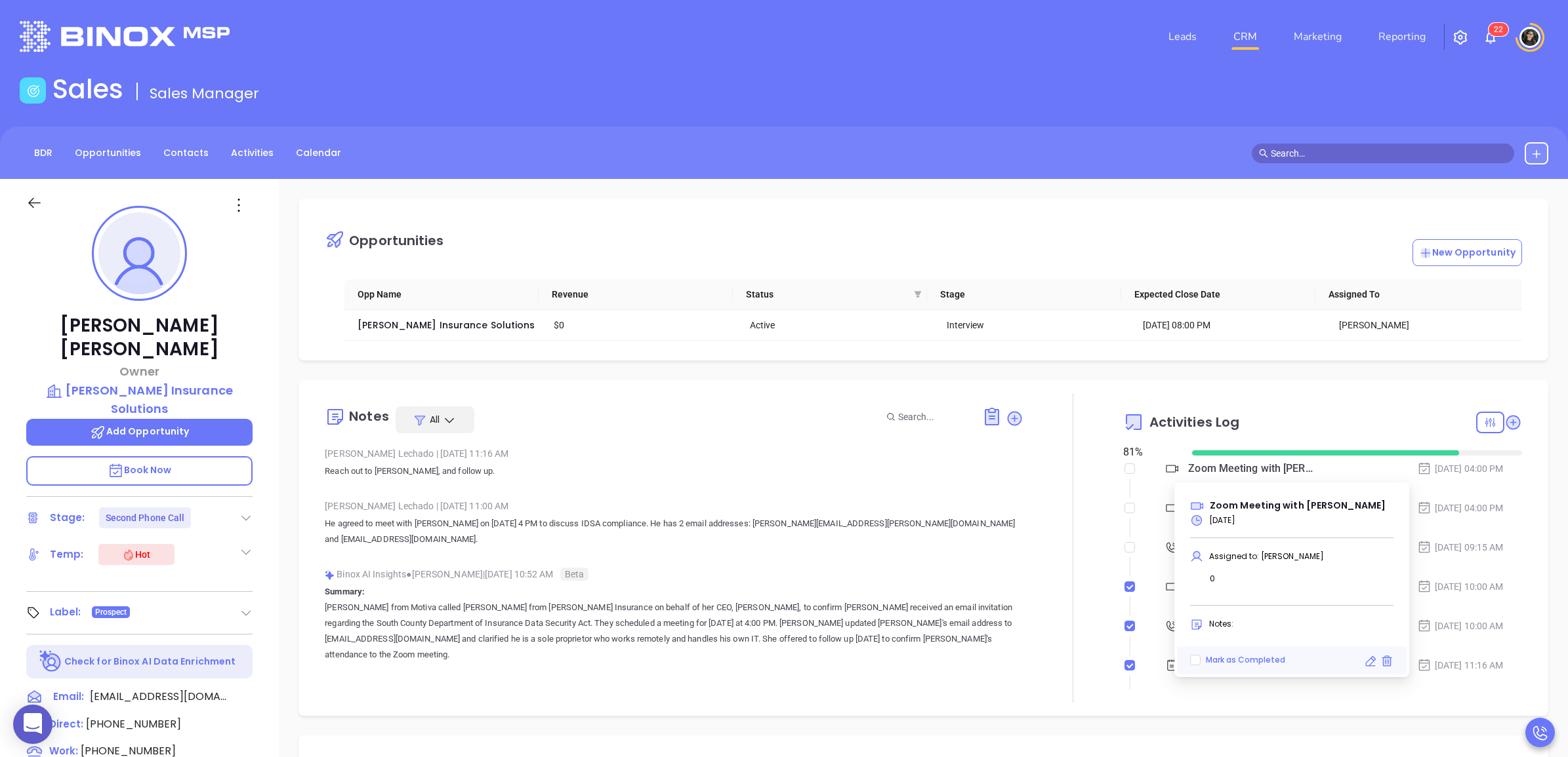
click at [1249, 408] on div "Activities Log" at bounding box center [1322, 422] width 399 height 31
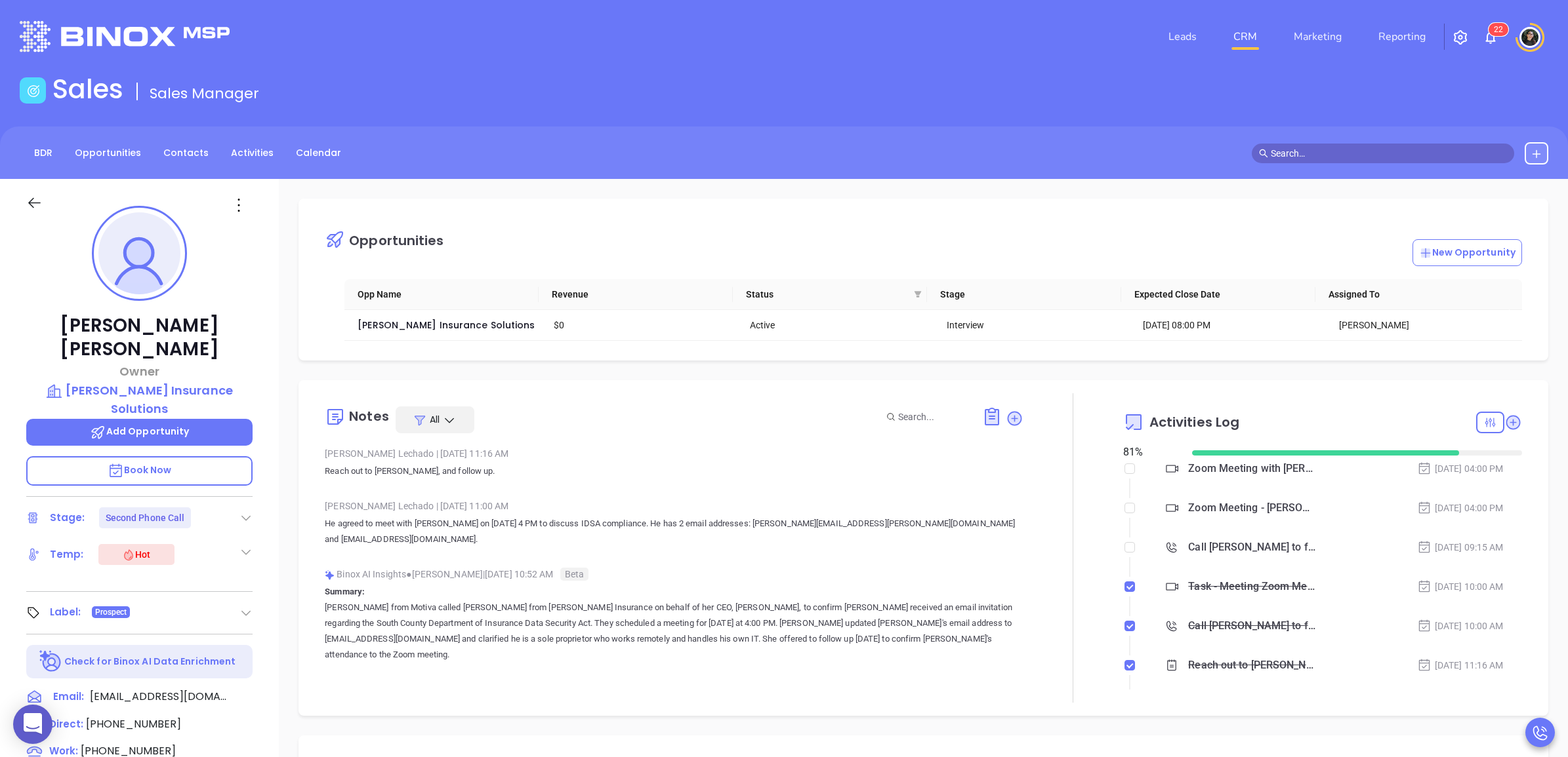
click at [1218, 506] on div "Zoom Meeting - [PERSON_NAME]" at bounding box center [1251, 508] width 127 height 20
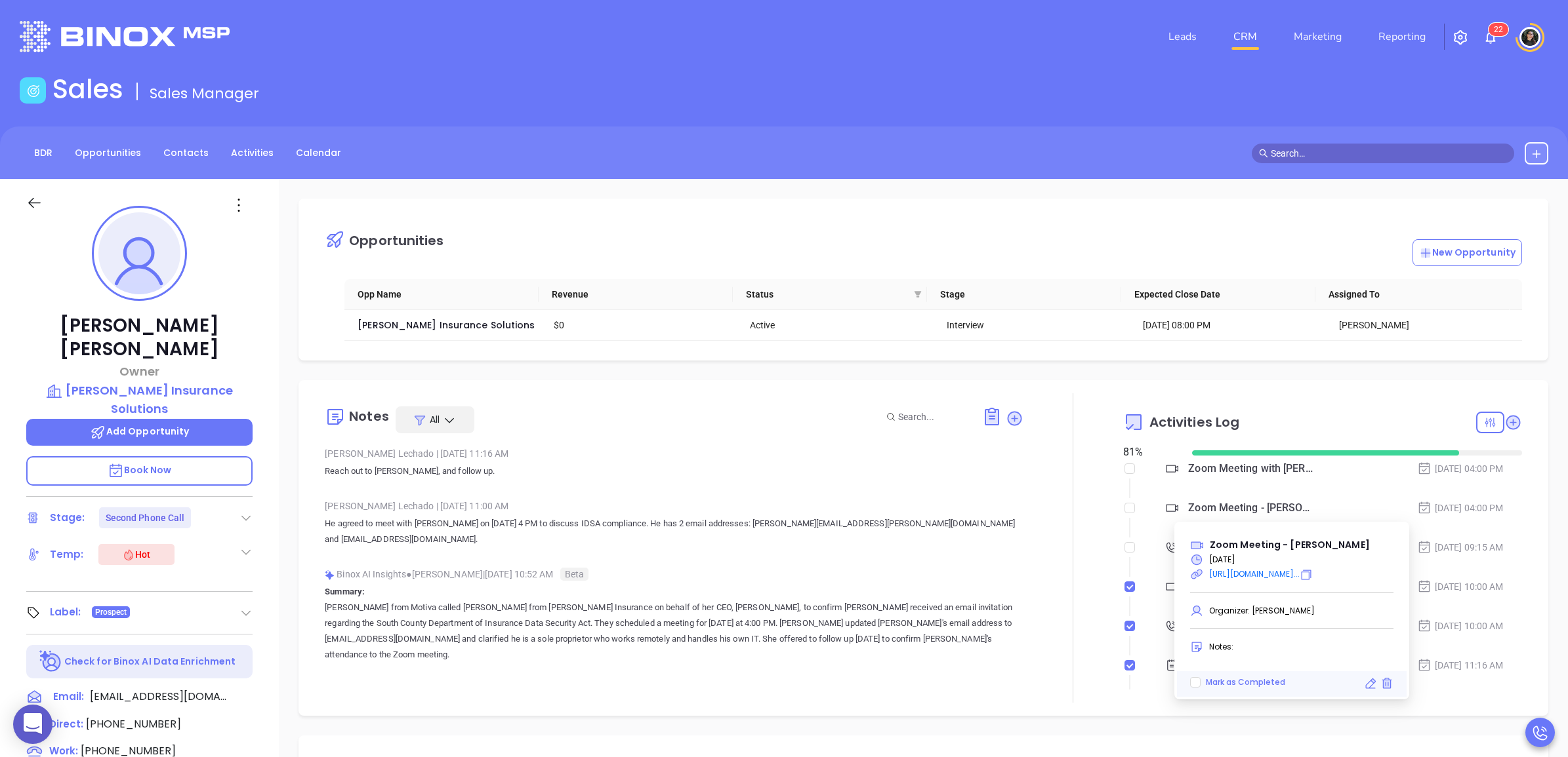
click at [1214, 474] on div "Zoom Meeting with [PERSON_NAME]" at bounding box center [1251, 468] width 127 height 20
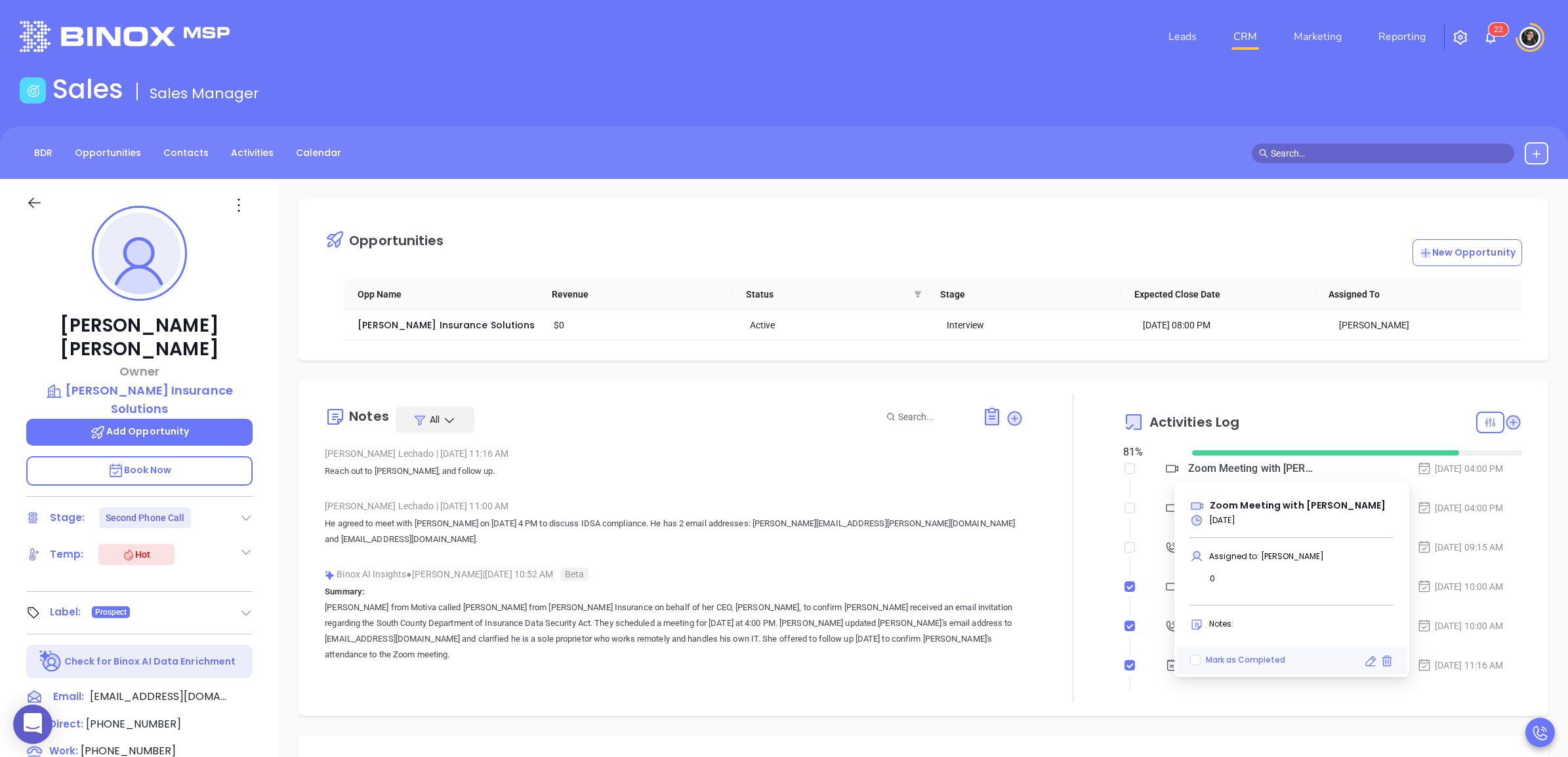
click at [1245, 379] on div "Opportunities New Opportunity Opp Name Revenue Status Stage Expected Close Date…" at bounding box center [923, 638] width 1289 height 918
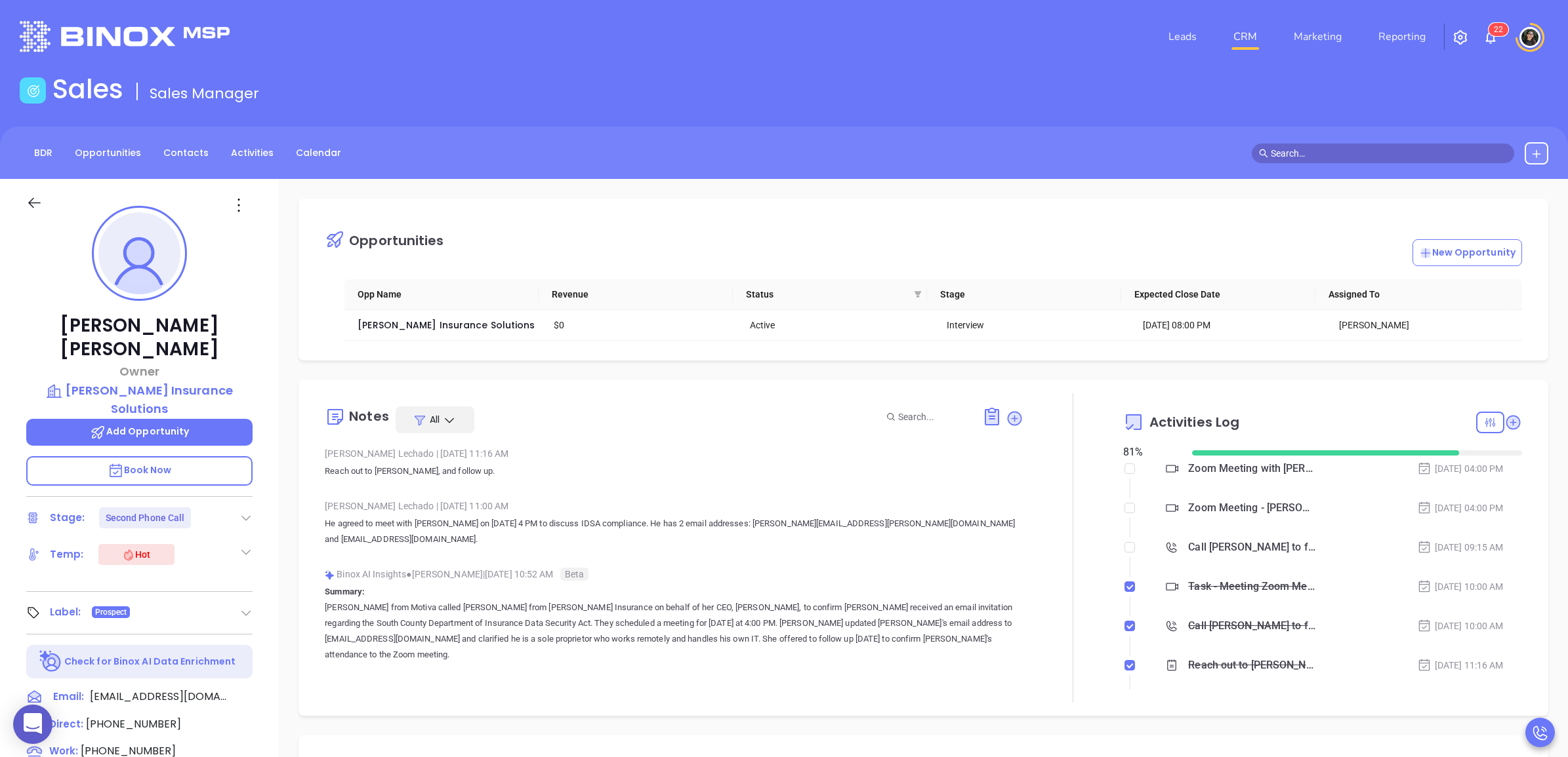
click at [1217, 507] on div "Zoom Meeting - [PERSON_NAME]" at bounding box center [1251, 508] width 127 height 20
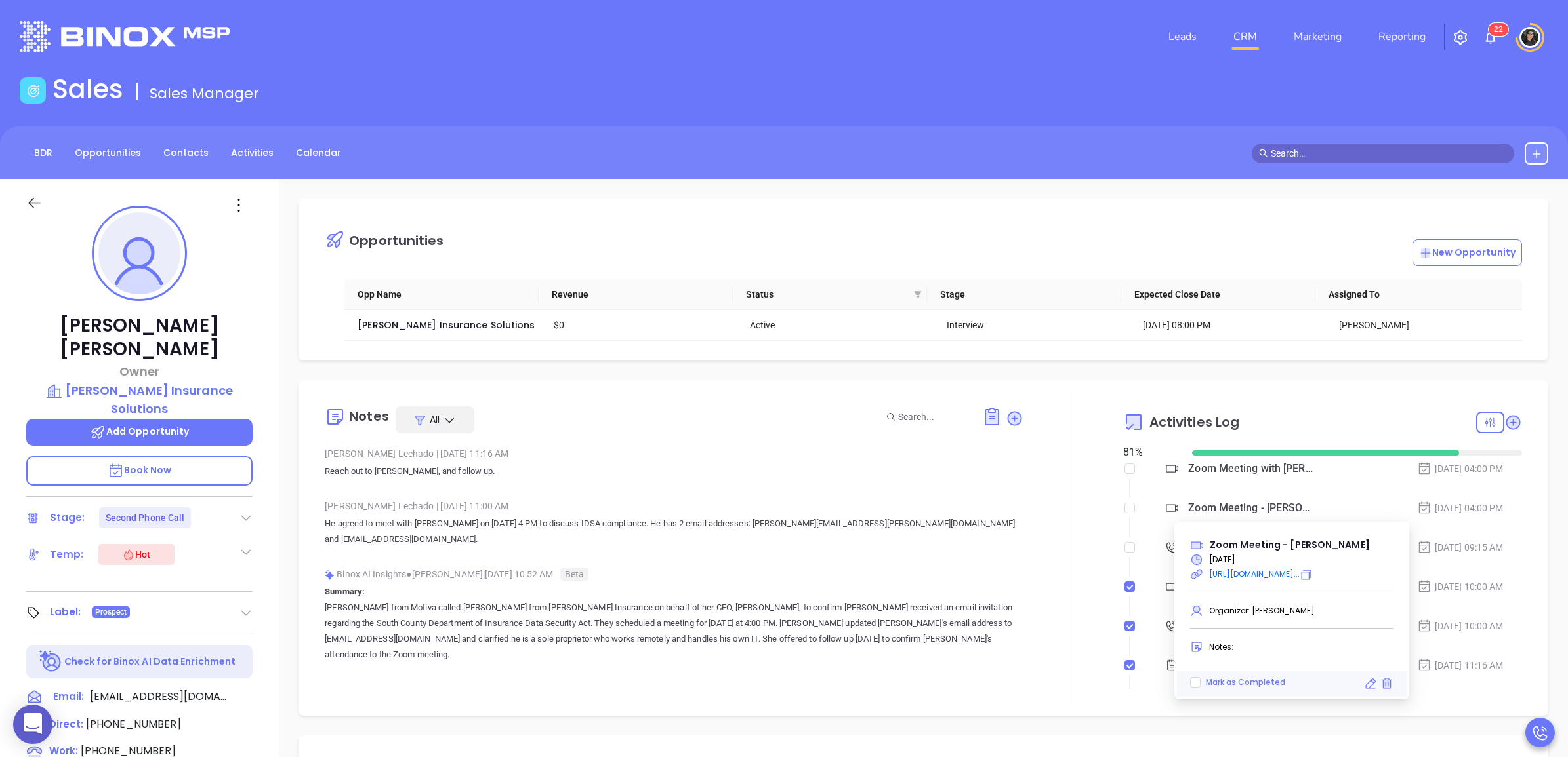
click at [1324, 398] on div "Activities Log 81 % Zoom Meeting with Walter Sep 3, 2025 | 04:00 PM Zoom Meetin…" at bounding box center [1322, 548] width 399 height 310
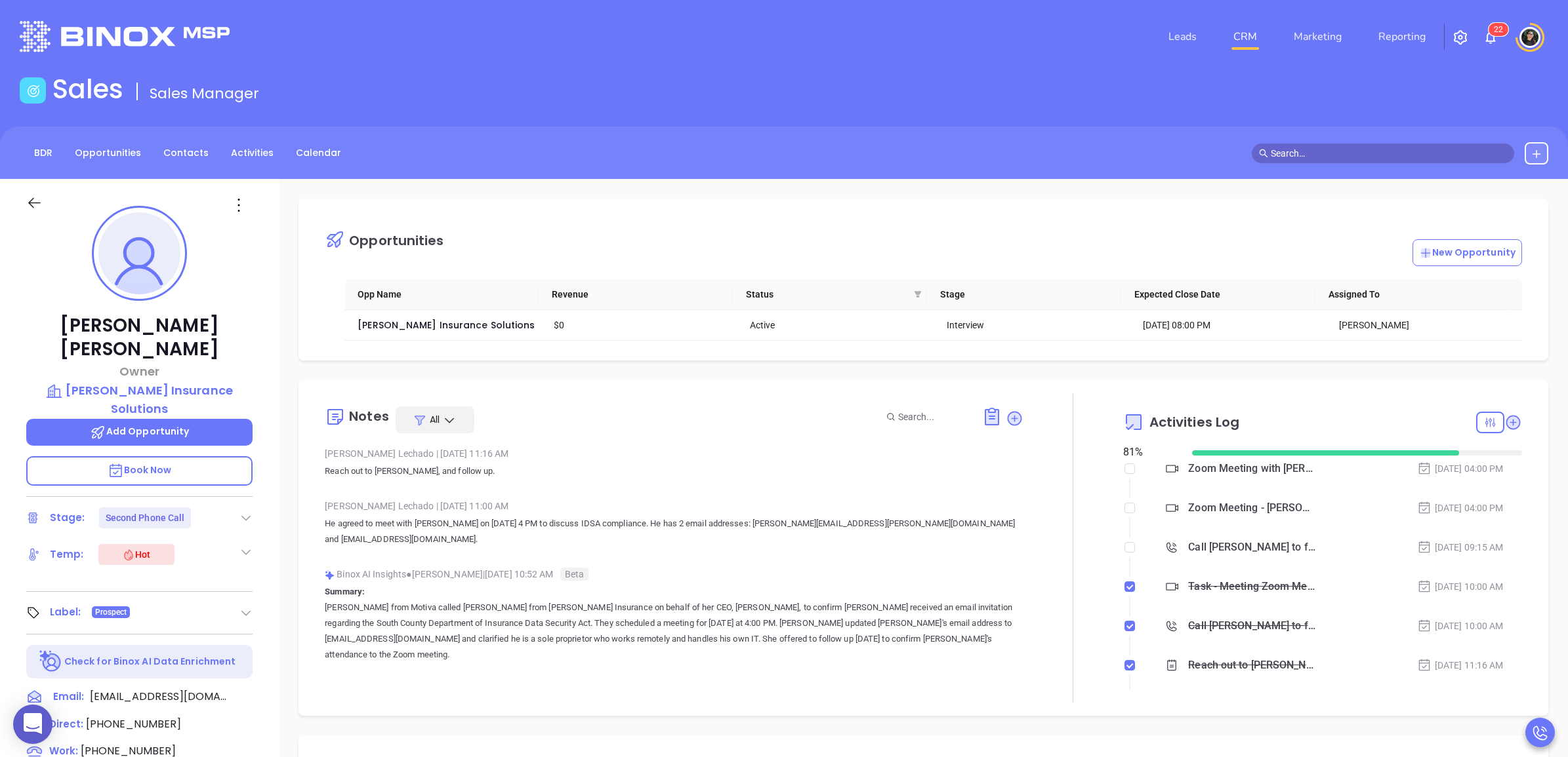
click at [1244, 518] on div "Zoom Meeting - Philip Davenport" at bounding box center [1251, 508] width 127 height 20
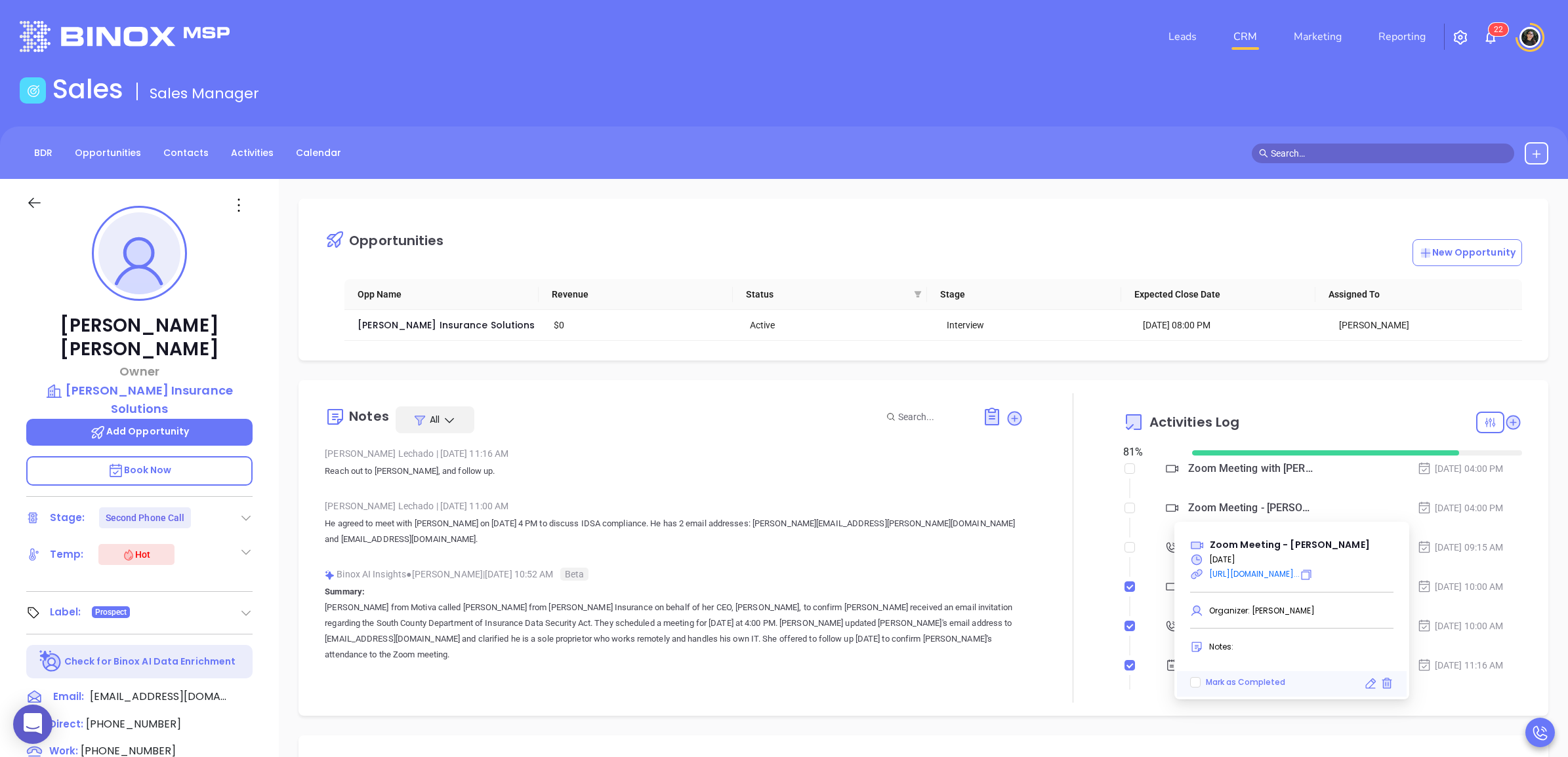
click at [1261, 227] on div "Opportunities New Opportunity" at bounding box center [933, 239] width 1217 height 55
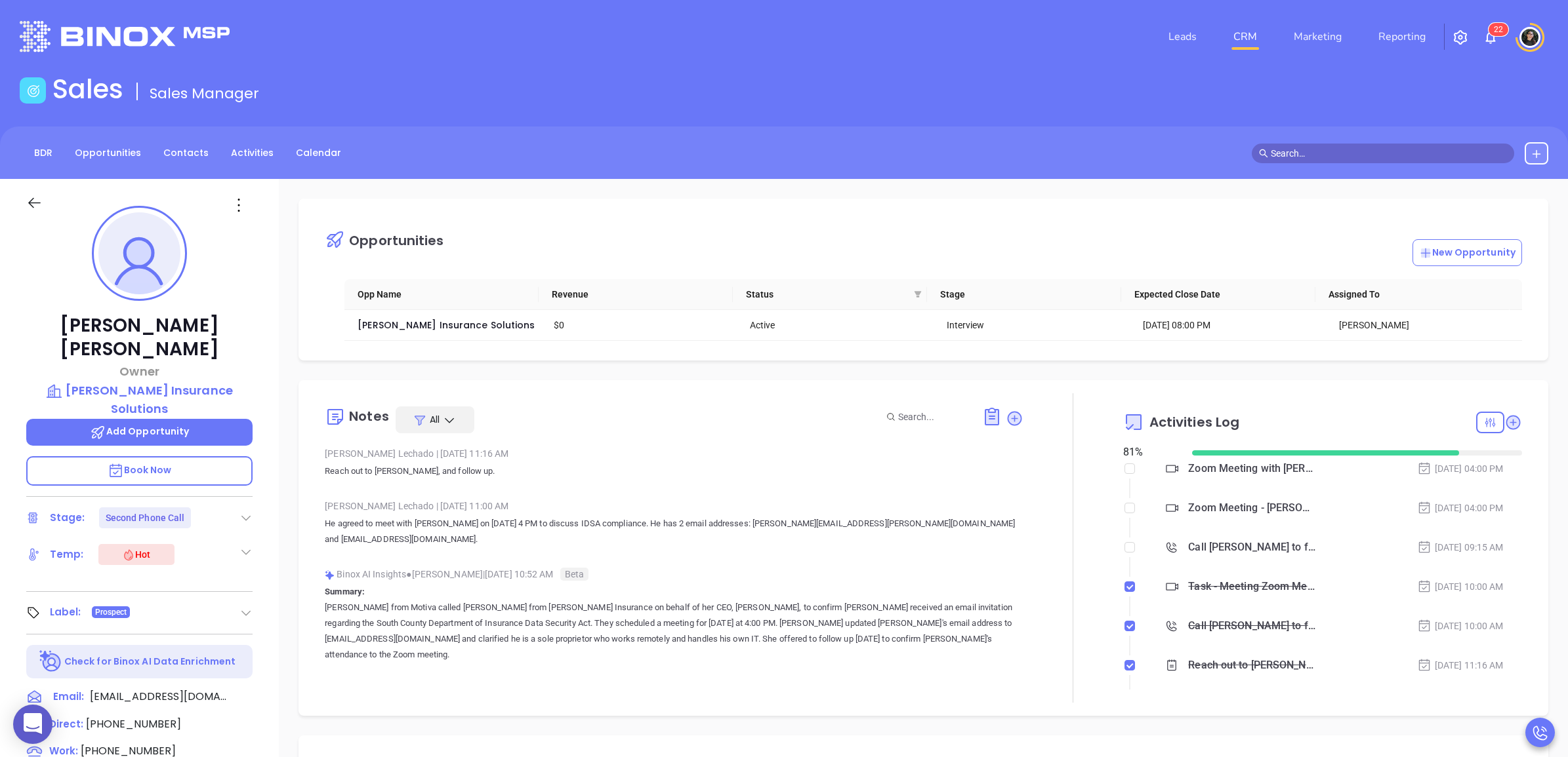
click at [1237, 470] on div "Zoom Meeting with Walter" at bounding box center [1251, 468] width 127 height 20
click at [1275, 239] on div "New Opportunity" at bounding box center [982, 252] width 1078 height 27
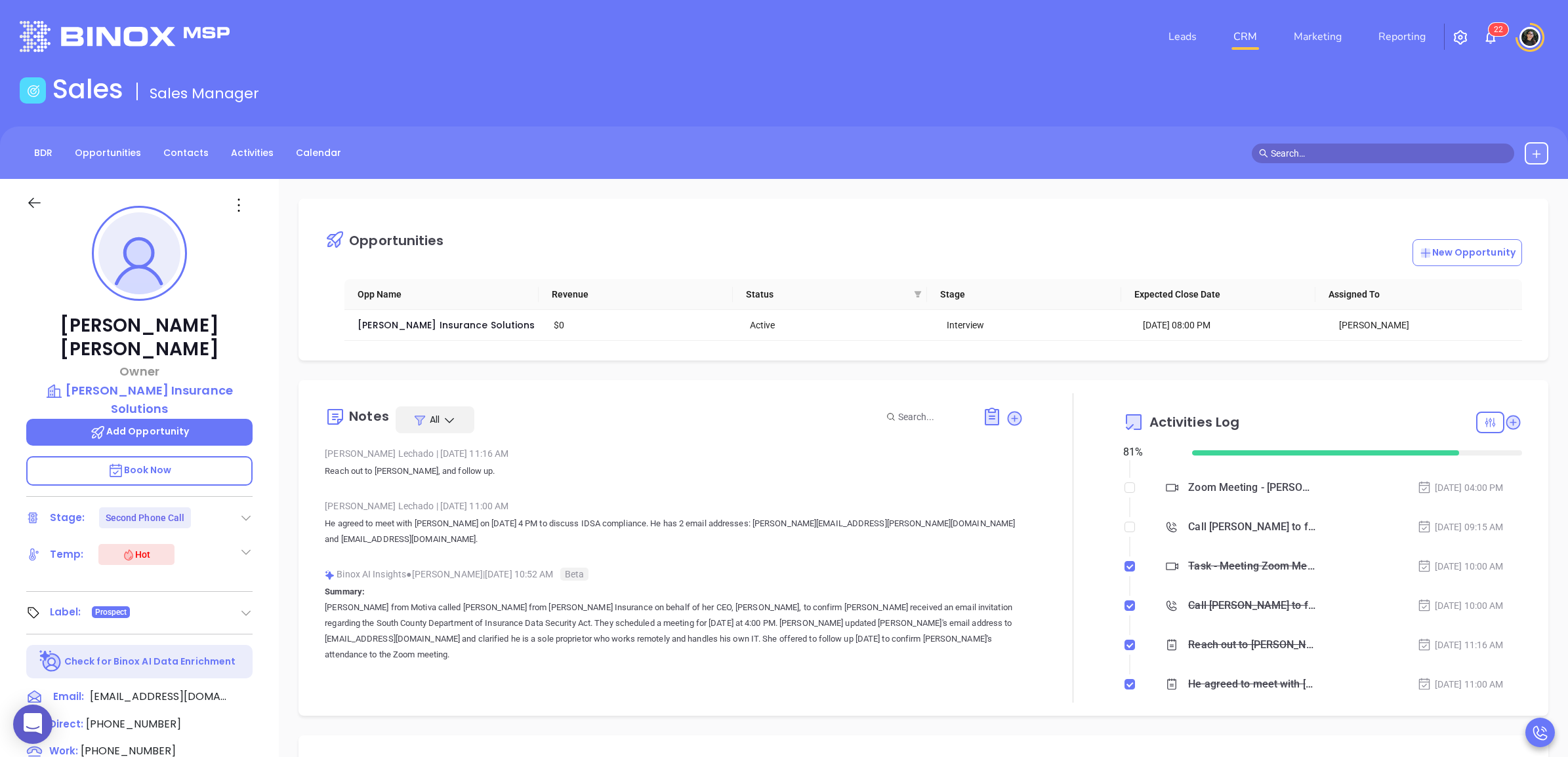
scroll to position [0, 0]
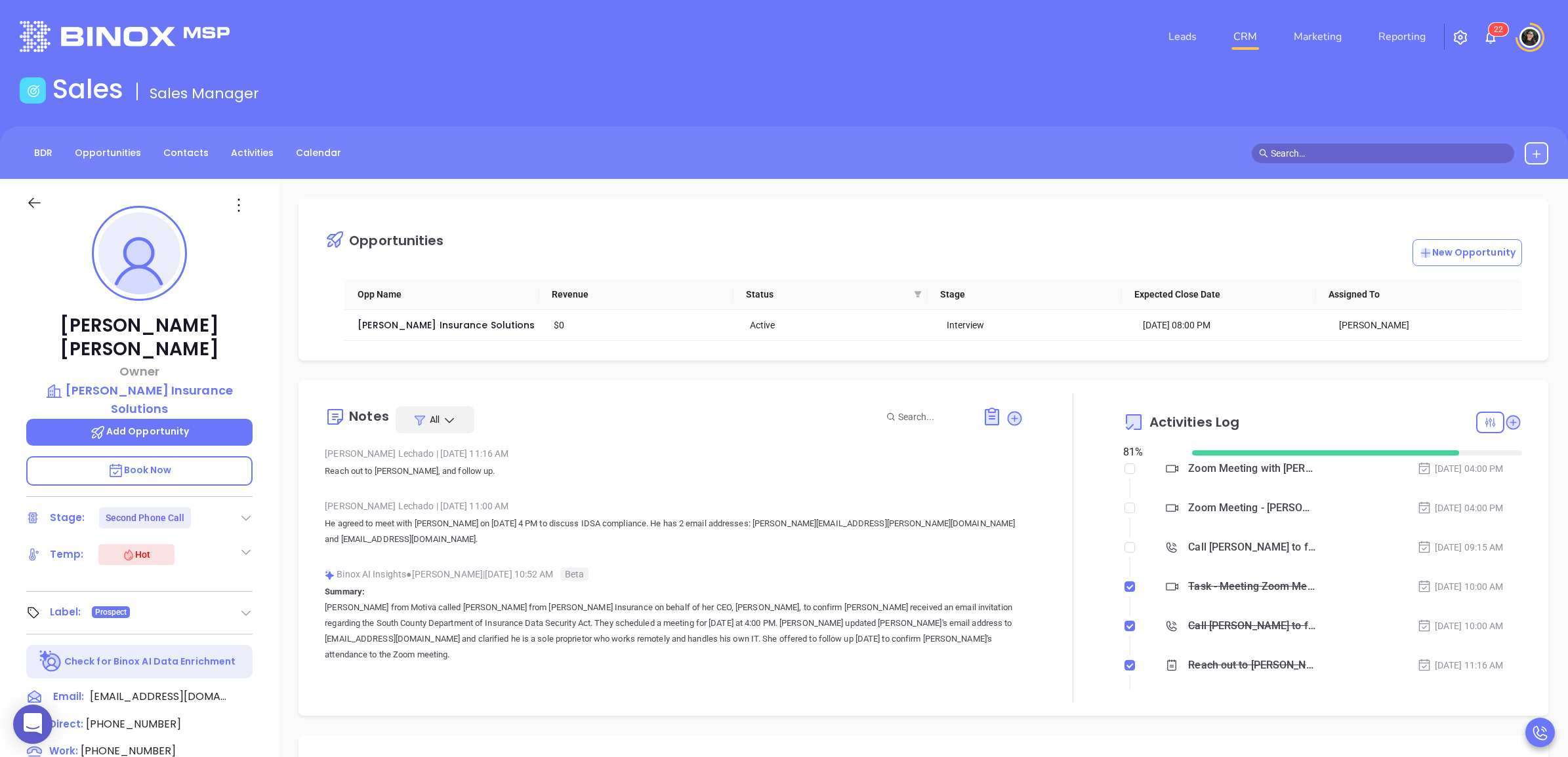
click at [1240, 513] on div "Zoom Meeting - Philip Davenport" at bounding box center [1251, 508] width 127 height 20
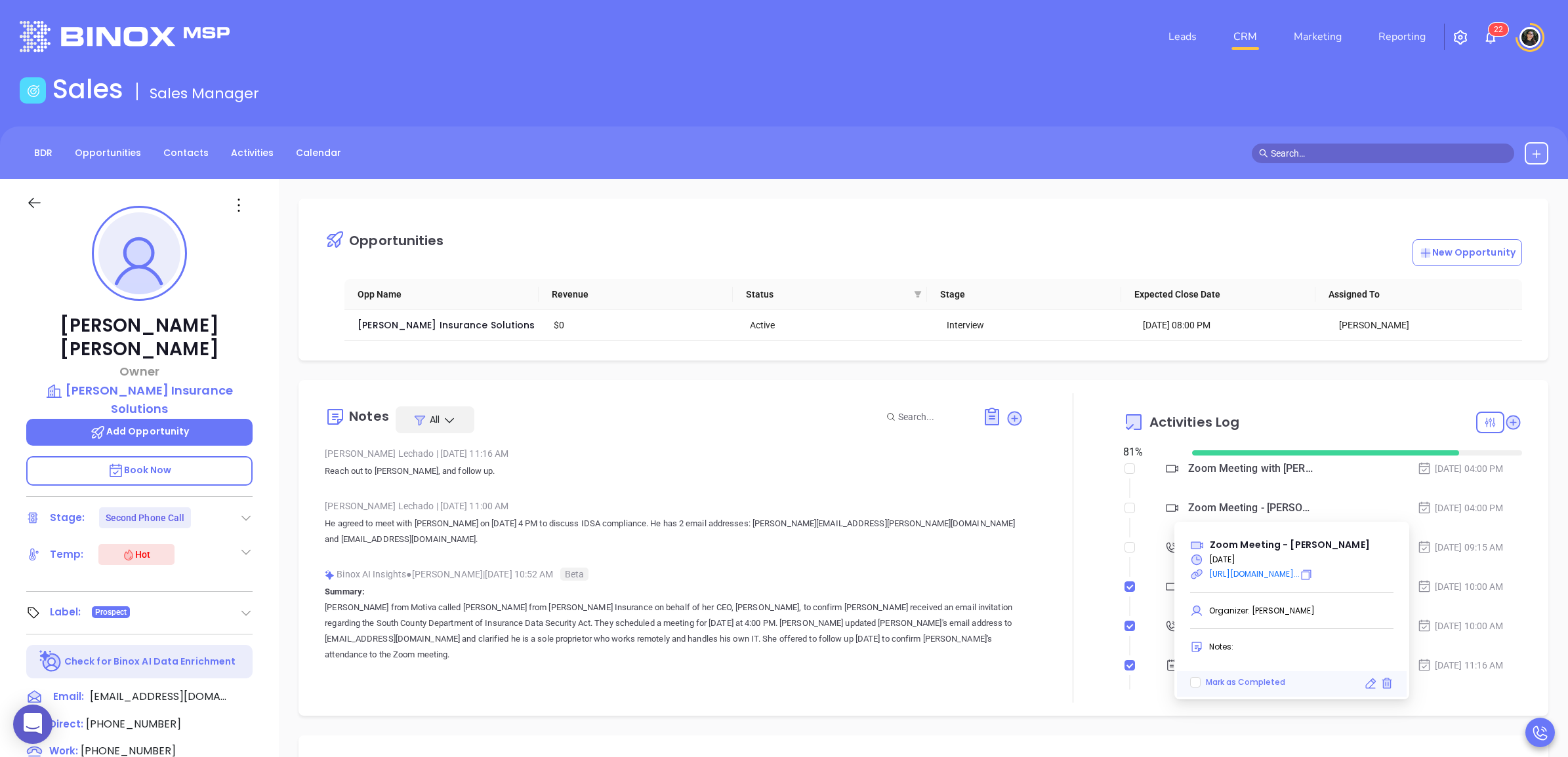
click at [1164, 179] on div "Opportunities New Opportunity Opp Name Revenue Status Stage Expected Close Date…" at bounding box center [923, 638] width 1289 height 918
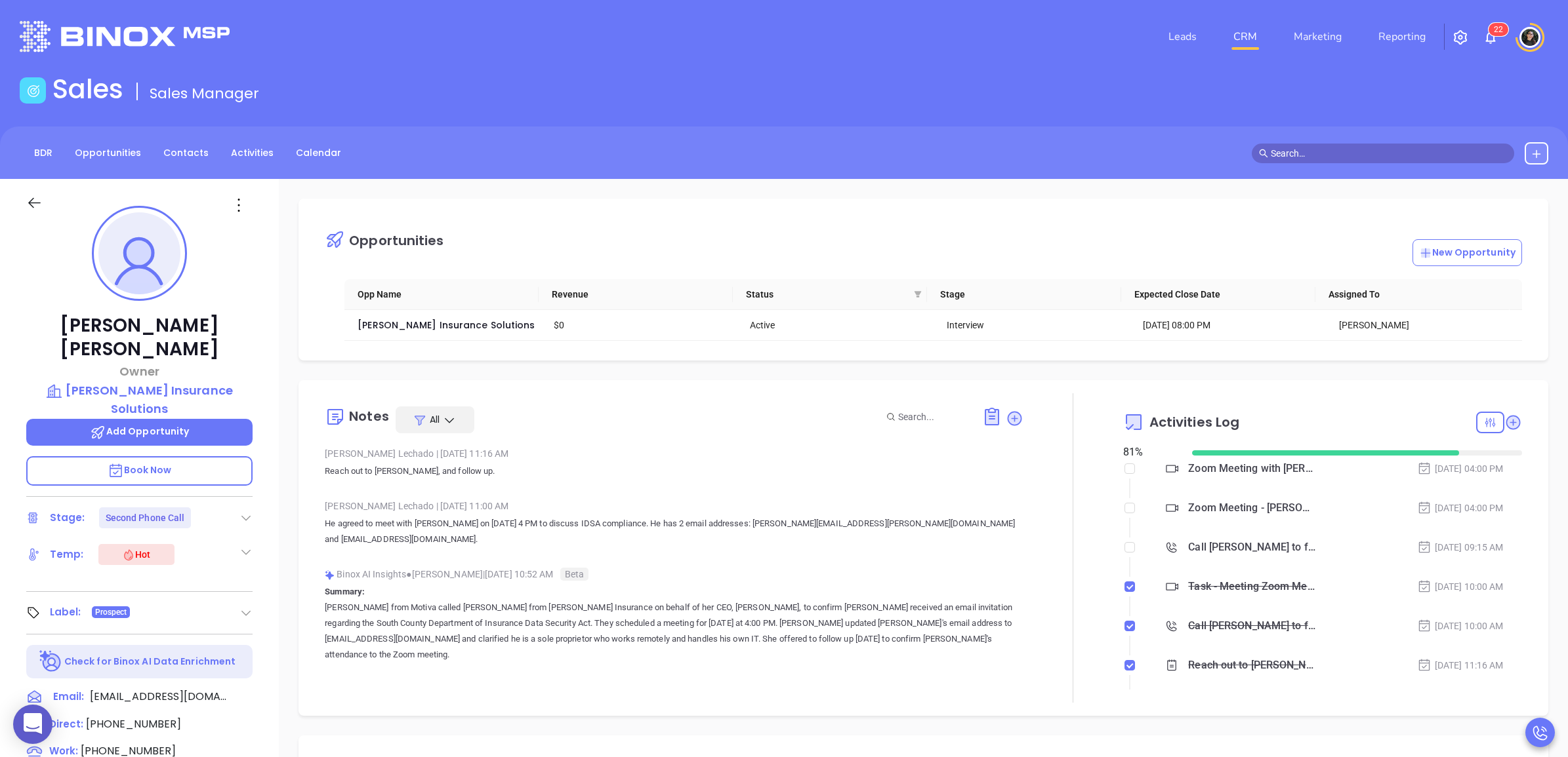
click at [1214, 507] on div "Zoom Meeting - Philip Davenport" at bounding box center [1251, 508] width 127 height 20
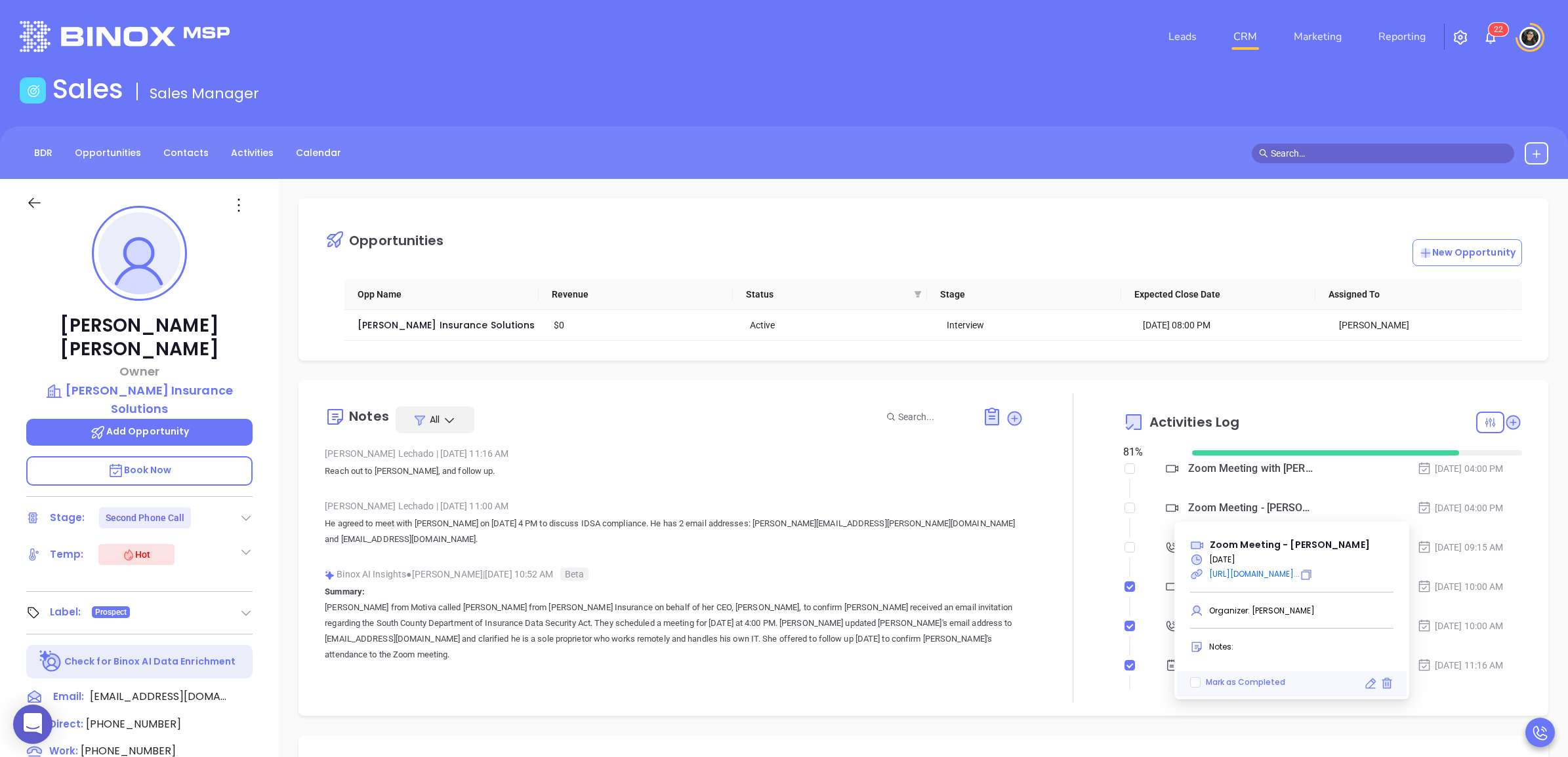
click at [1234, 207] on div "Opportunities New Opportunity Opp Name Revenue Status Stage Expected Close Date…" at bounding box center [923, 279] width 1249 height 162
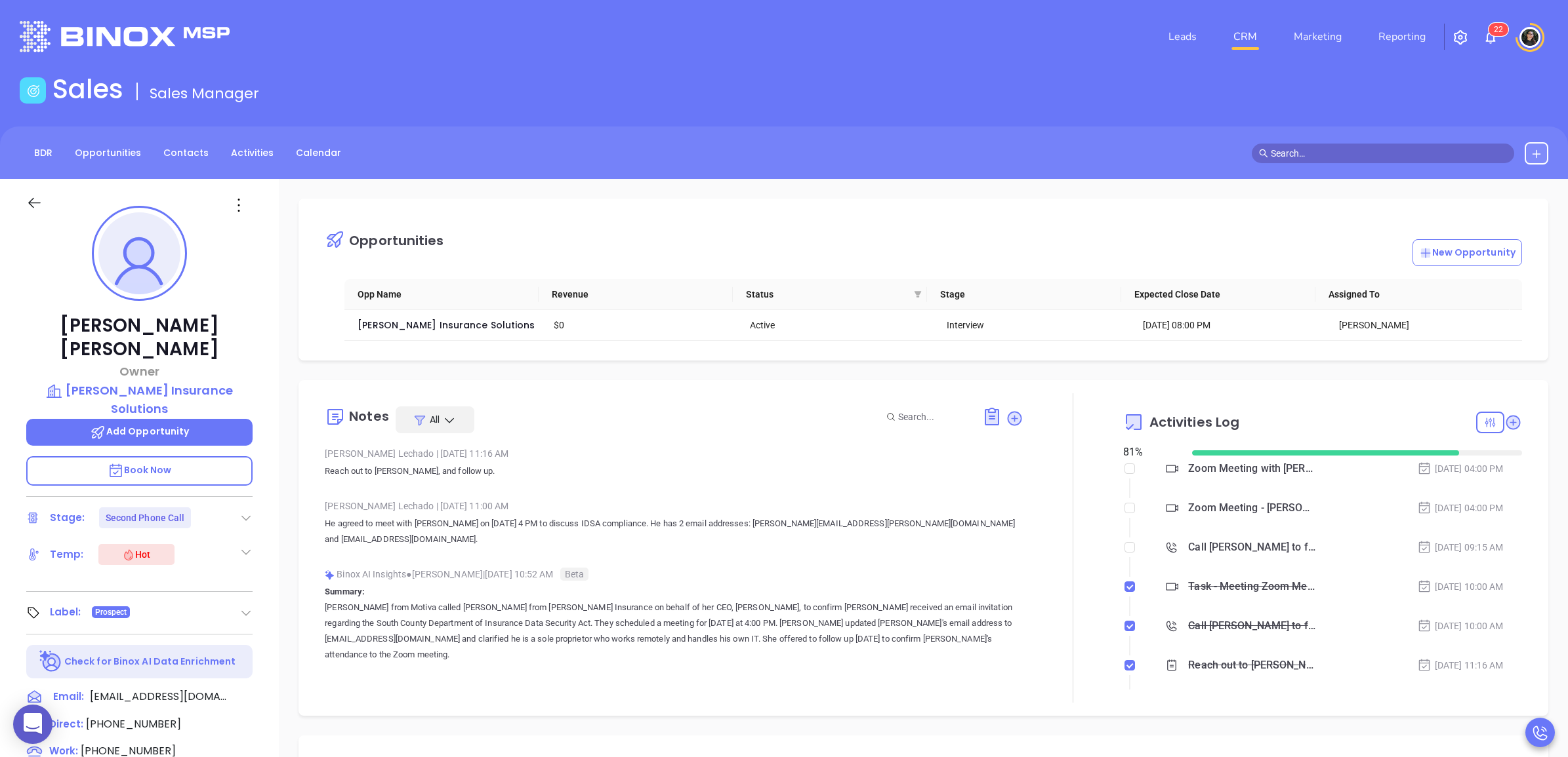
click at [1240, 467] on div "Zoom Meeting with Walter" at bounding box center [1251, 468] width 127 height 20
click at [1254, 369] on div "Opportunities New Opportunity Opp Name Revenue Status Stage Expected Close Date…" at bounding box center [923, 638] width 1289 height 918
click at [1262, 474] on div "Zoom Meeting with Walter" at bounding box center [1251, 468] width 127 height 20
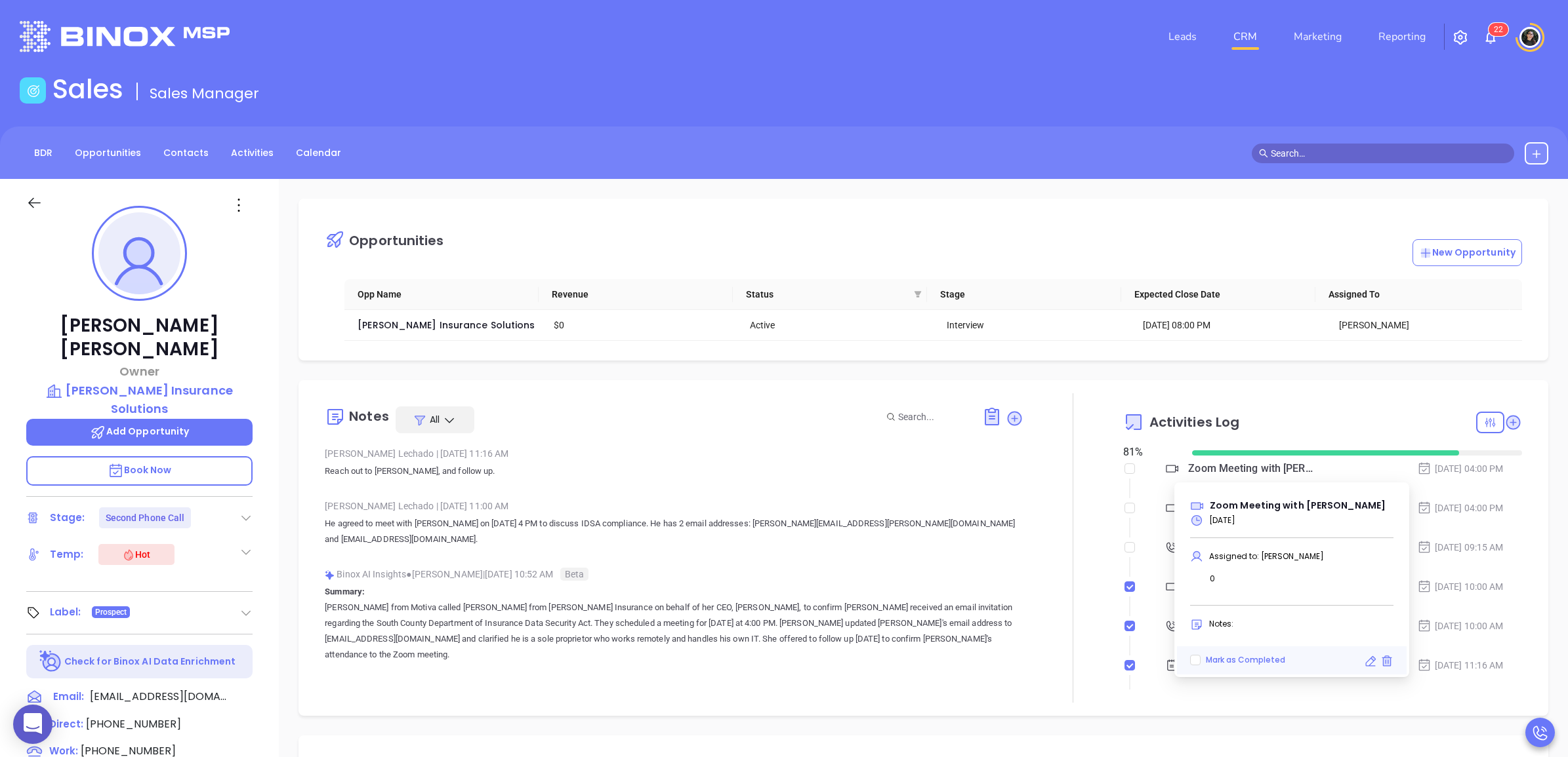
click at [1256, 25] on link "CRM" at bounding box center [1245, 36] width 34 height 26
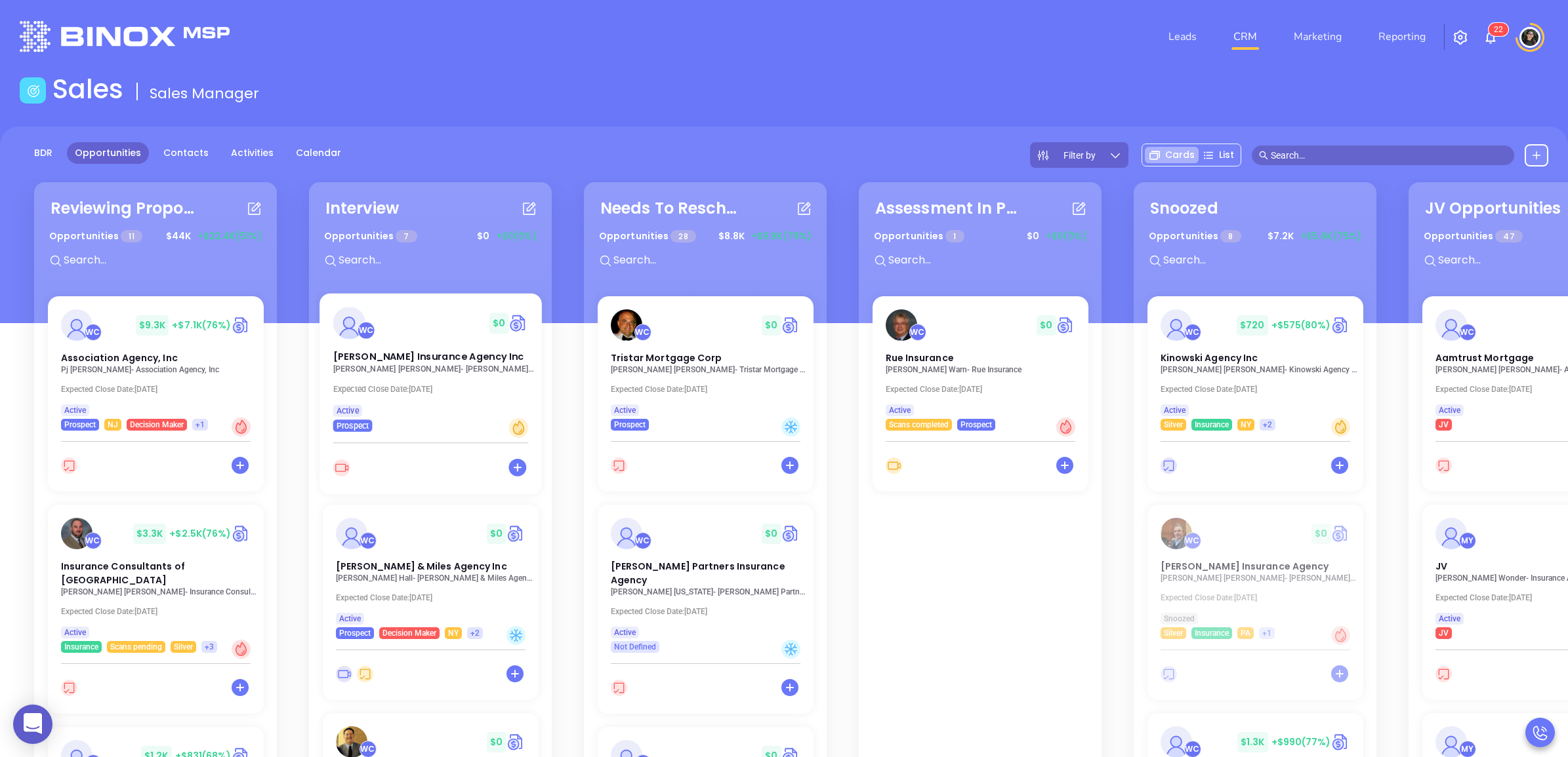
click at [396, 372] on p "Steve Straub - Straub Insurance Agency Inc" at bounding box center [434, 369] width 203 height 9
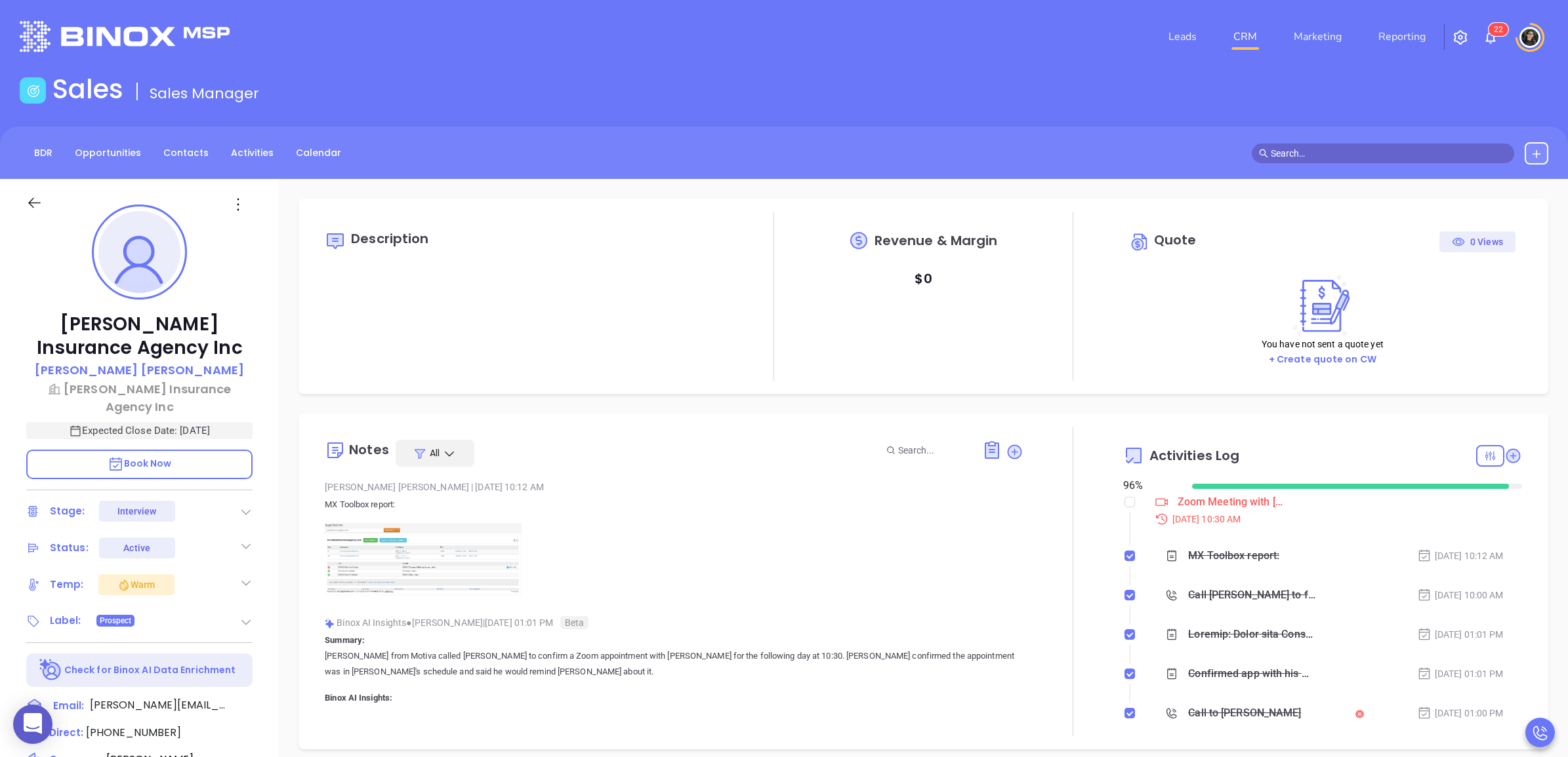
type input "[PERSON_NAME]"
click at [1198, 495] on div "Zoom Meeting with [PERSON_NAME]" at bounding box center [1233, 502] width 111 height 20
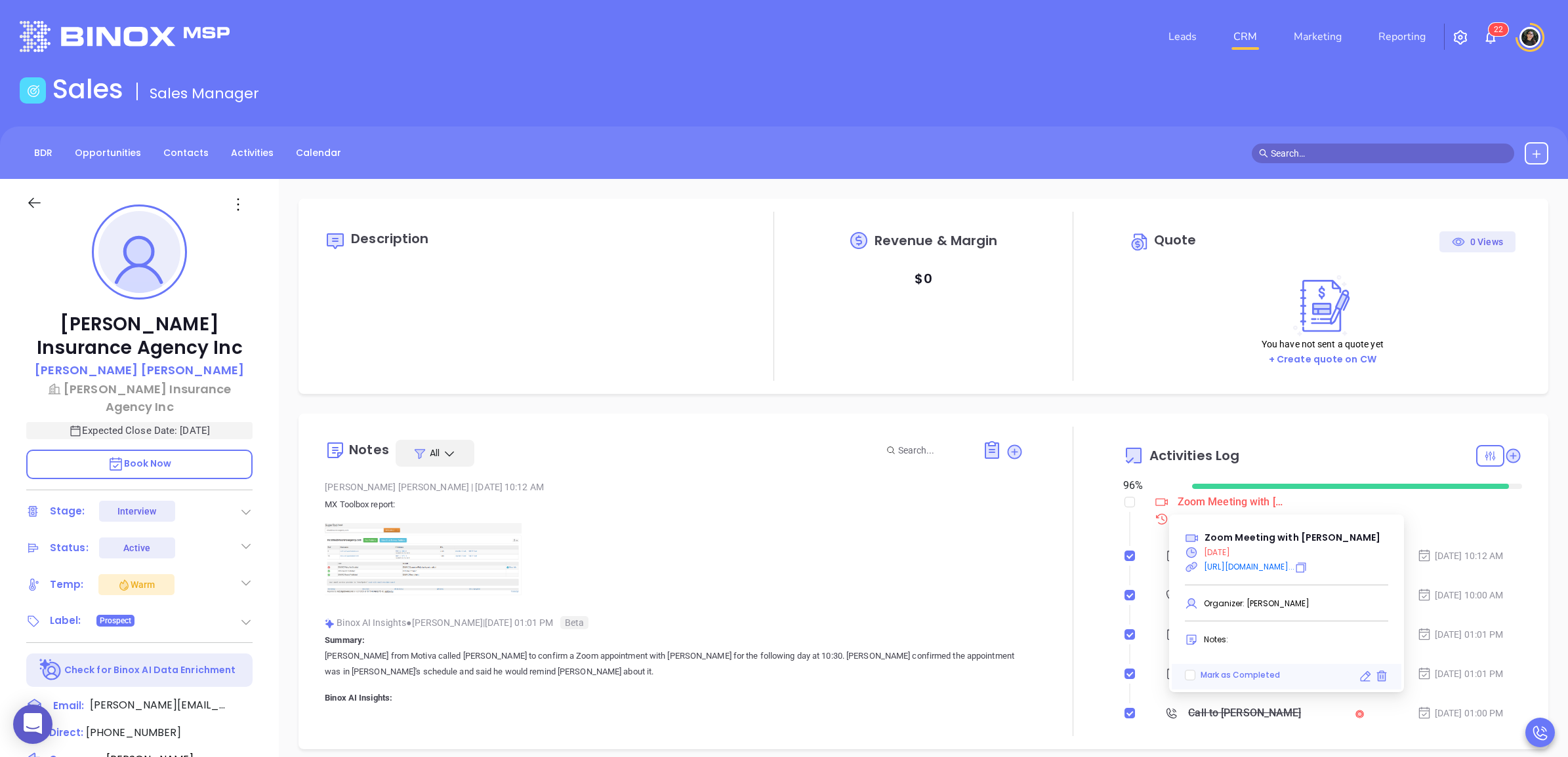
click at [1146, 116] on main "Sales Sales Manager BDR Opportunities Contacts Activities Calendar Call Now Cal…" at bounding box center [784, 599] width 1568 height 1052
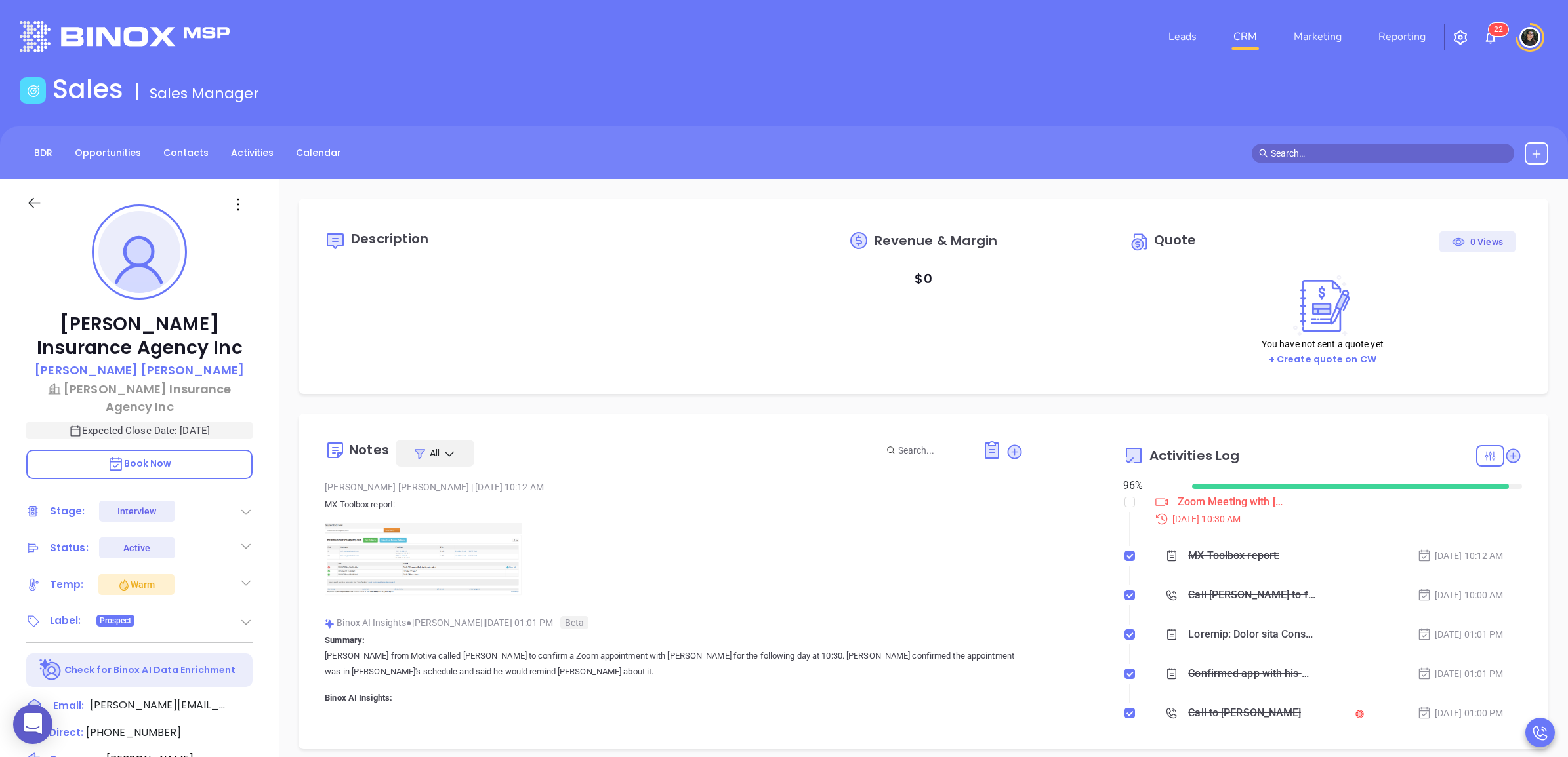
click at [1243, 31] on link "CRM" at bounding box center [1245, 36] width 34 height 26
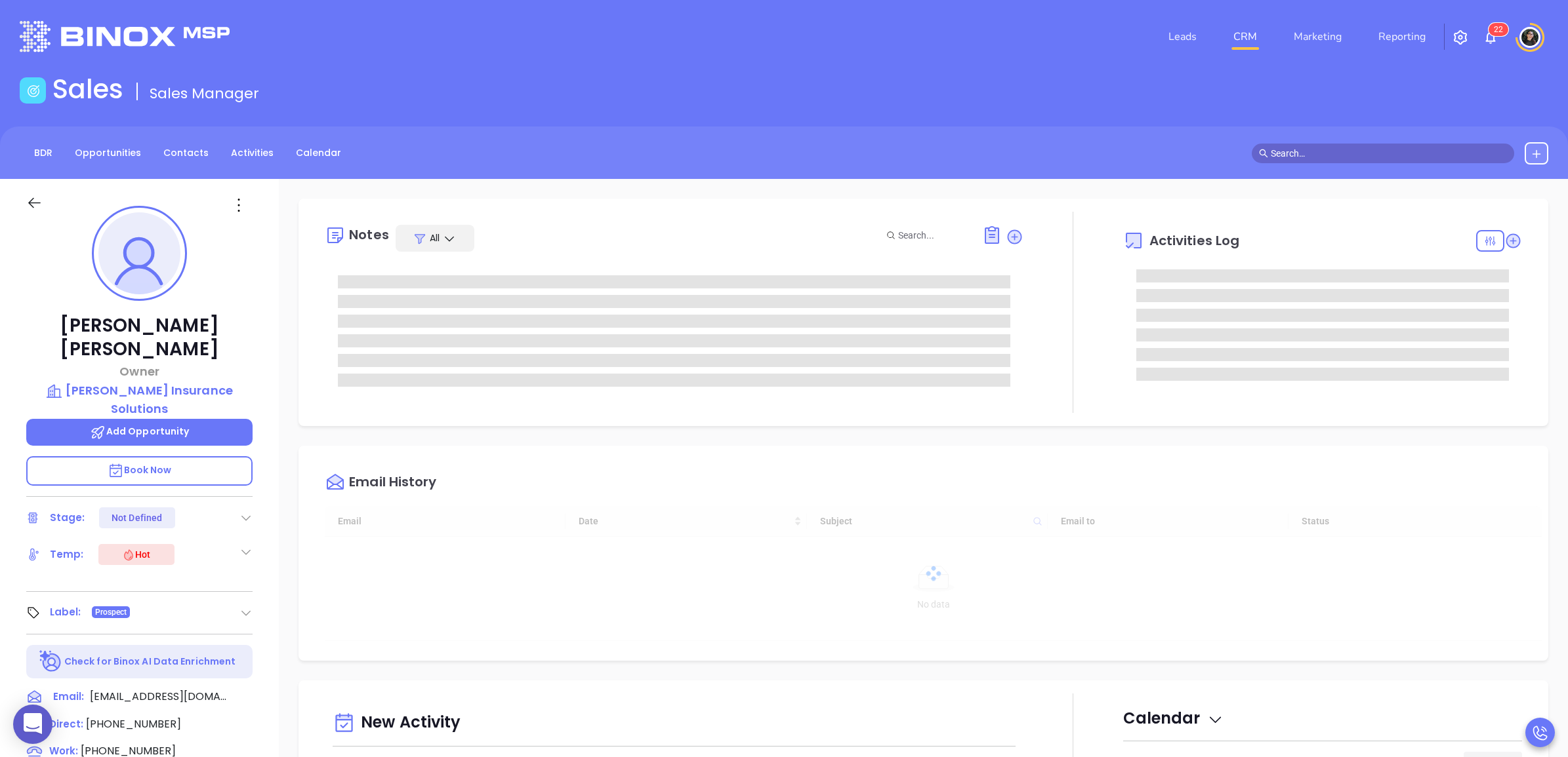
type input "[DATE]"
type input "[PERSON_NAME]"
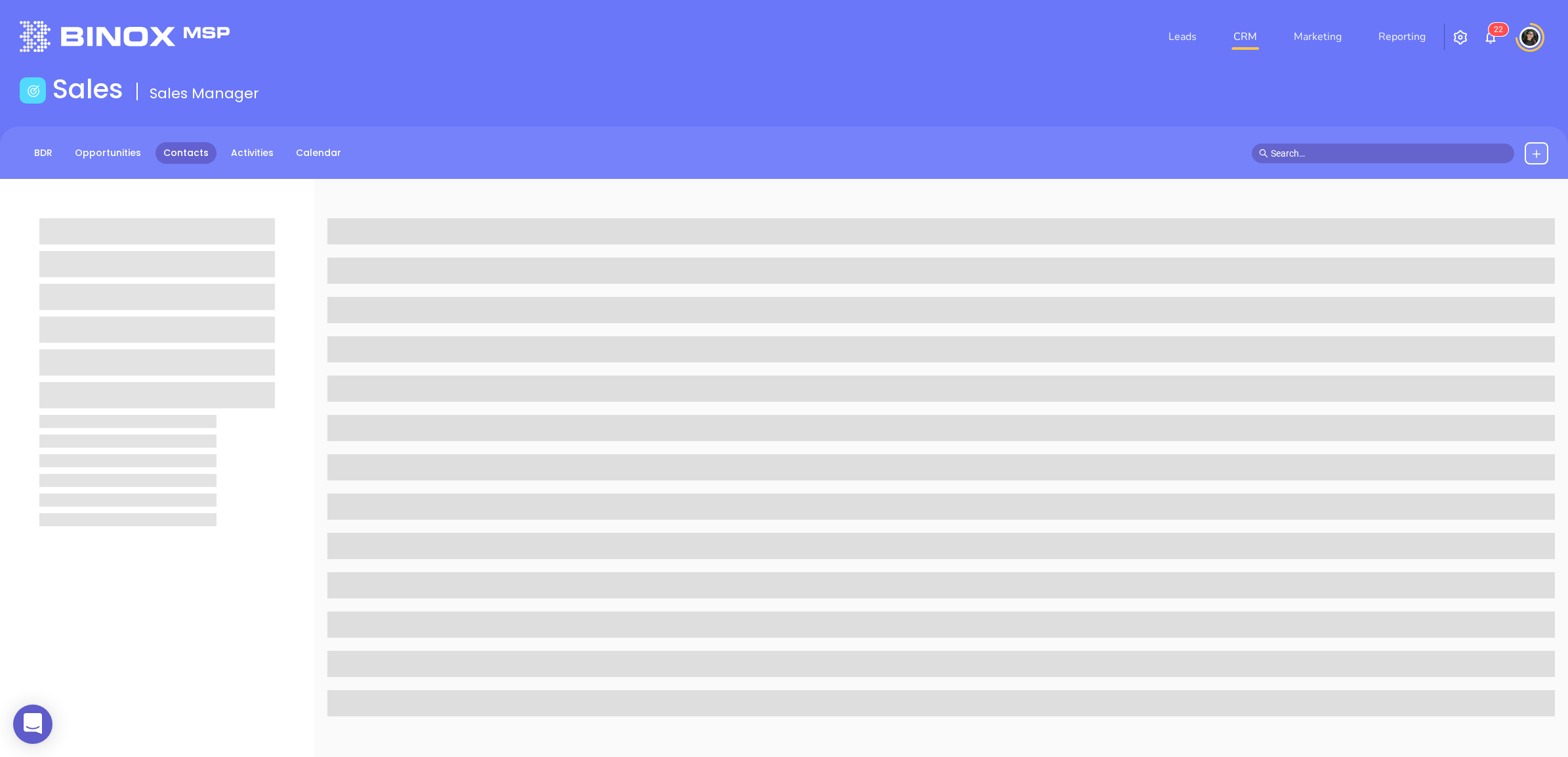
click at [180, 155] on link "Contacts" at bounding box center [186, 153] width 61 height 22
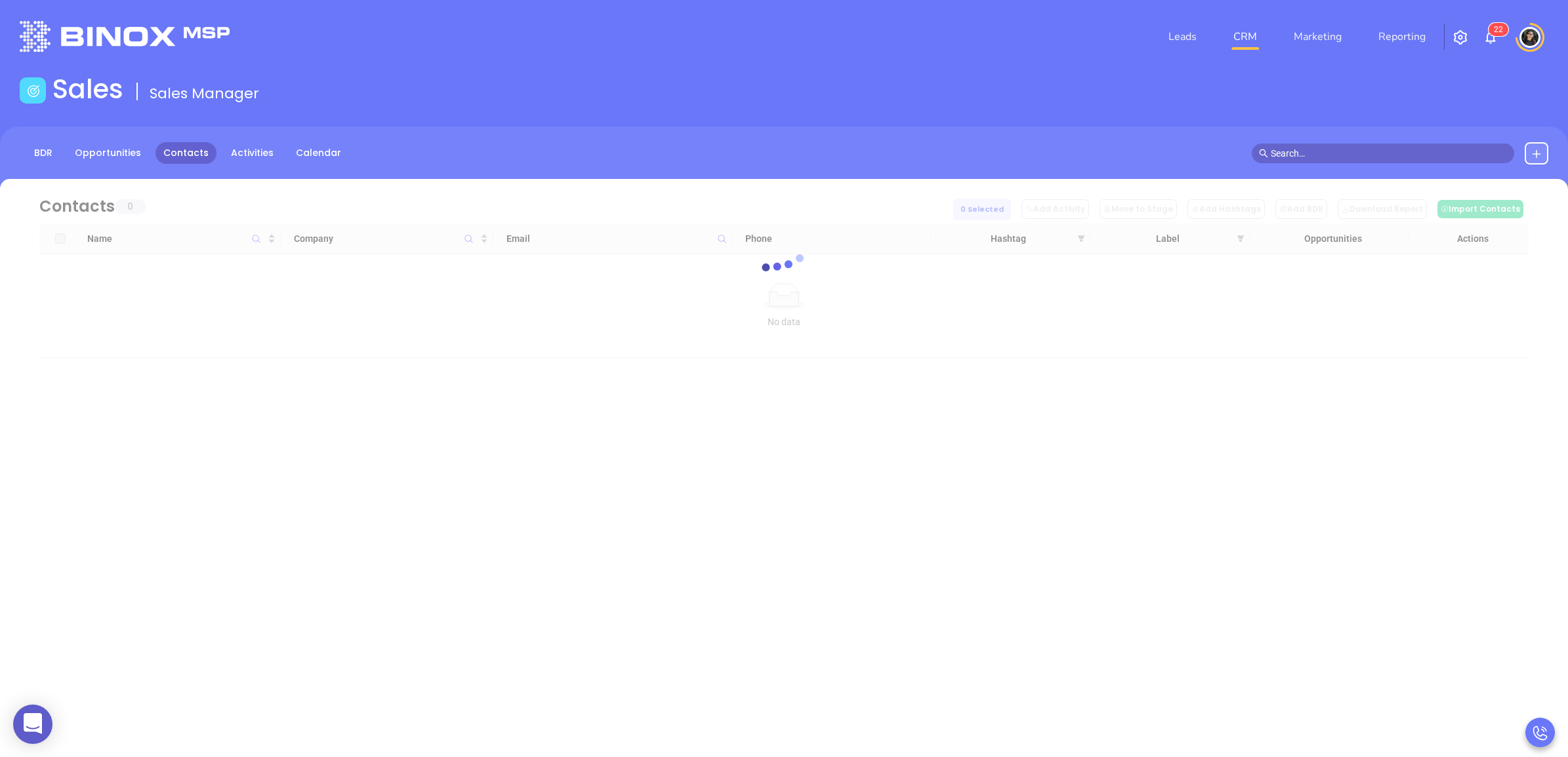
click at [932, 190] on div at bounding box center [784, 268] width 1529 height 180
click at [843, 170] on div "BDR Opportunities Contacts Activities Calendar" at bounding box center [784, 159] width 1568 height 65
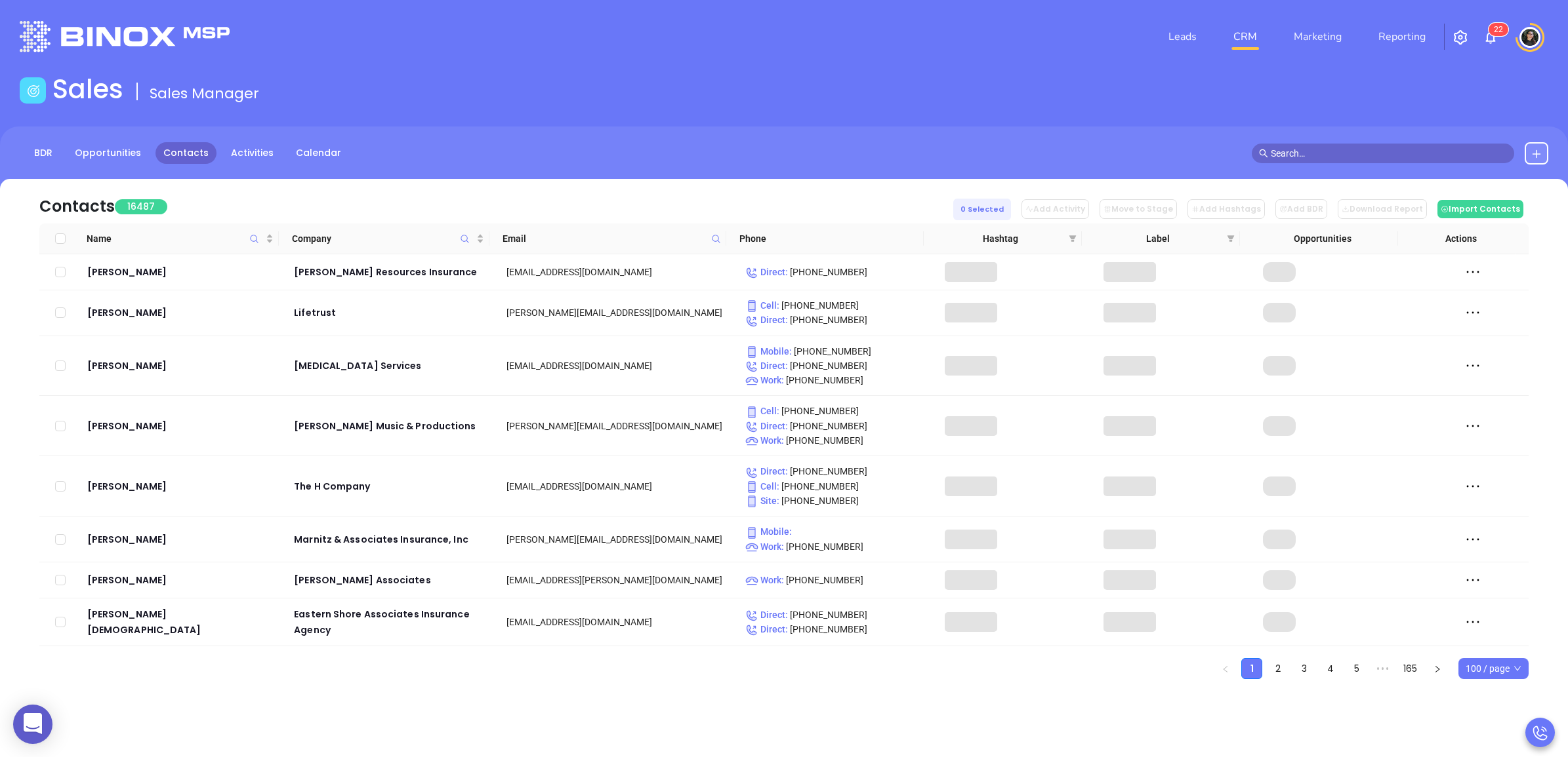
click at [766, 243] on th "Phone" at bounding box center [824, 239] width 197 height 31
click at [749, 235] on th "Phone" at bounding box center [824, 239] width 197 height 31
click at [894, 228] on th "Phone" at bounding box center [824, 239] width 197 height 31
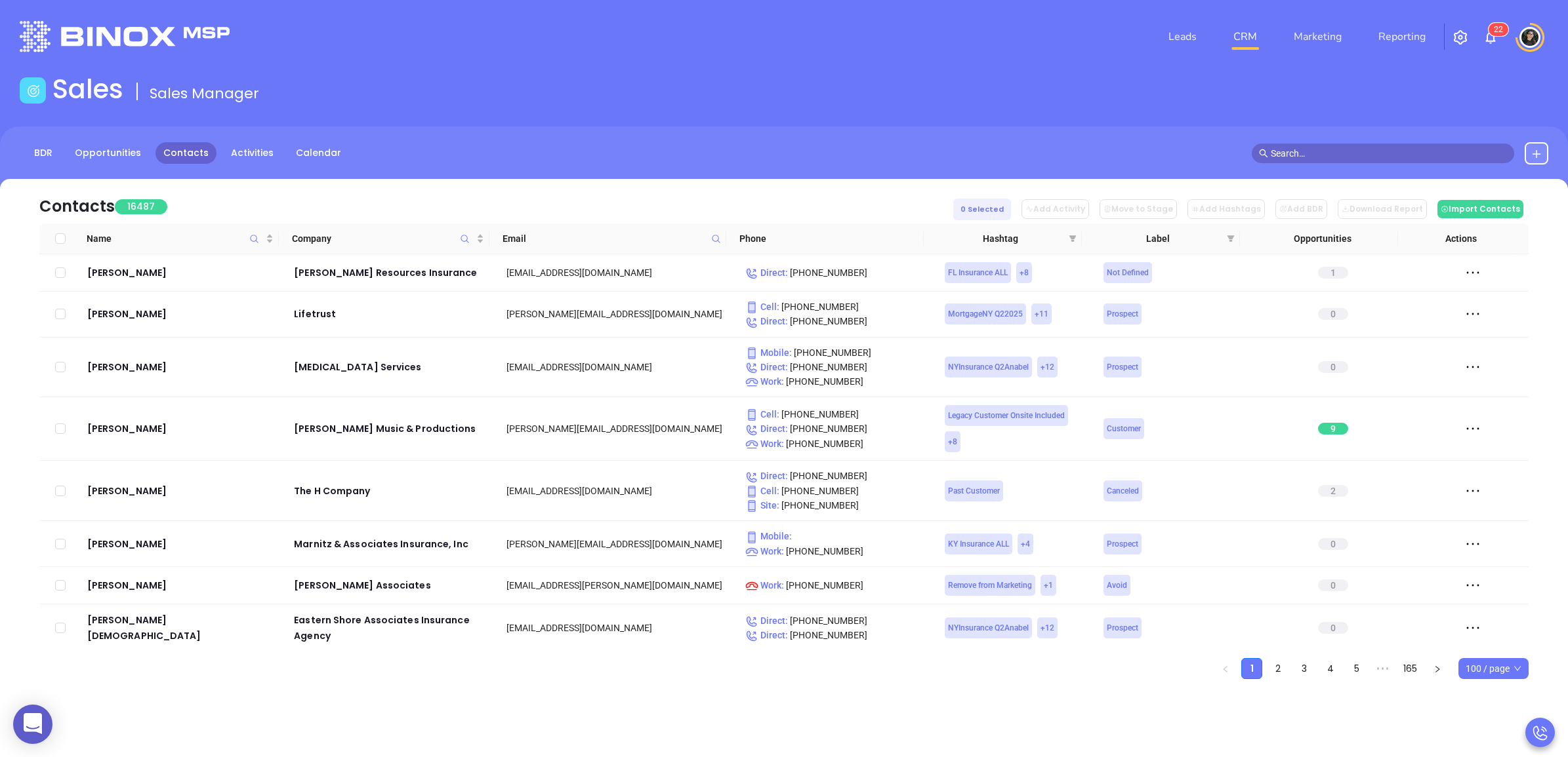
click at [1398, 141] on div "BDR Opportunities Contacts Activities Calendar" at bounding box center [784, 159] width 1568 height 65
click at [1389, 151] on input "text" at bounding box center [1388, 153] width 236 height 15
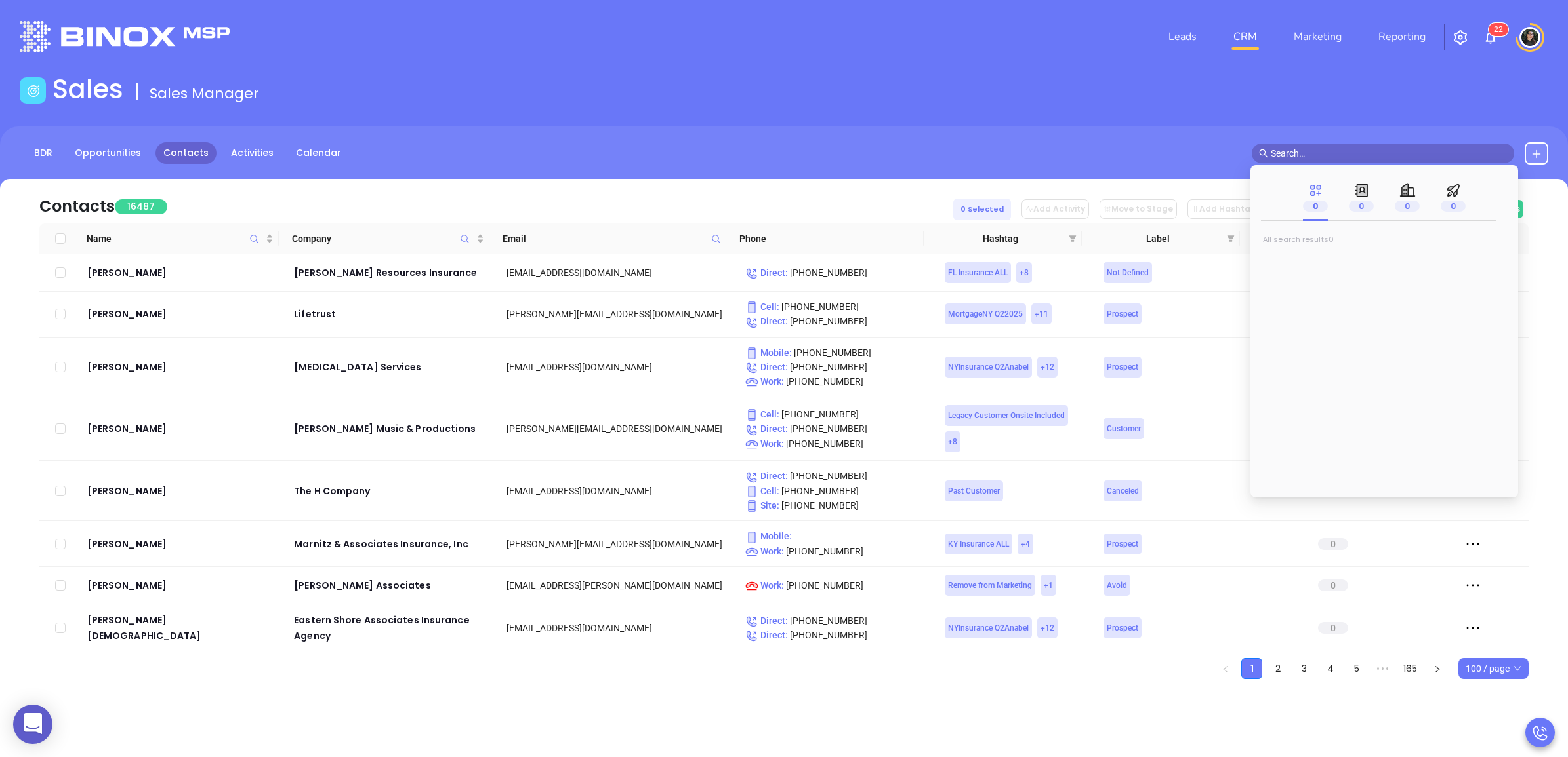
paste input "516-875-5699"
click at [1389, 151] on input "516-875-5699" at bounding box center [1388, 153] width 236 height 15
click at [1316, 139] on div "BDR Opportunities Contacts Activities Calendar 516-875-5699" at bounding box center [784, 159] width 1568 height 65
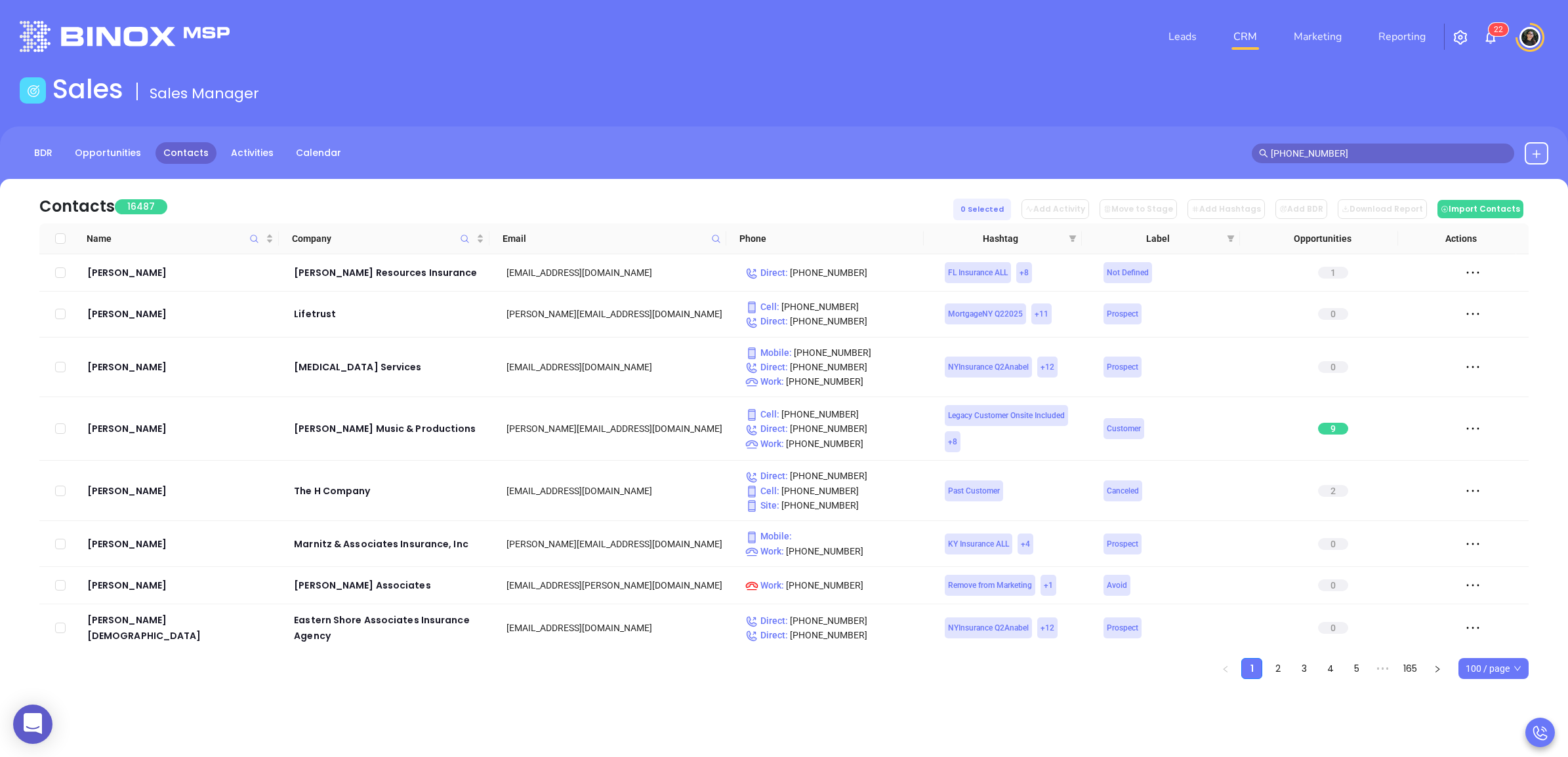
click at [1356, 143] on span "516-875-5699" at bounding box center [1382, 153] width 263 height 20
click at [1356, 143] on span "516-875-5699" at bounding box center [1382, 153] width 263 height 20
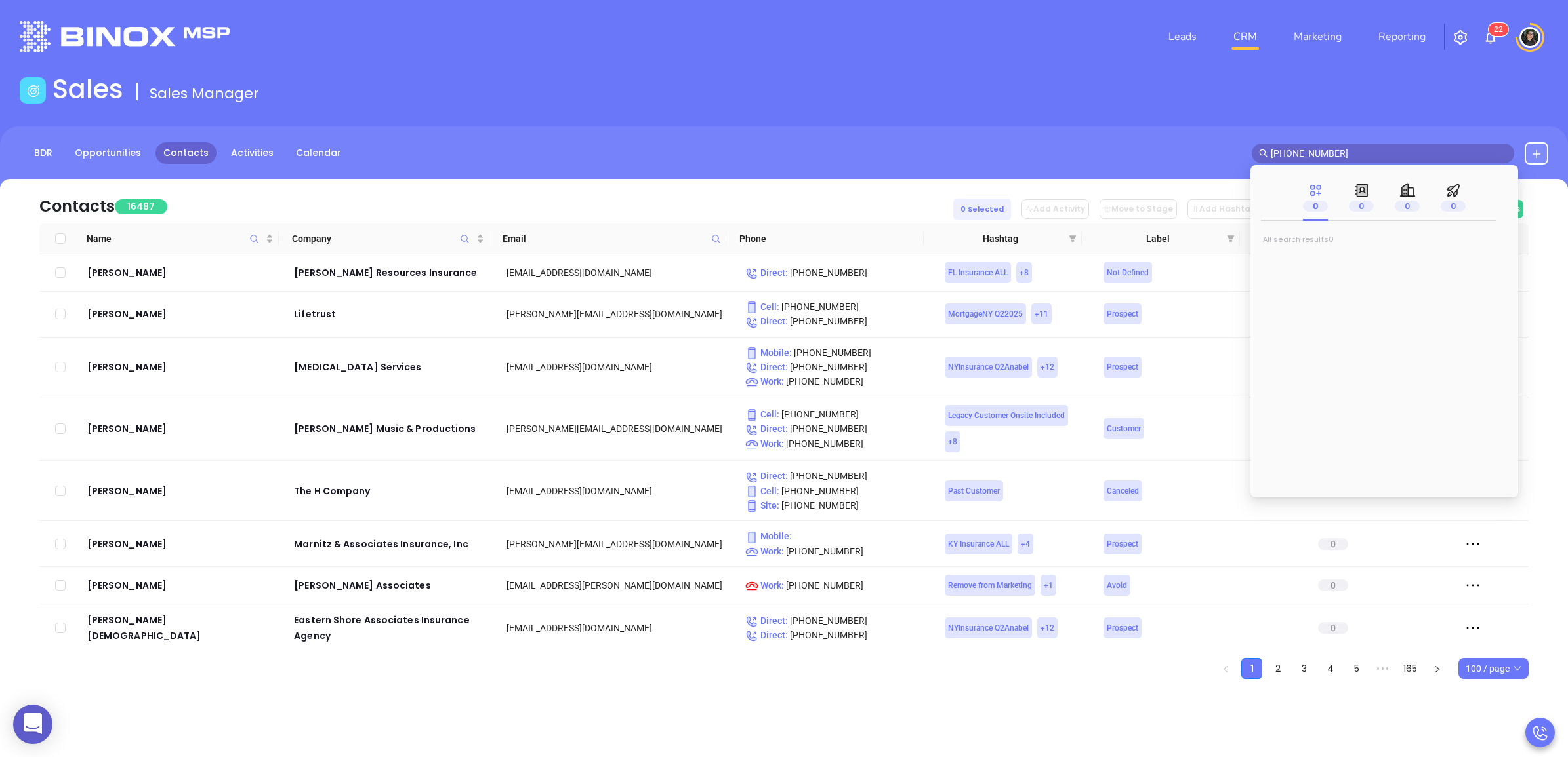
click at [1355, 144] on span "516-875-5699" at bounding box center [1382, 153] width 263 height 20
click at [1353, 146] on input "516-875-5699" at bounding box center [1388, 153] width 236 height 15
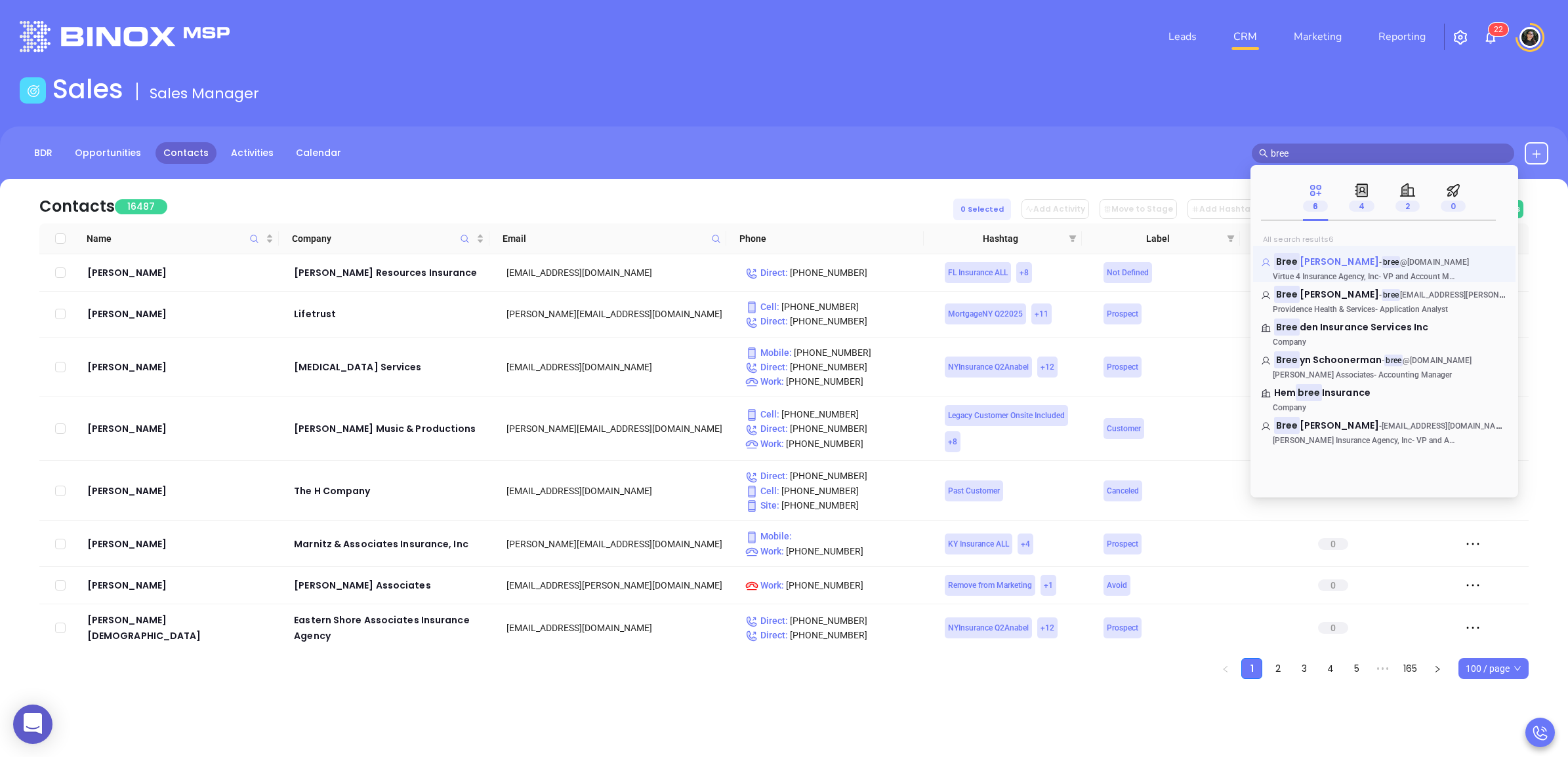
type input "bree"
click at [1340, 259] on span "Devereux-Sandurs" at bounding box center [1339, 262] width 79 height 13
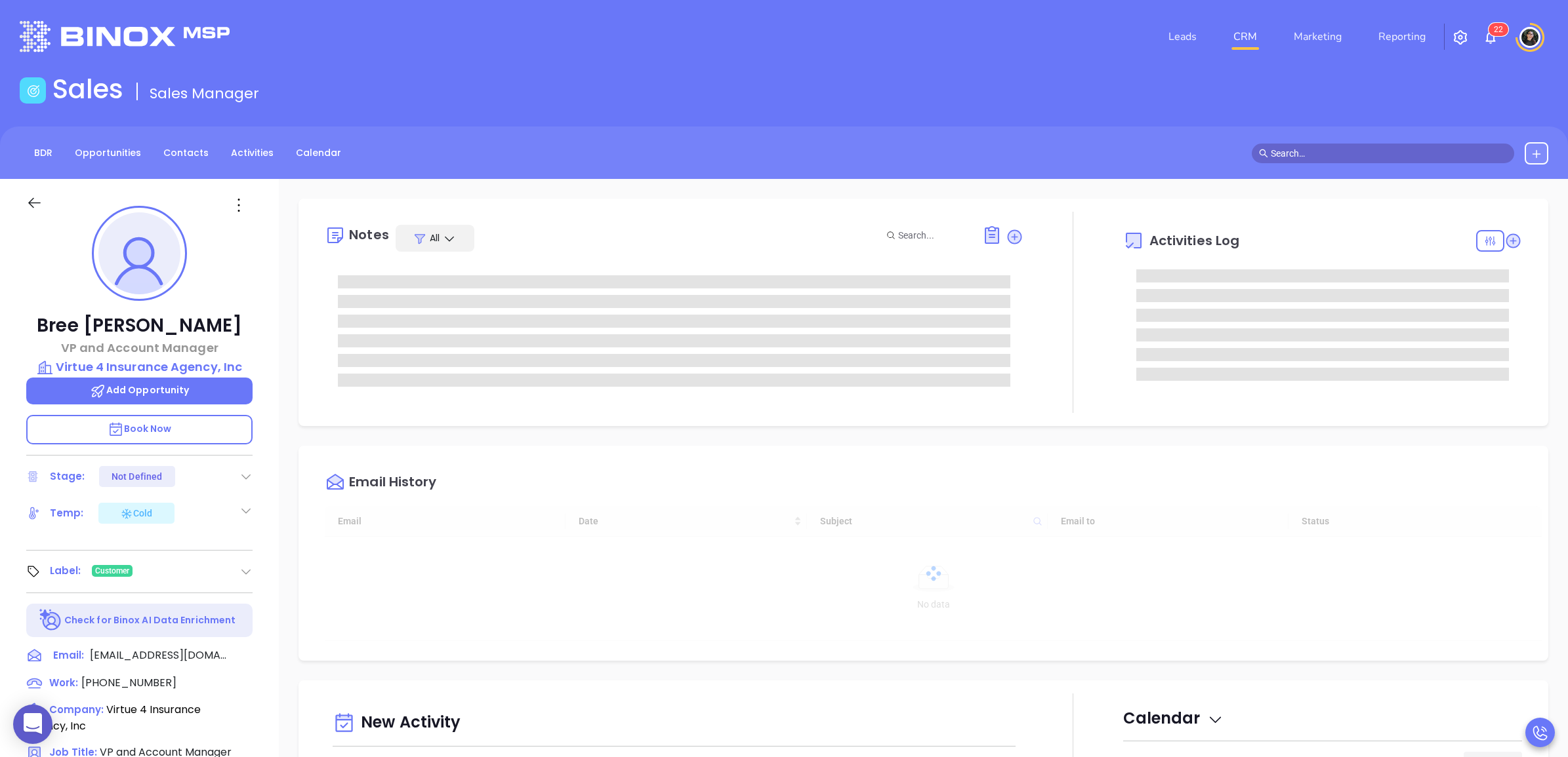
type input "[DATE]"
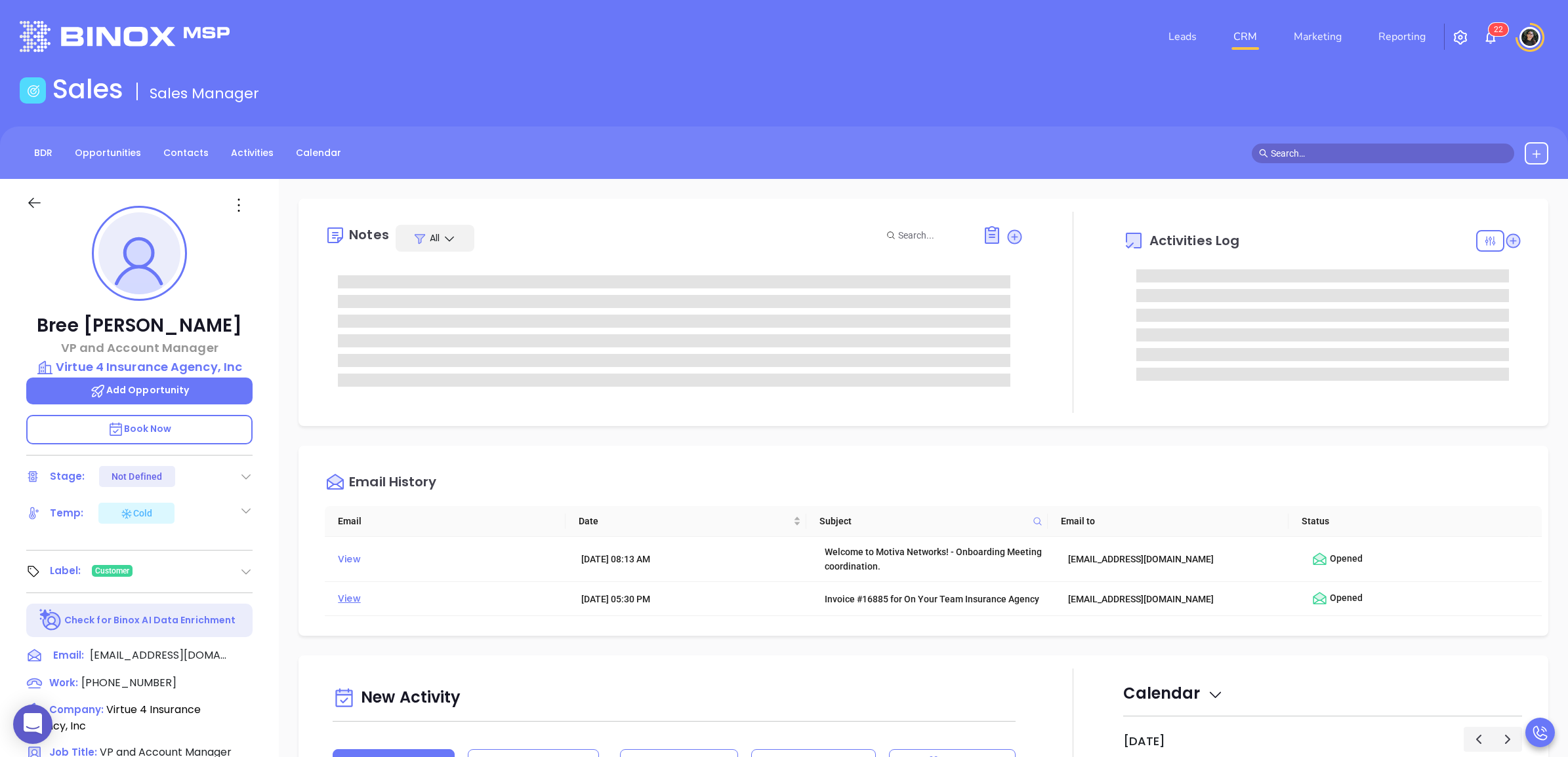
type input "[PERSON_NAME]"
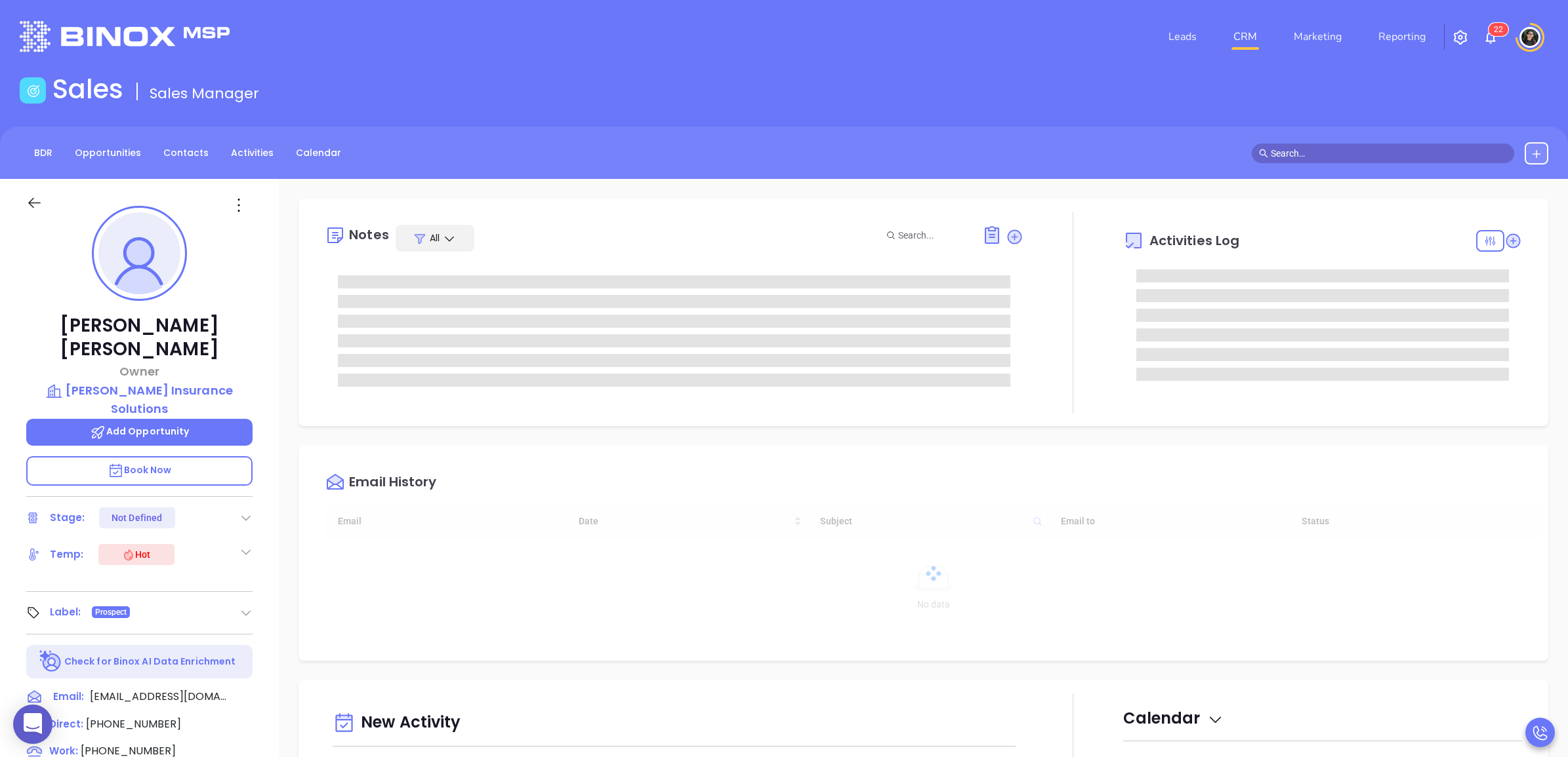
type input "10:00 am"
type input "[DATE]"
type input "[PERSON_NAME]"
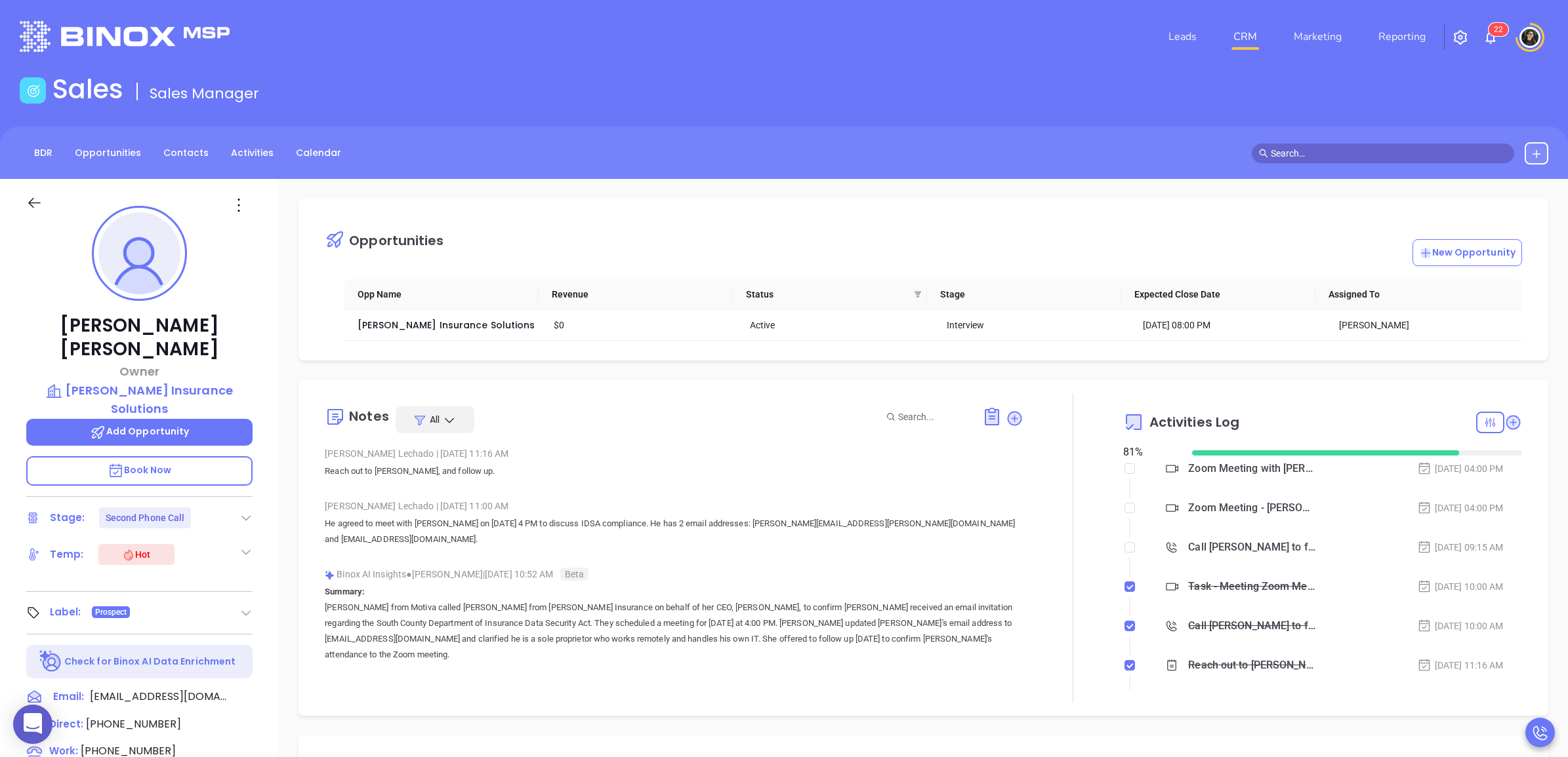
scroll to position [343, 0]
click at [1261, 473] on div "Zoom Meeting with [PERSON_NAME]" at bounding box center [1251, 468] width 127 height 20
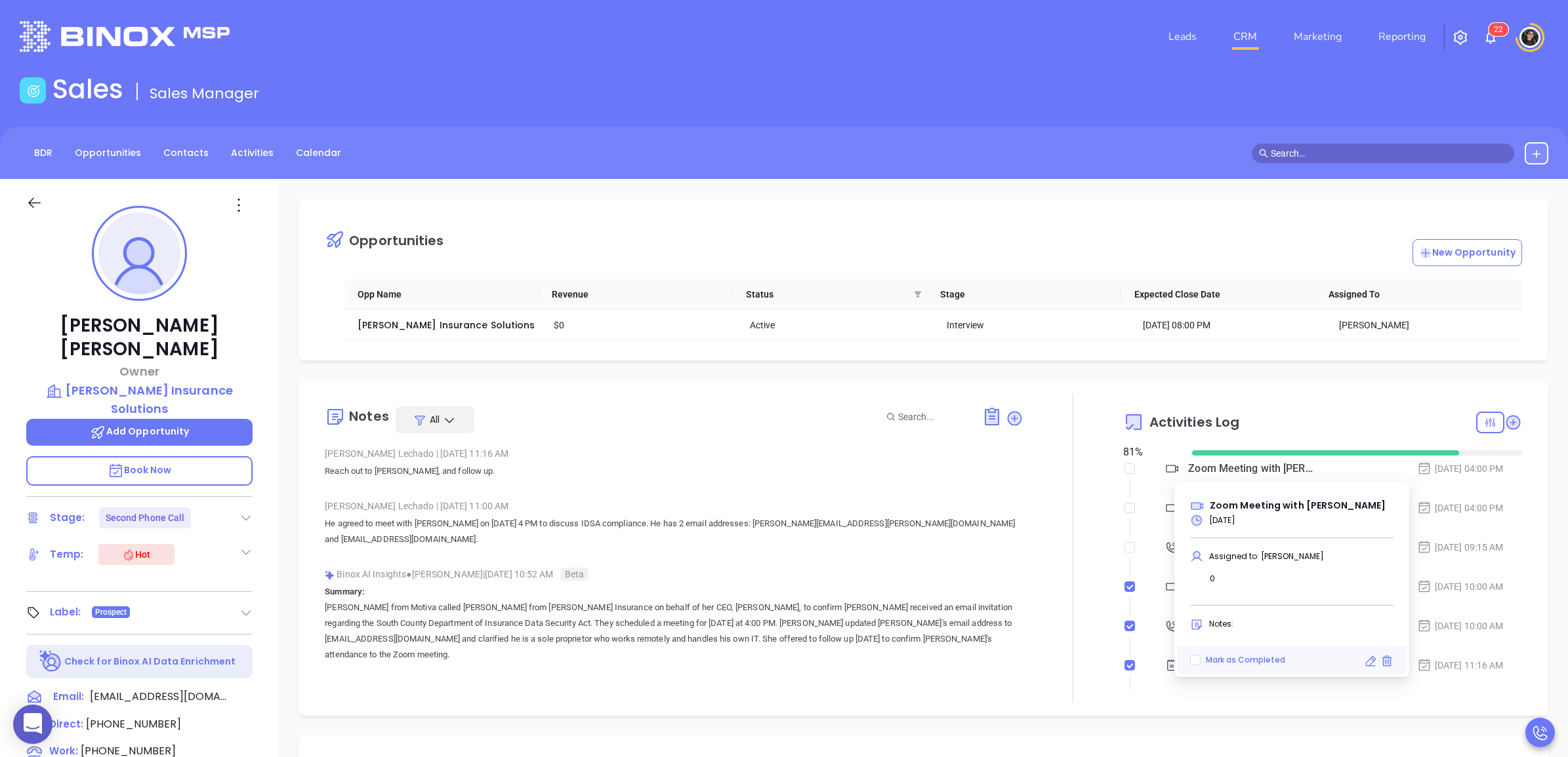
click at [1156, 177] on div "BDR Opportunities Contacts Activities Calendar" at bounding box center [784, 153] width 1568 height 52
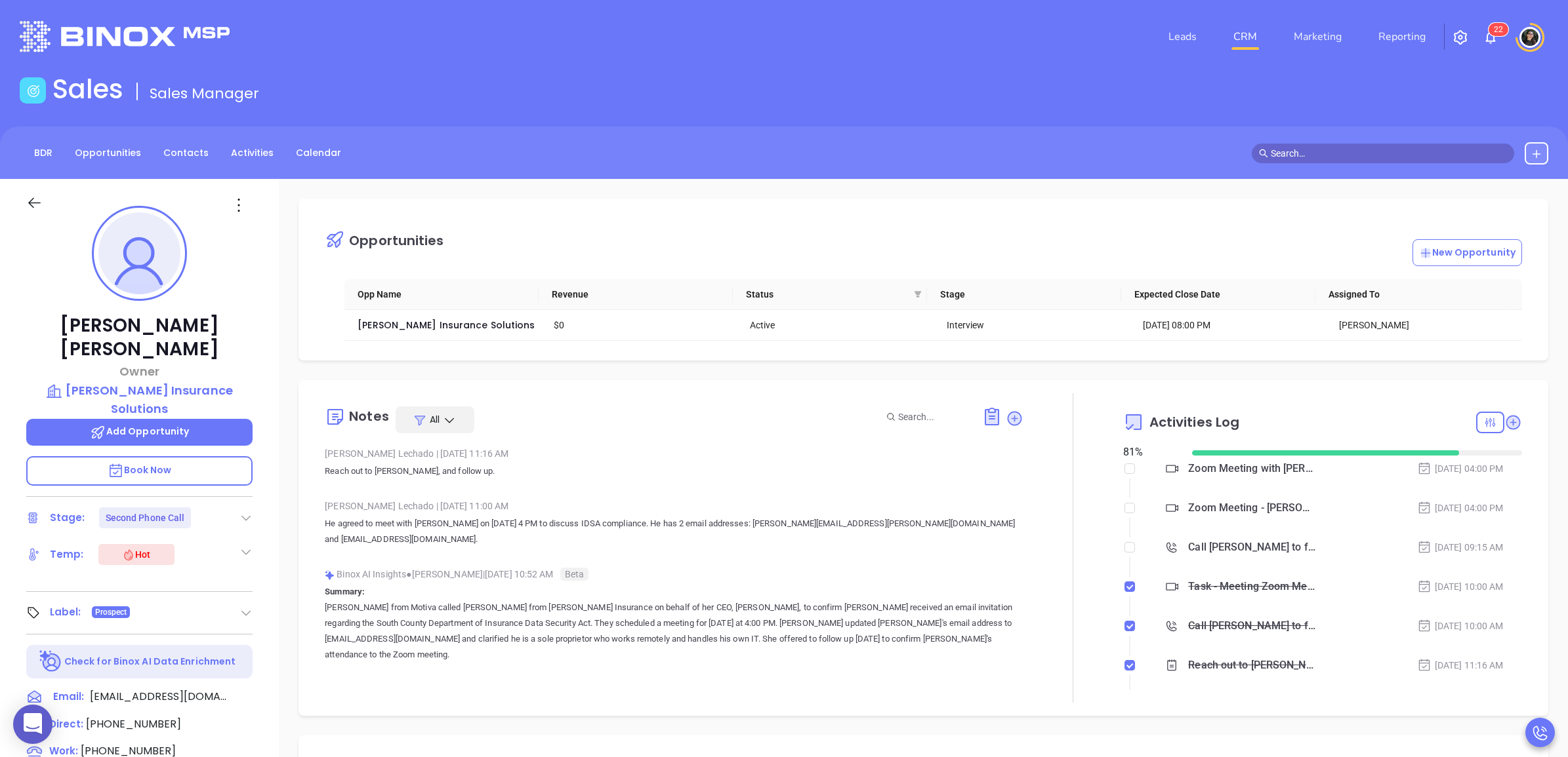
click at [1219, 474] on div "Zoom Meeting with [PERSON_NAME]" at bounding box center [1251, 468] width 127 height 20
click at [1211, 249] on div "New Opportunity" at bounding box center [982, 252] width 1078 height 27
click at [1234, 476] on div "Zoom Meeting with [PERSON_NAME]" at bounding box center [1251, 468] width 127 height 20
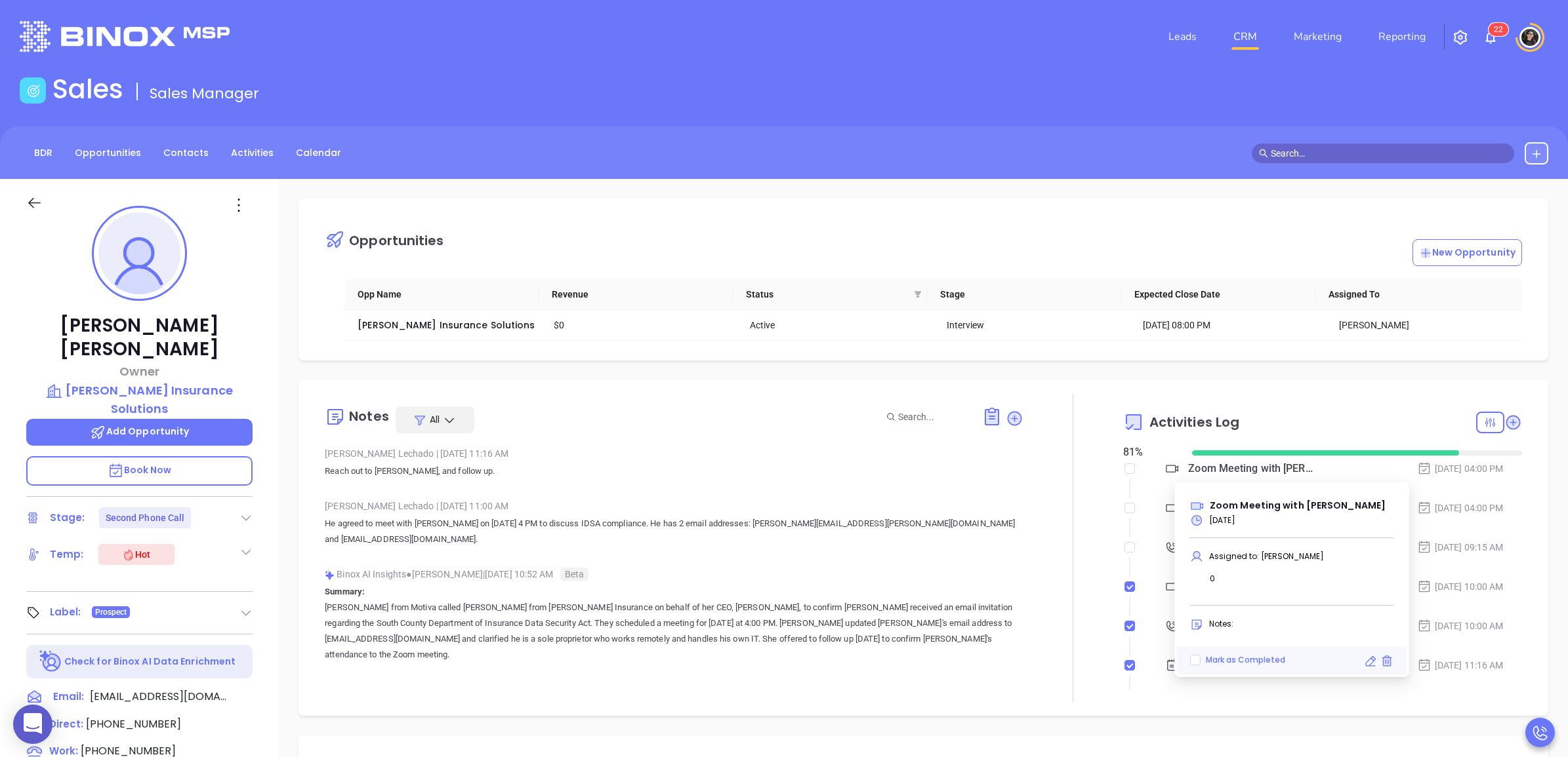
click at [1176, 236] on div "Opportunities New Opportunity" at bounding box center [933, 239] width 1217 height 55
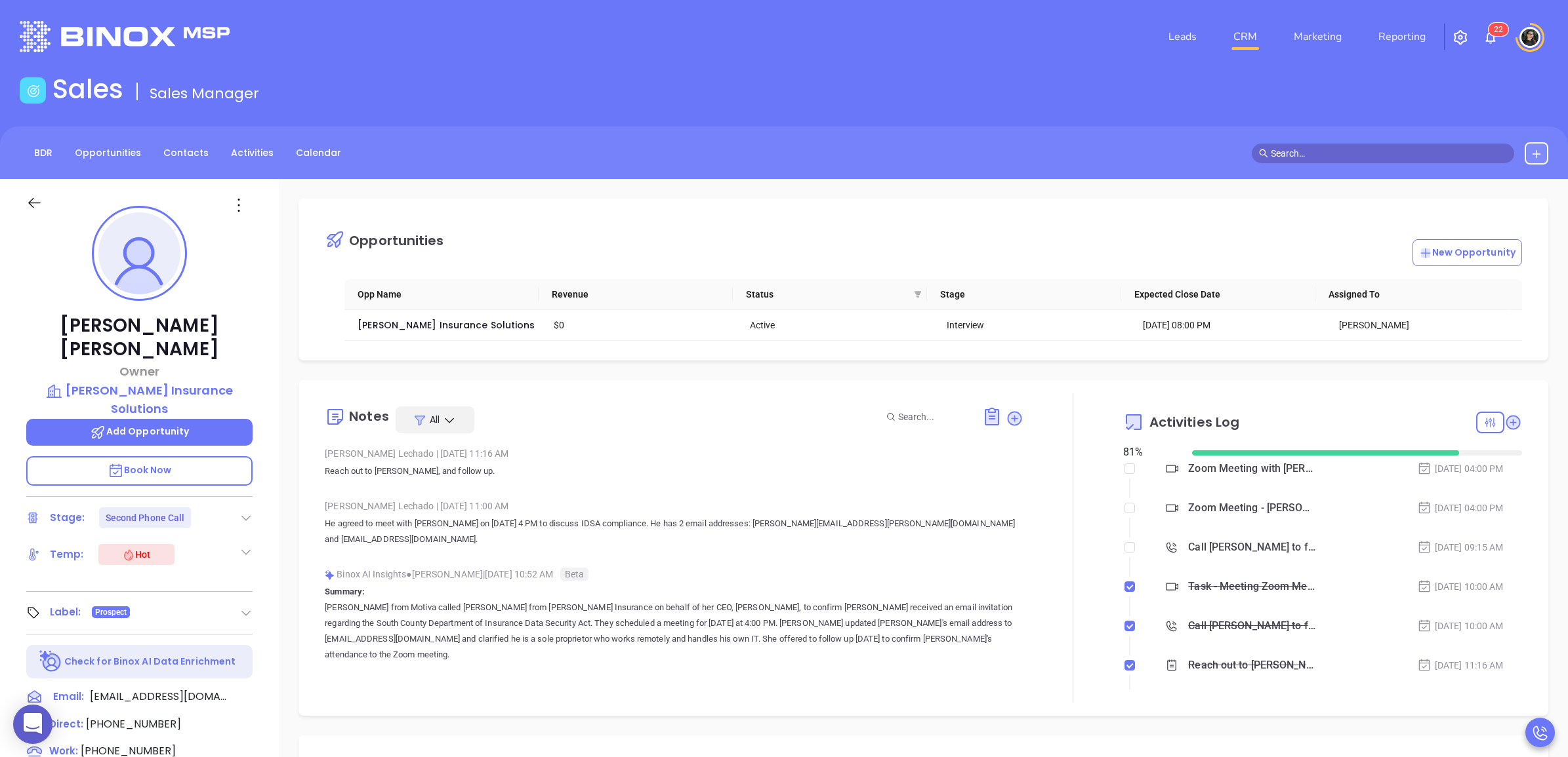
click at [822, 217] on div "Opportunities New Opportunity" at bounding box center [933, 239] width 1217 height 55
click at [1250, 476] on div "Zoom Meeting with [PERSON_NAME]" at bounding box center [1251, 468] width 127 height 20
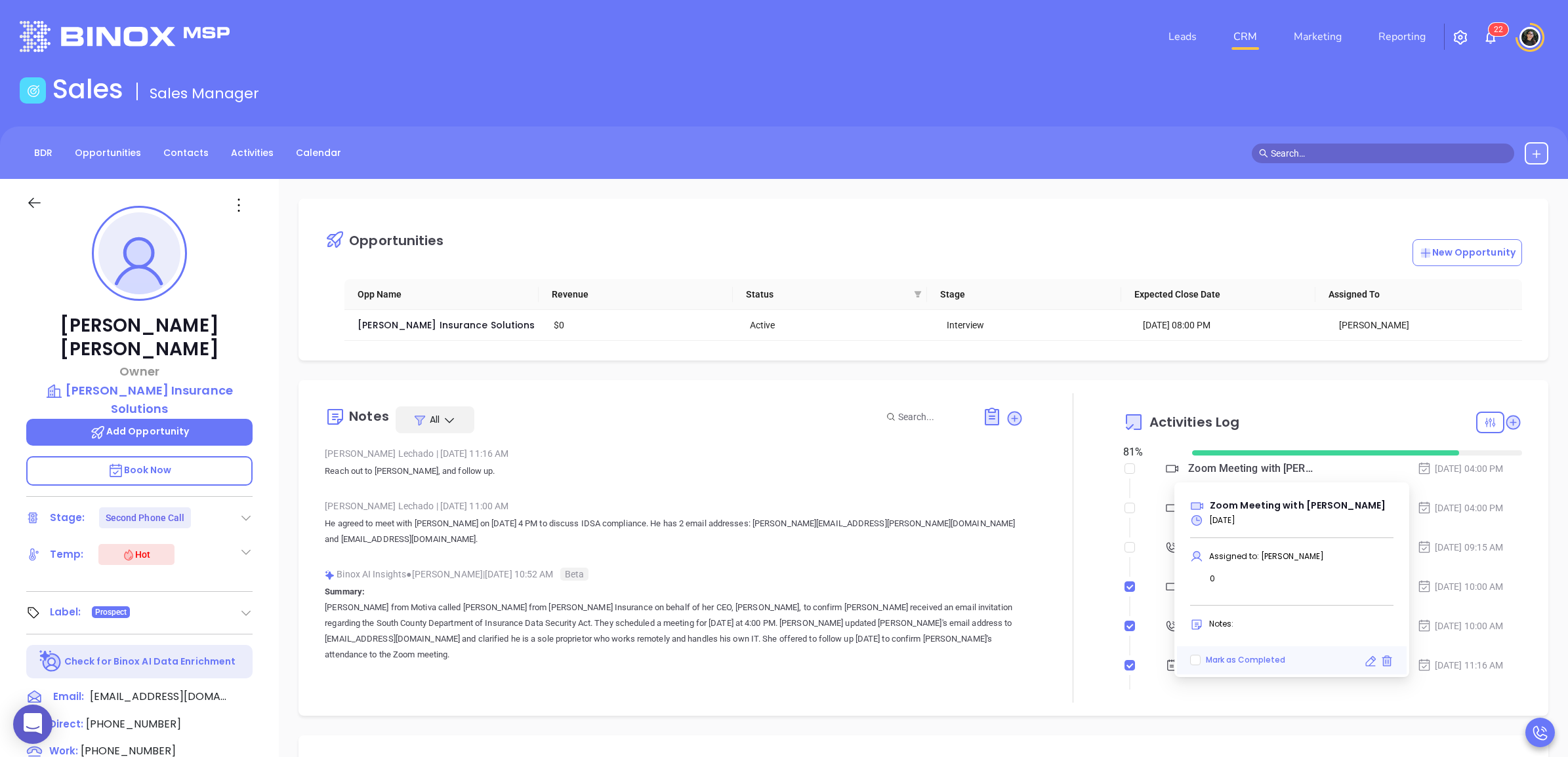
click at [1257, 388] on div "Notes All Lucy Lechado | Aug 26, 2025 11:16 AM Reach out to Philip, and follow …" at bounding box center [923, 548] width 1249 height 336
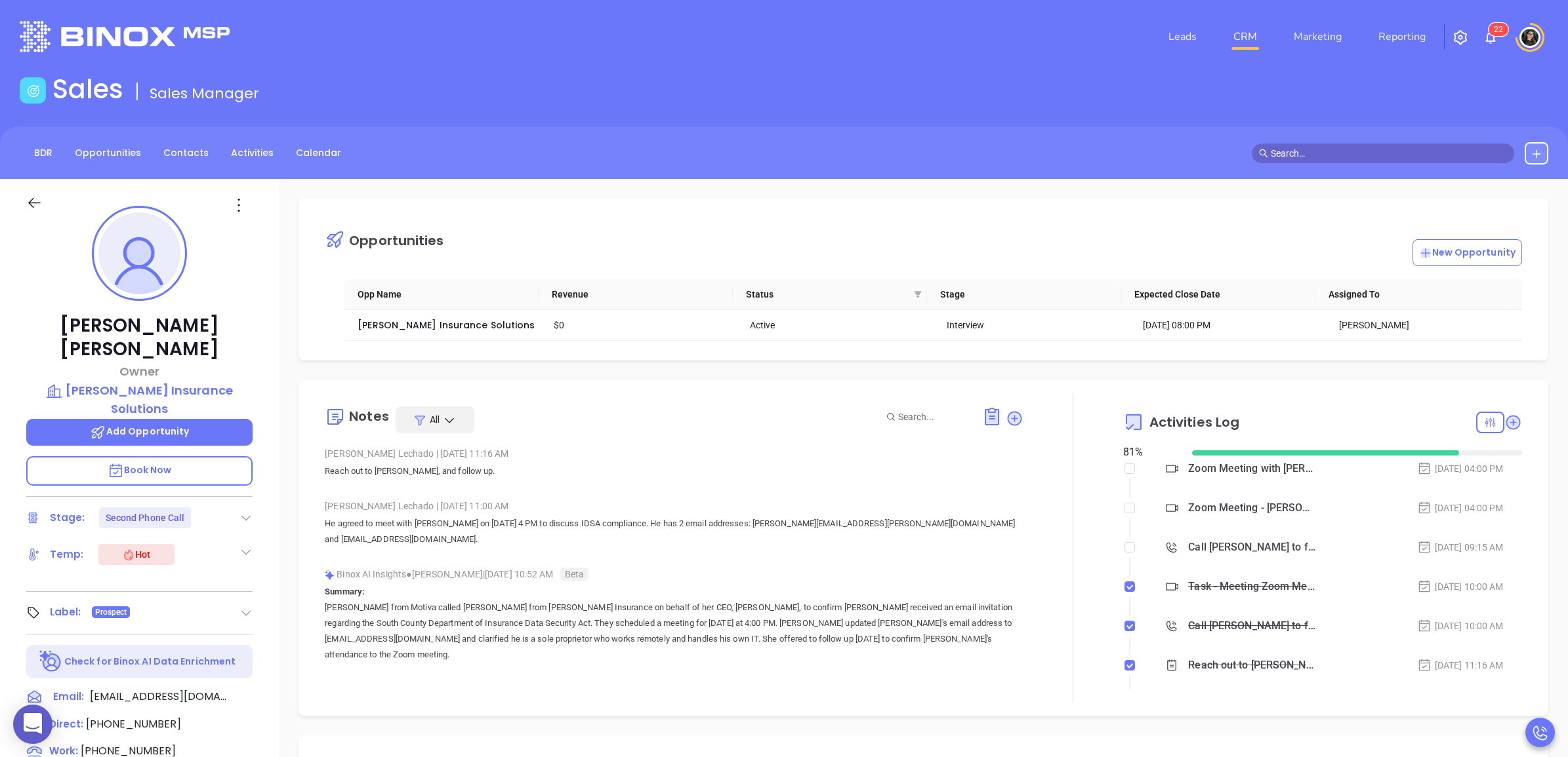
click at [1224, 511] on div "Zoom Meeting - Philip Davenport" at bounding box center [1251, 508] width 127 height 20
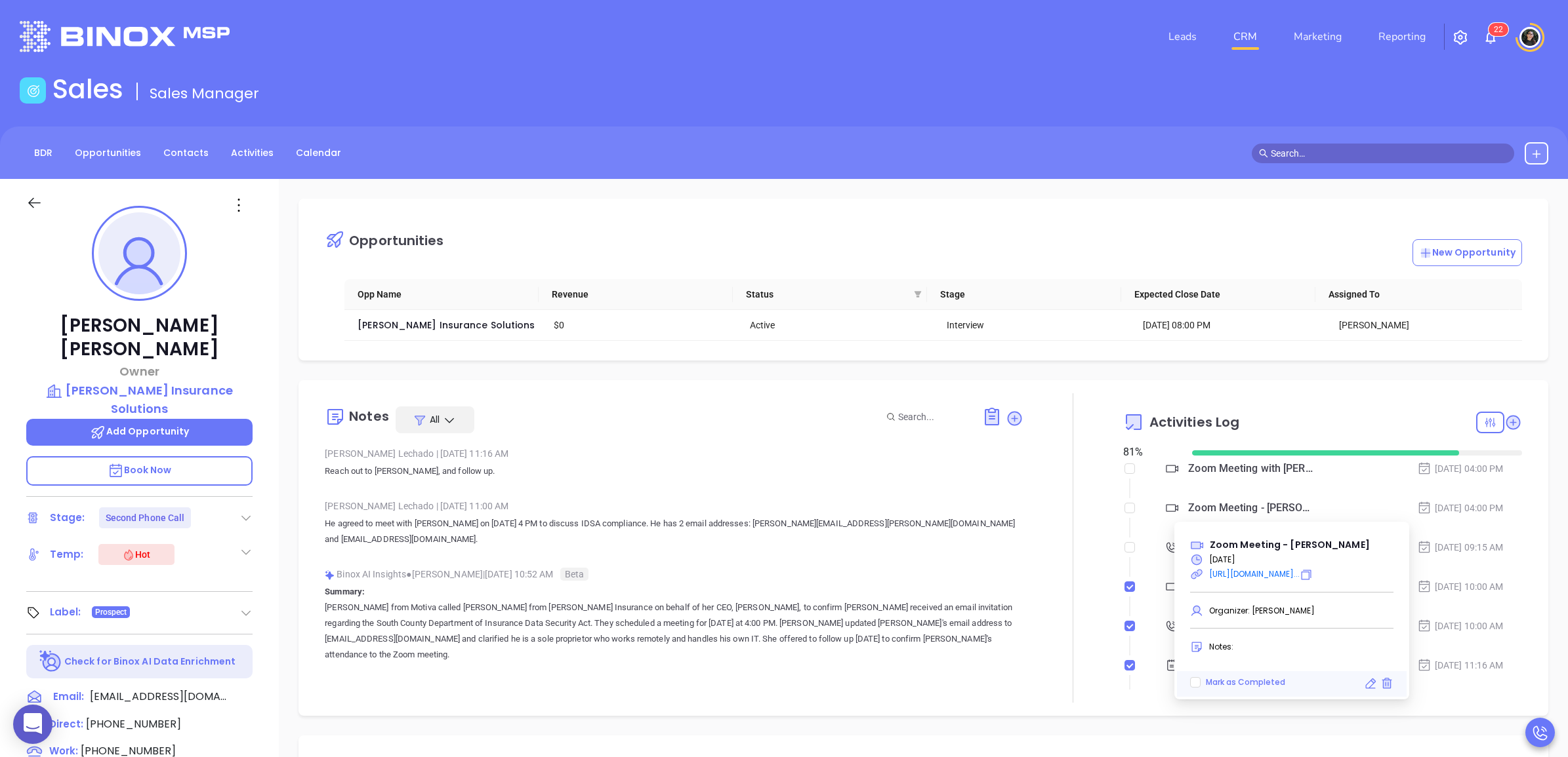
click at [1313, 572] on icon at bounding box center [1306, 575] width 13 height 13
click at [1268, 412] on div "Activities Log" at bounding box center [1322, 422] width 399 height 31
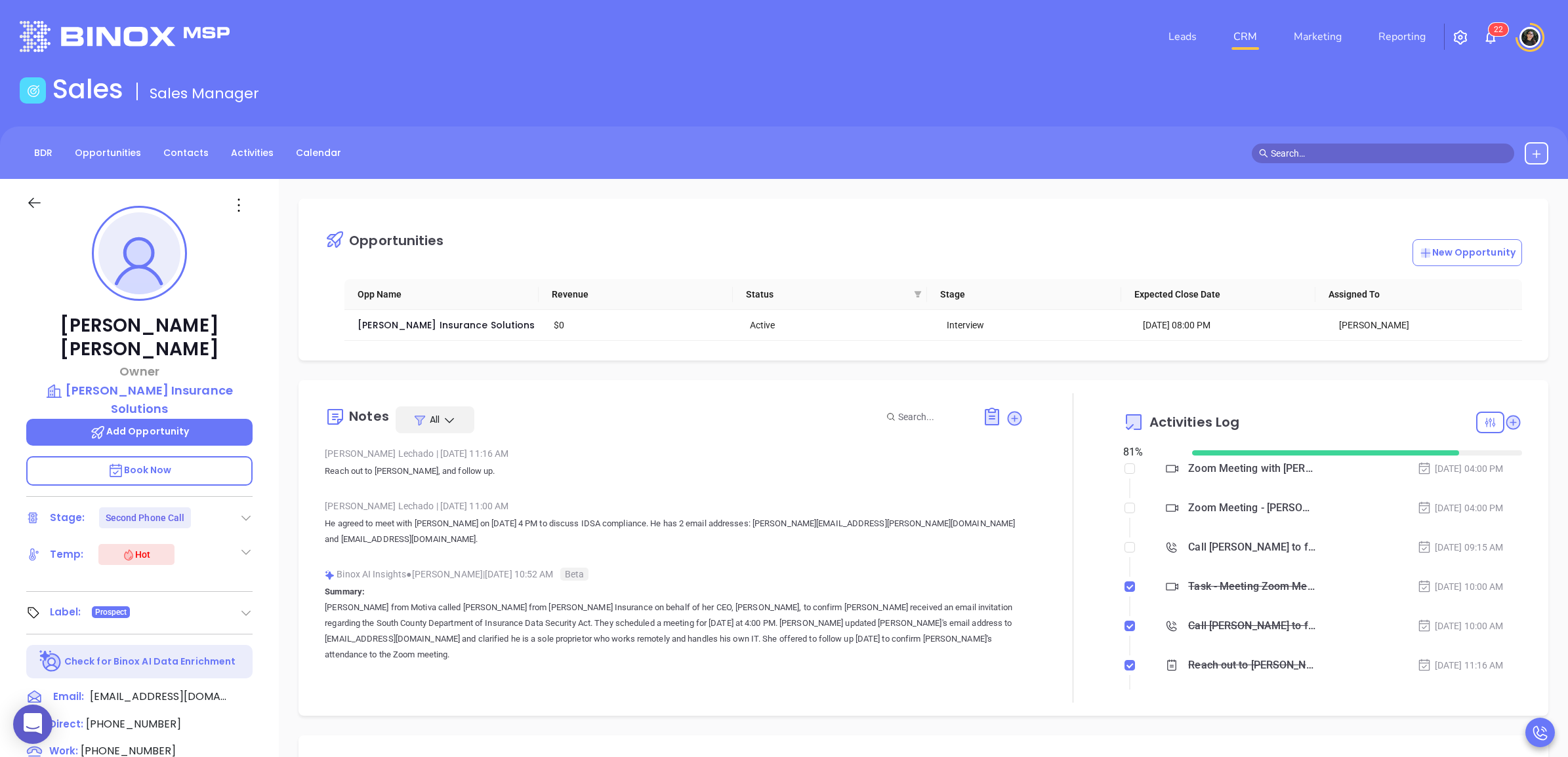
click at [1254, 478] on div "Zoom Meeting with [PERSON_NAME]" at bounding box center [1251, 468] width 127 height 20
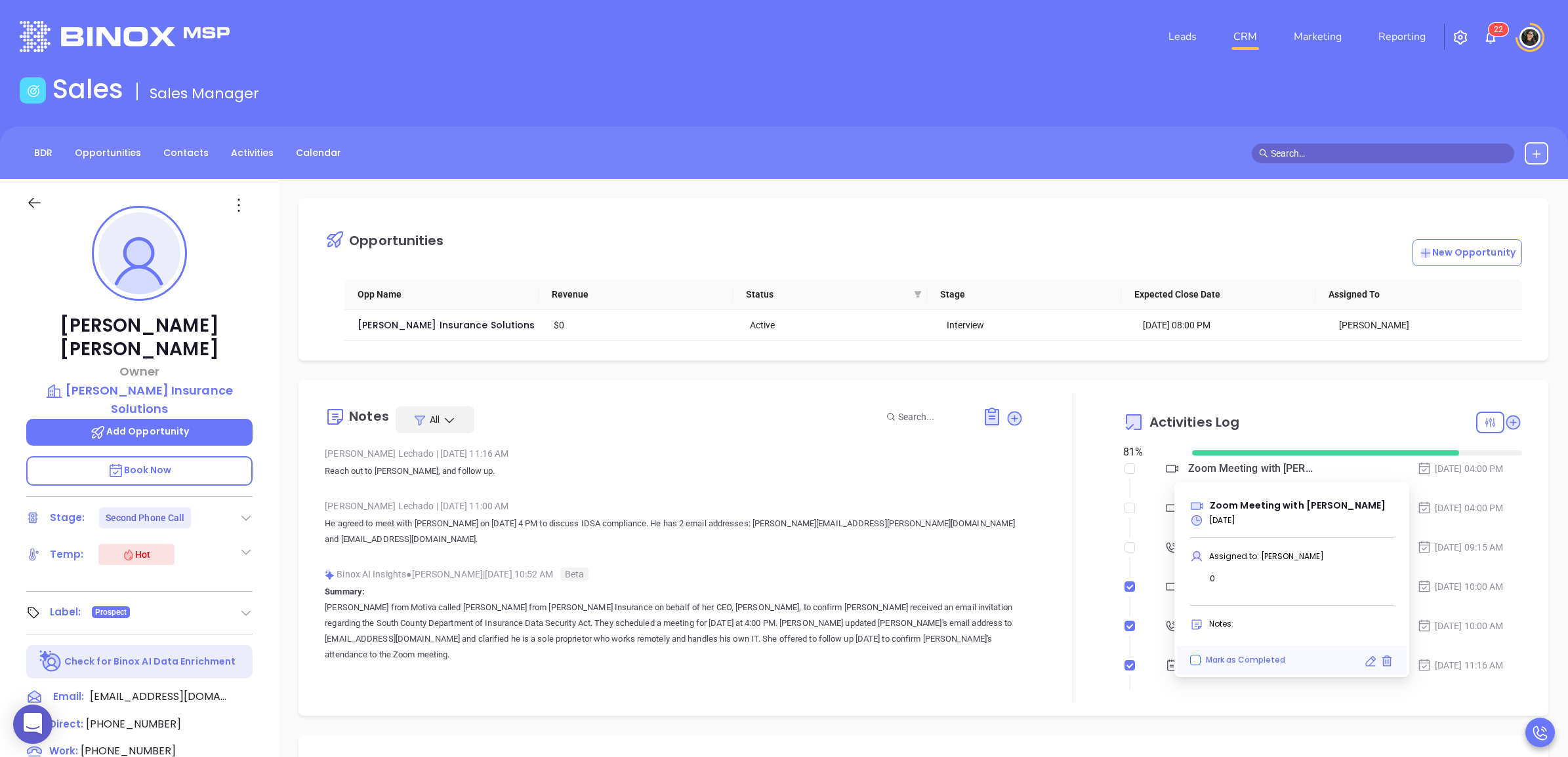
click at [1192, 662] on input "Mark as Completed" at bounding box center [1195, 660] width 10 height 10
checkbox input "false"
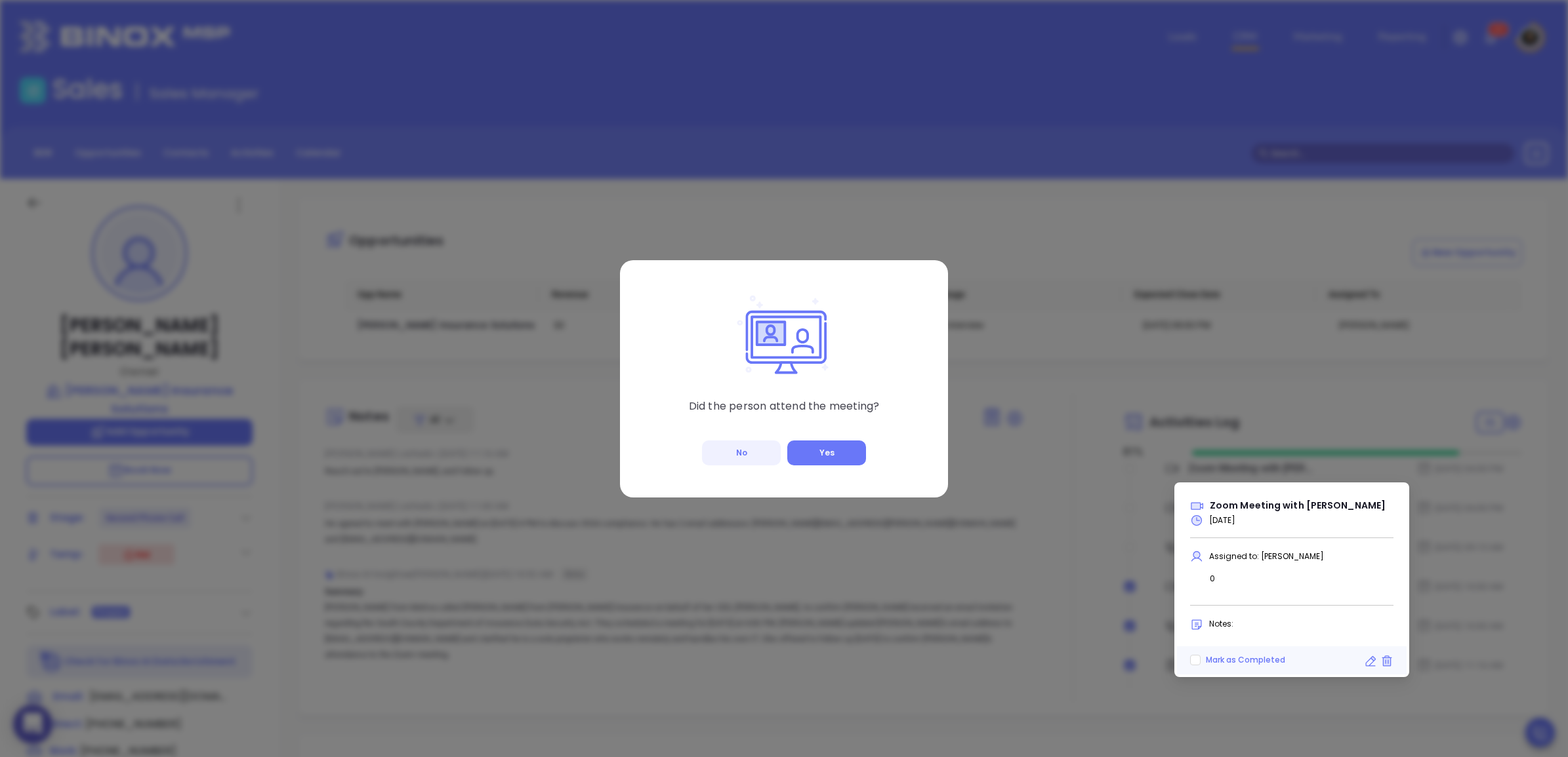
click at [731, 452] on button "No" at bounding box center [741, 453] width 79 height 25
checkbox input "true"
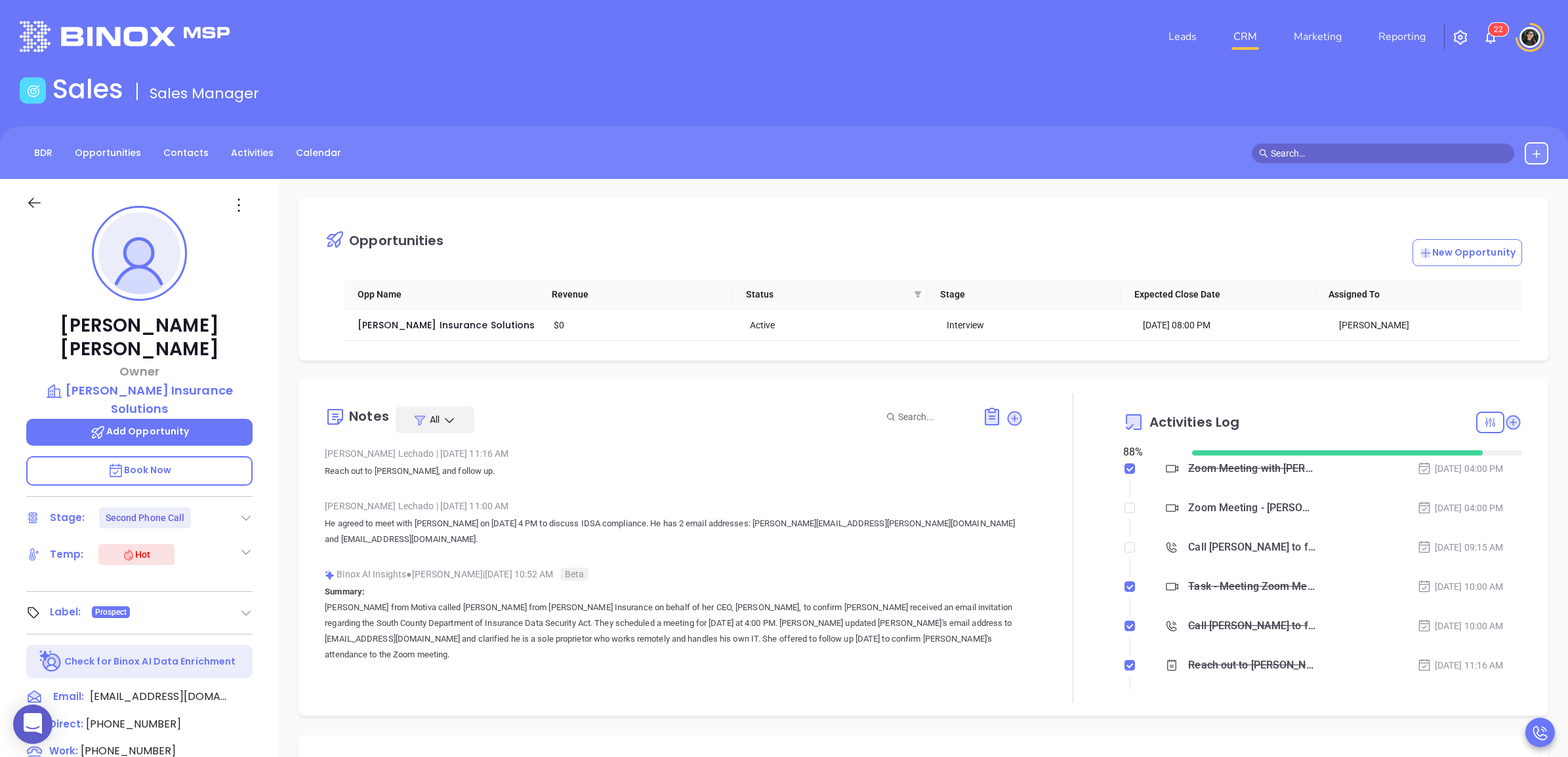
click at [172, 456] on p "Book Now" at bounding box center [139, 470] width 226 height 30
click at [1251, 31] on link "CRM" at bounding box center [1245, 36] width 34 height 26
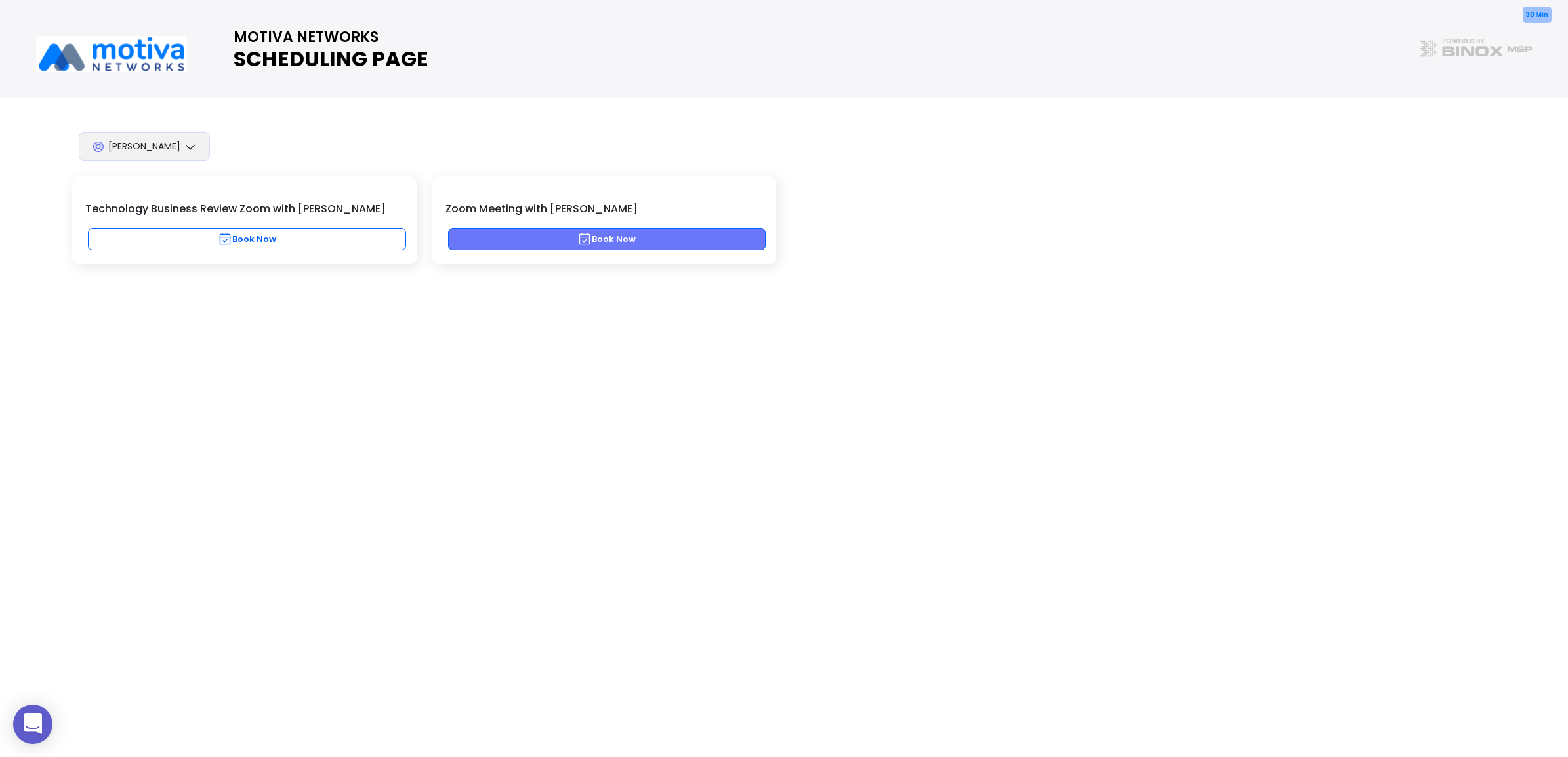
click at [499, 241] on button "Book Now" at bounding box center [607, 239] width 318 height 23
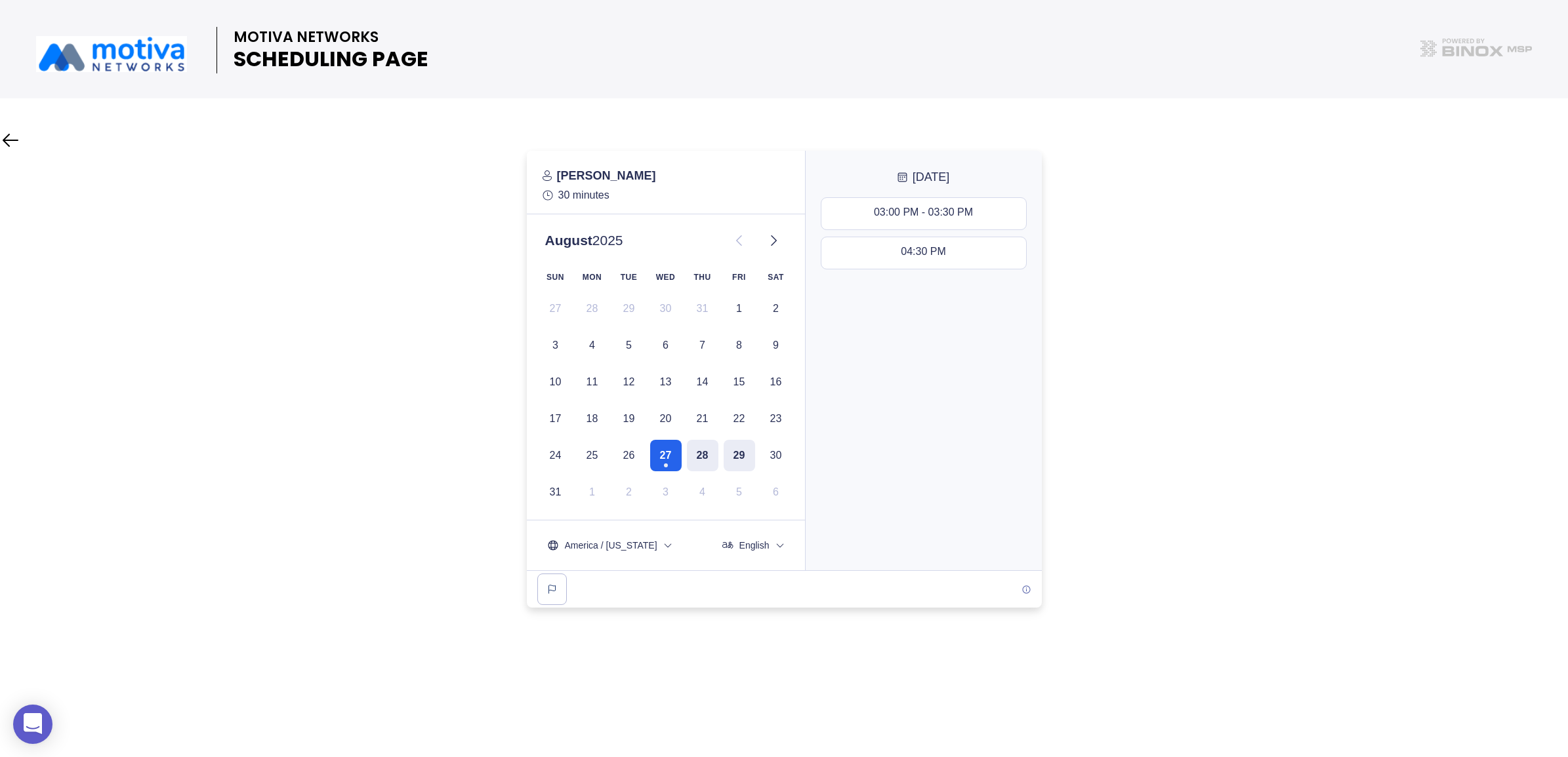
click at [899, 193] on div "03:00 PM - 03:30 PM 04:30 PM" at bounding box center [923, 381] width 236 height 377
click at [907, 209] on div "03:00 PM - 03:30 PM" at bounding box center [923, 214] width 99 height 15
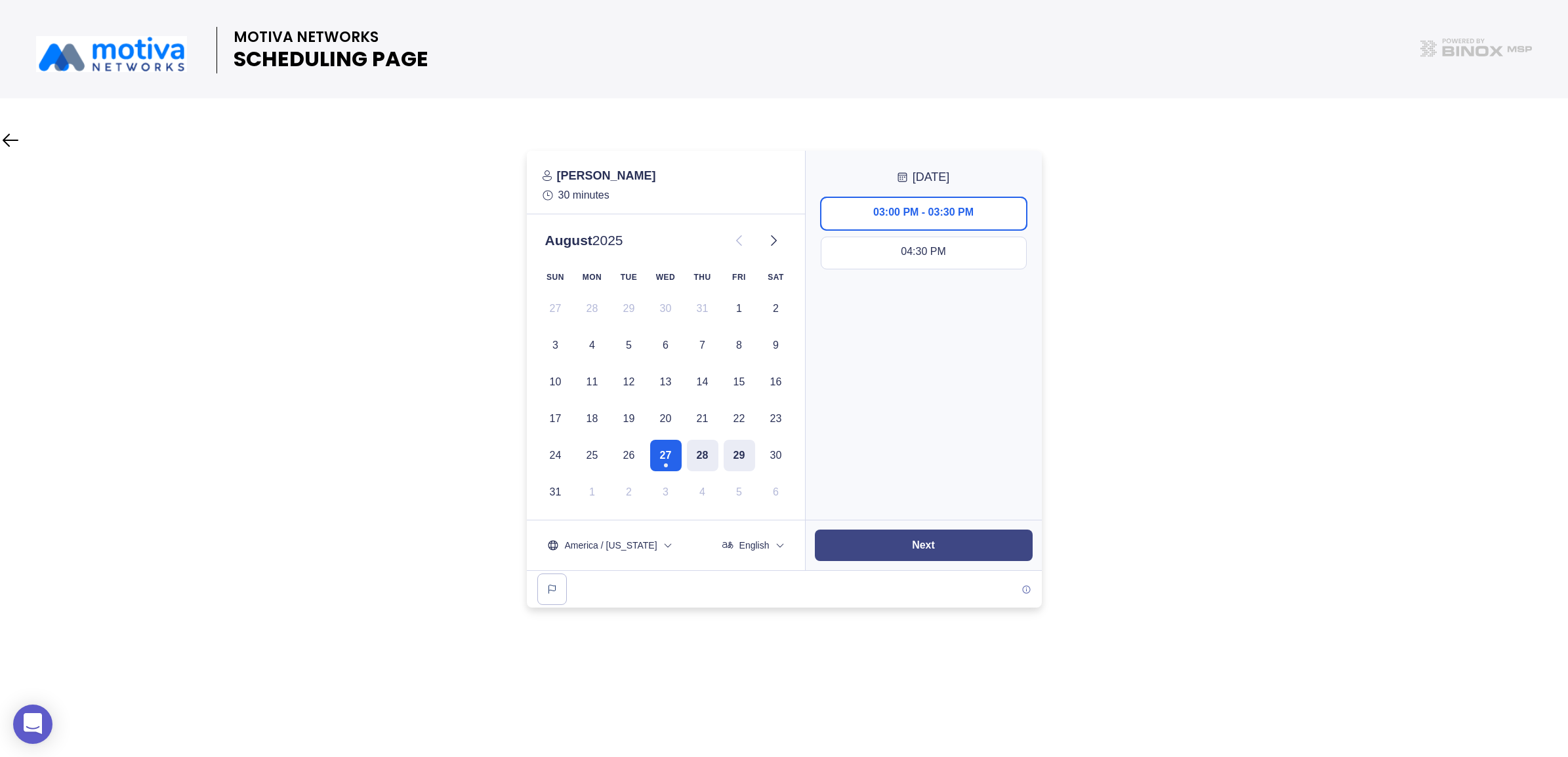
click at [900, 536] on button "Next" at bounding box center [923, 545] width 218 height 31
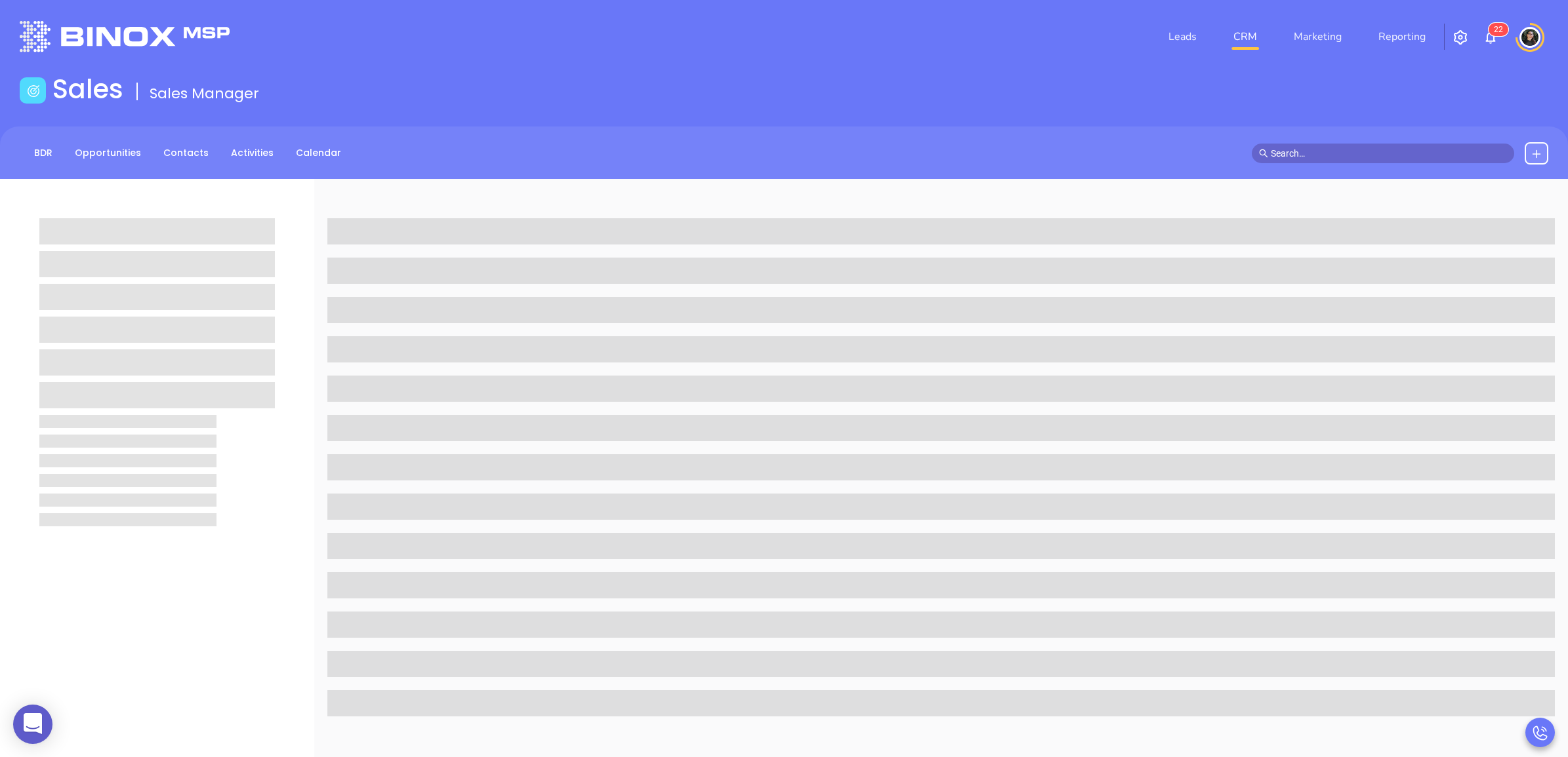
click at [1253, 30] on link "CRM" at bounding box center [1245, 36] width 34 height 26
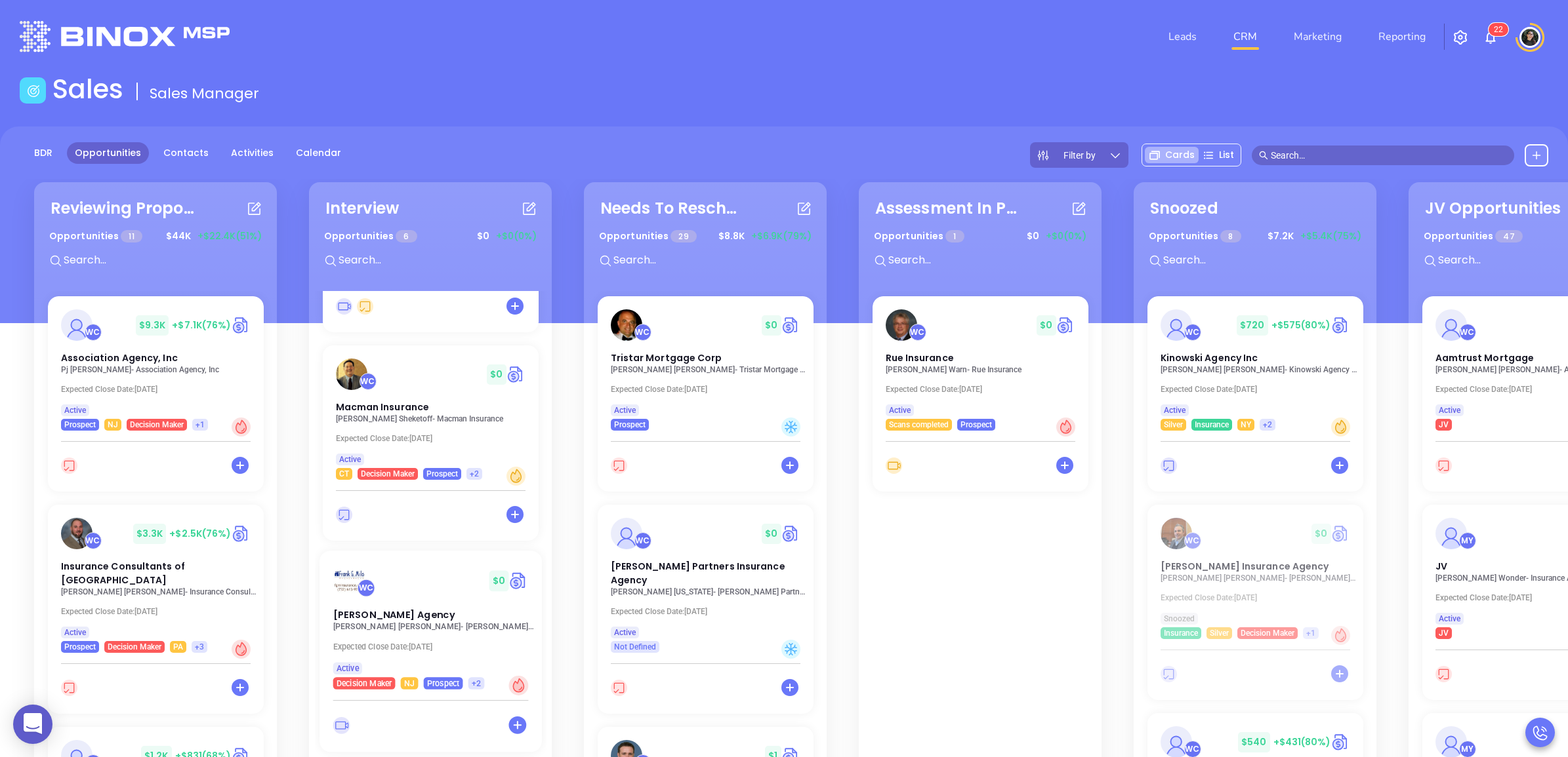
scroll to position [164, 0]
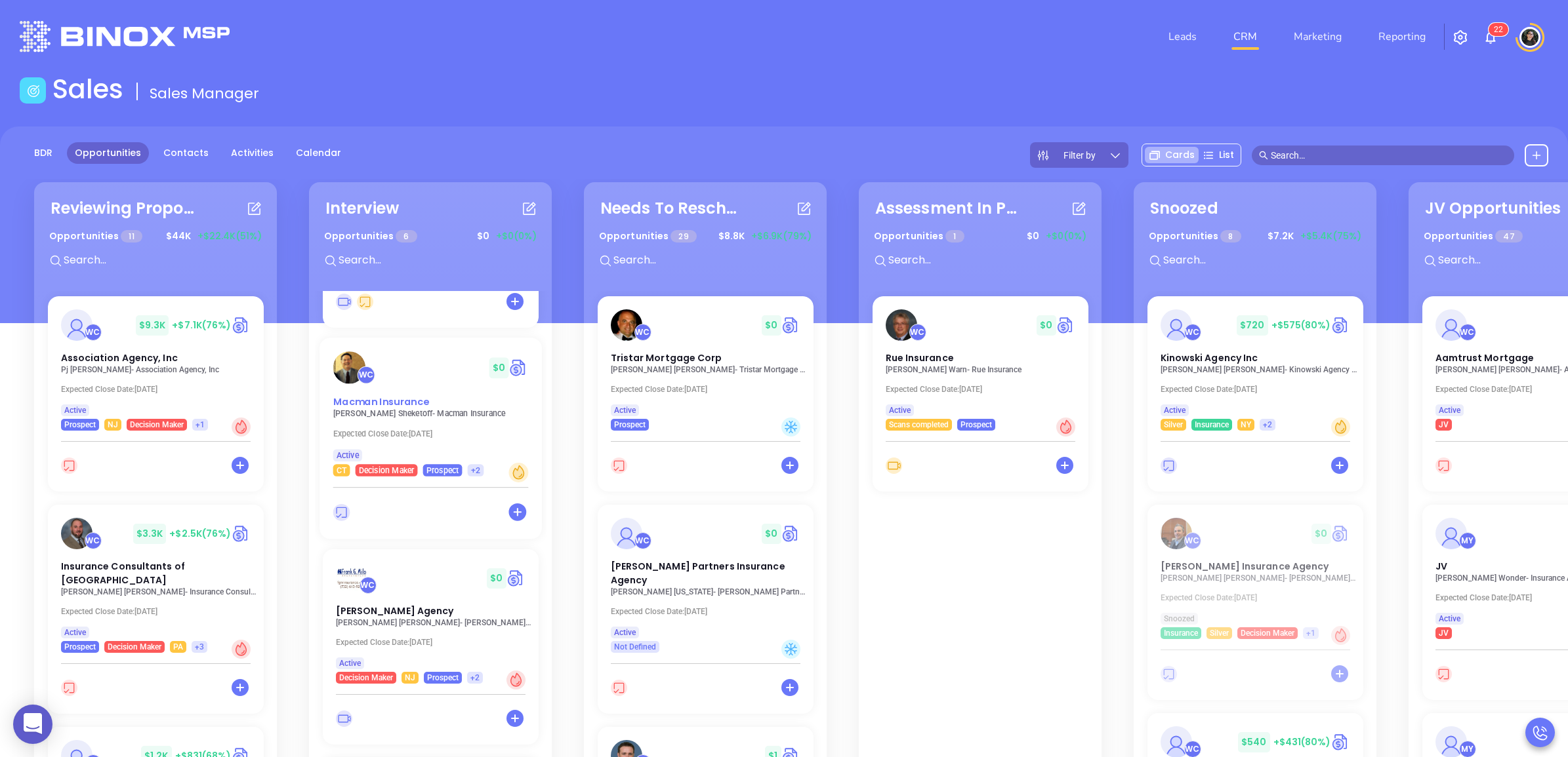
click at [365, 404] on span "Macman Insurance" at bounding box center [381, 401] width 97 height 14
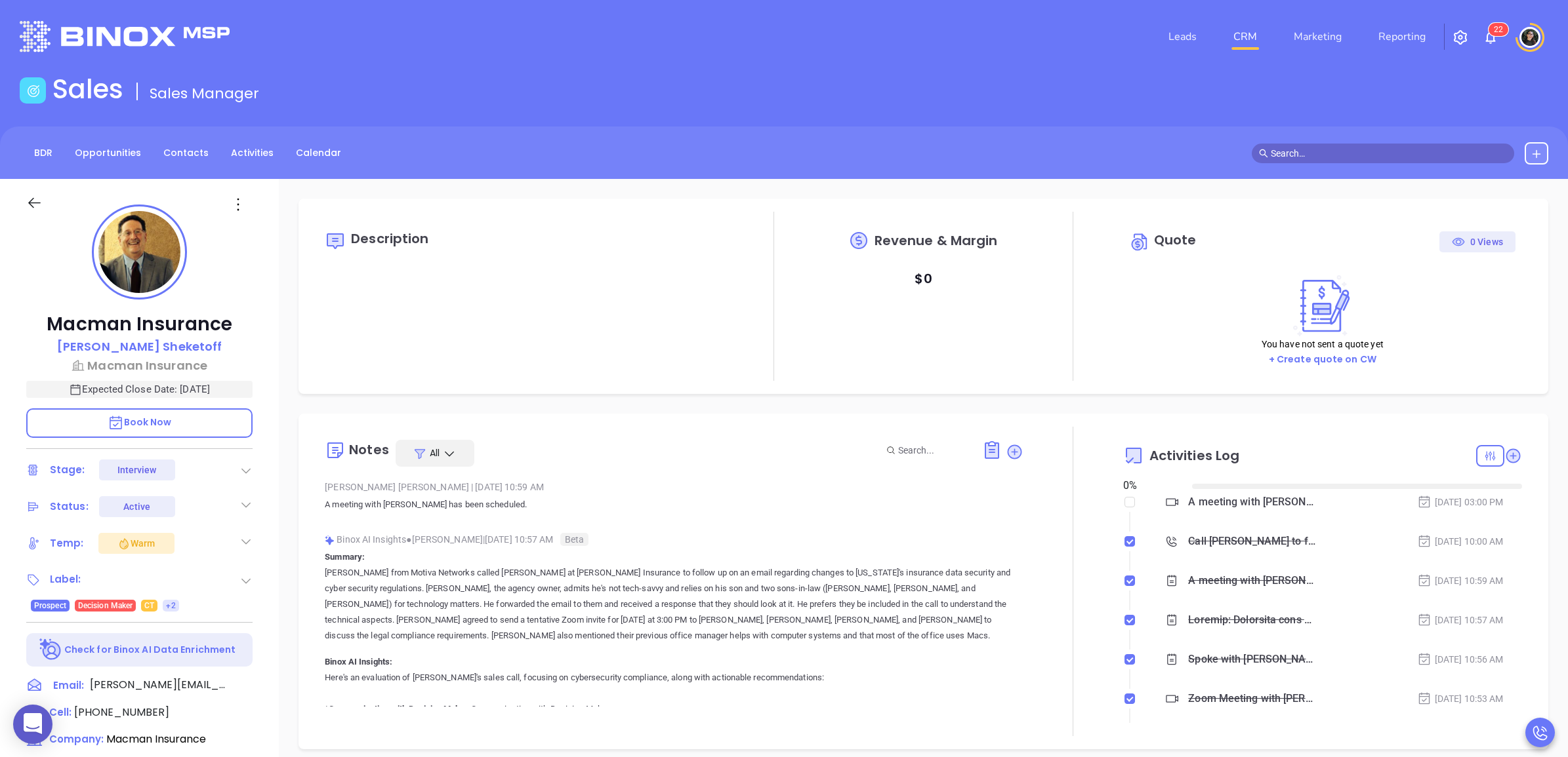
type input "[DATE]"
type input "[PERSON_NAME]"
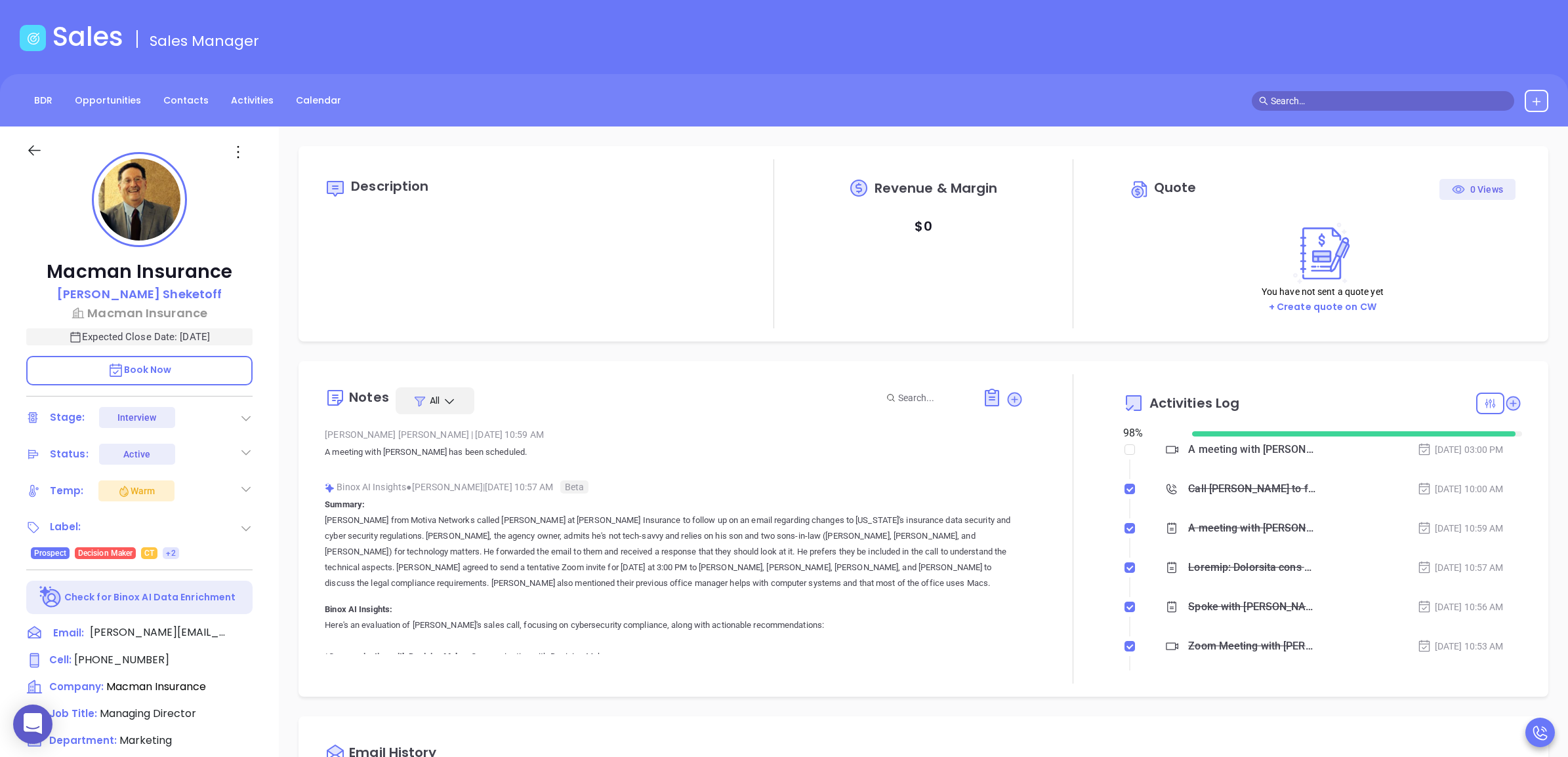
scroll to position [0, 0]
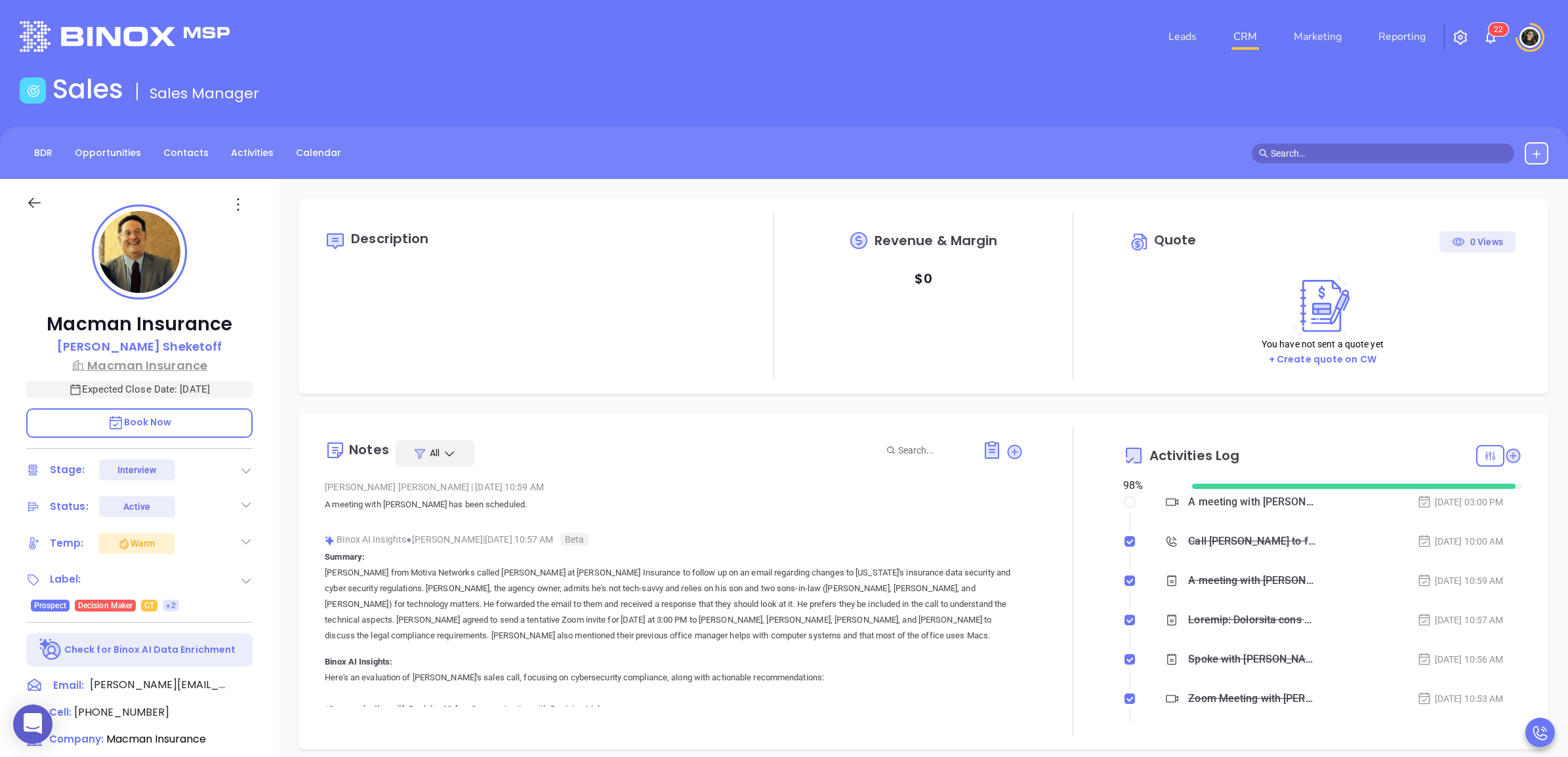
click at [162, 365] on p "Macman Insurance" at bounding box center [139, 365] width 226 height 17
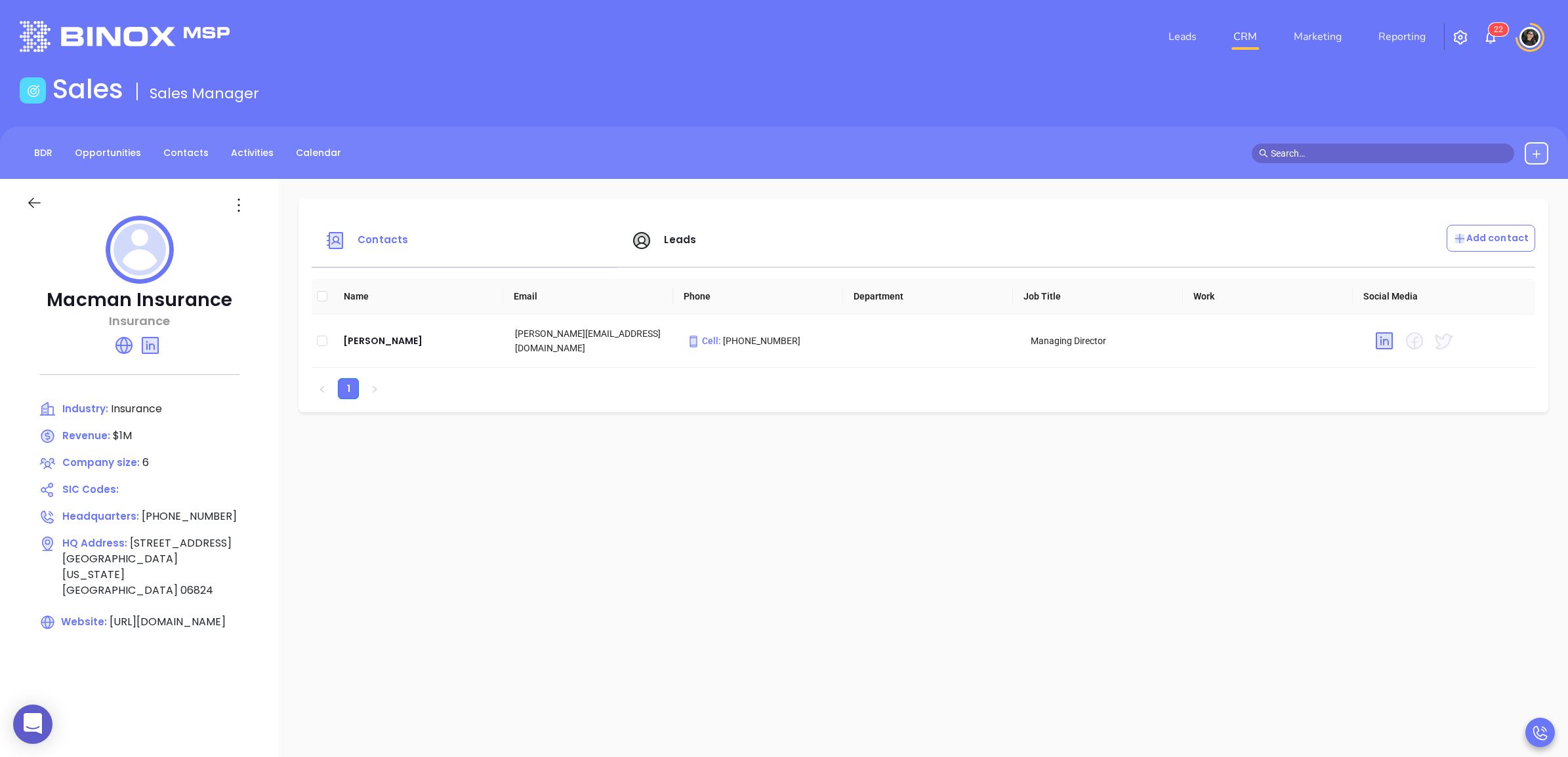
click at [625, 253] on div "Leads" at bounding box center [776, 240] width 306 height 31
click at [664, 239] on span "Leads" at bounding box center [680, 239] width 32 height 14
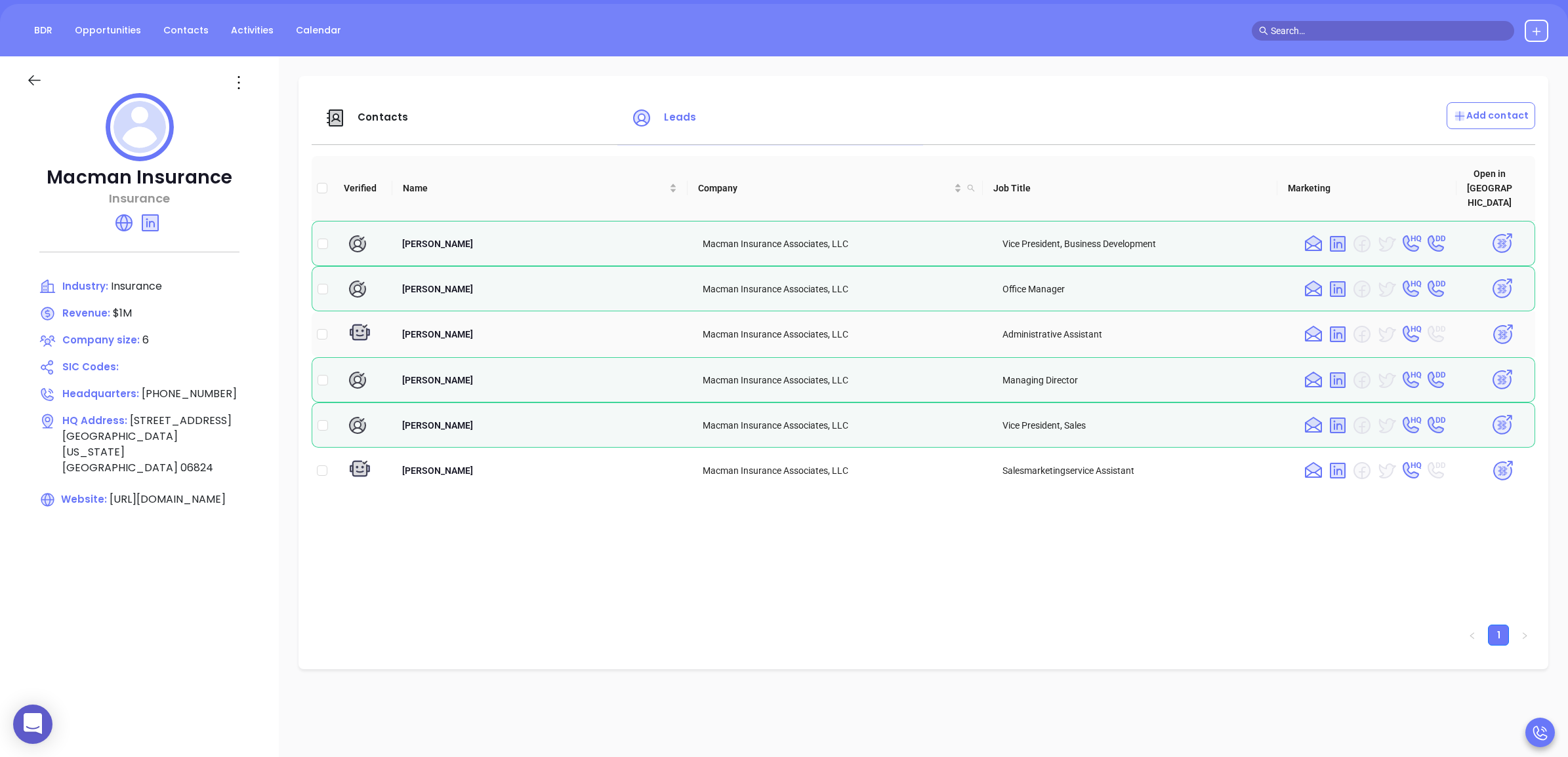
scroll to position [82, 0]
